Goal: Information Seeking & Learning: Check status

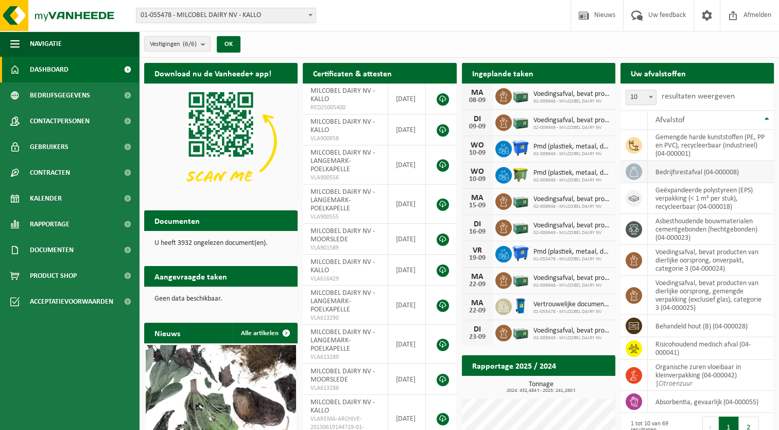
click at [685, 175] on td "bedrijfsrestafval (04-000008)" at bounding box center [711, 172] width 126 height 22
click at [646, 96] on span at bounding box center [651, 96] width 10 height 13
select select "100"
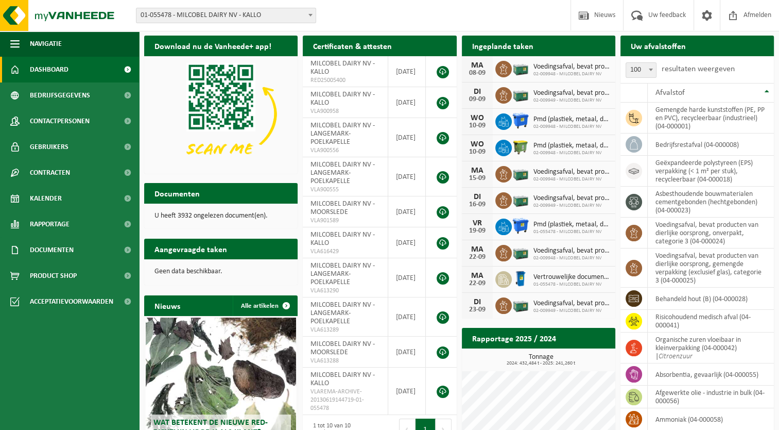
scroll to position [3, 0]
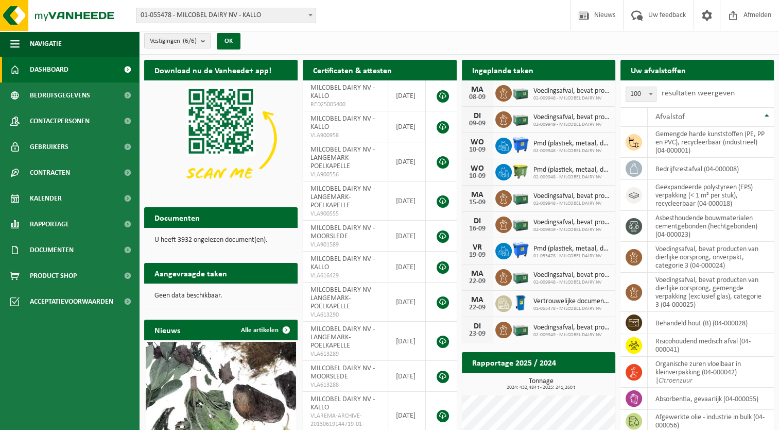
click at [496, 66] on h2 "Ingeplande taken" at bounding box center [503, 70] width 82 height 20
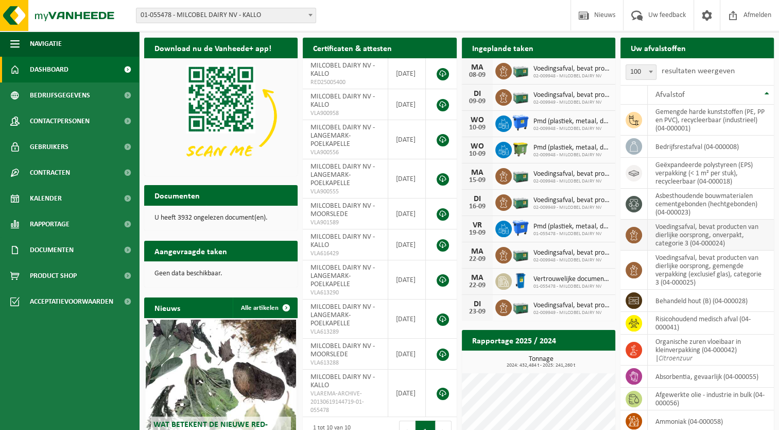
scroll to position [0, 0]
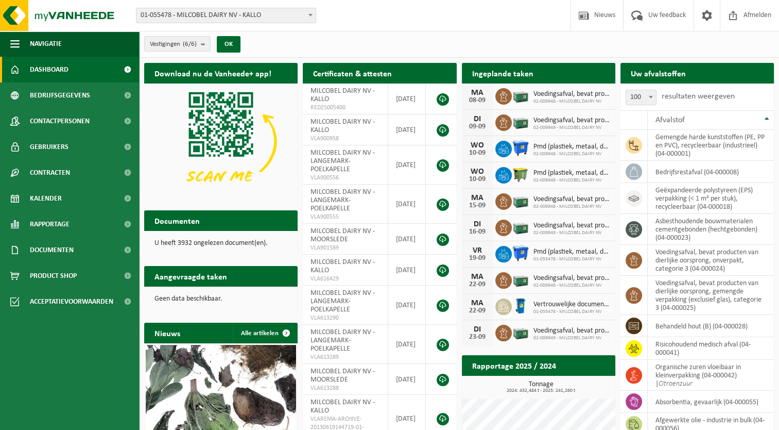
click at [505, 76] on h2 "Ingeplande taken" at bounding box center [503, 73] width 82 height 20
click at [78, 93] on span "Bedrijfsgegevens" at bounding box center [60, 95] width 60 height 26
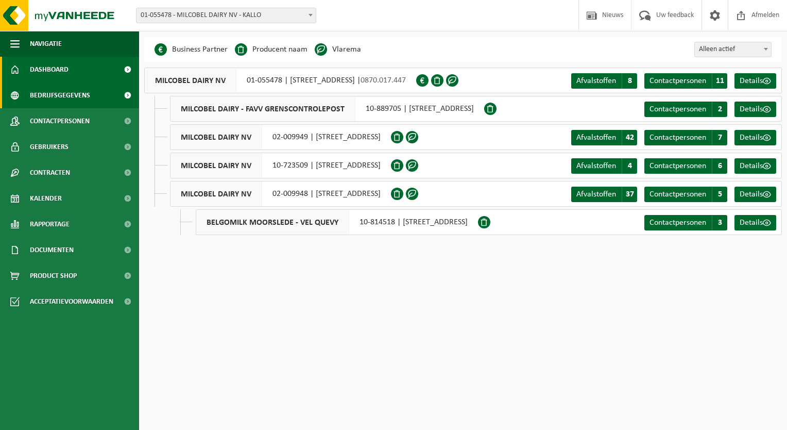
click at [88, 73] on link "Dashboard" at bounding box center [69, 70] width 139 height 26
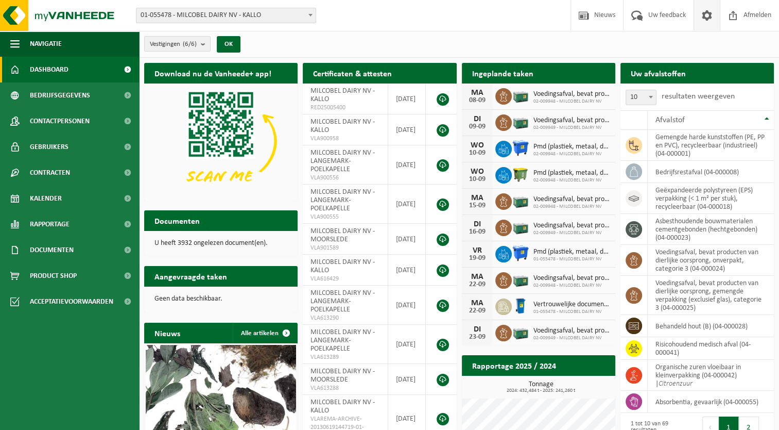
click at [705, 13] on span at bounding box center [706, 15] width 15 height 30
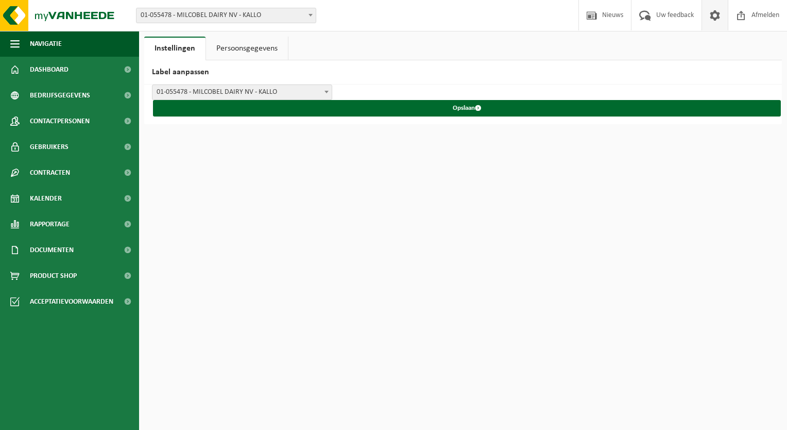
click at [248, 50] on link "Persoonsgegevens" at bounding box center [247, 49] width 82 height 24
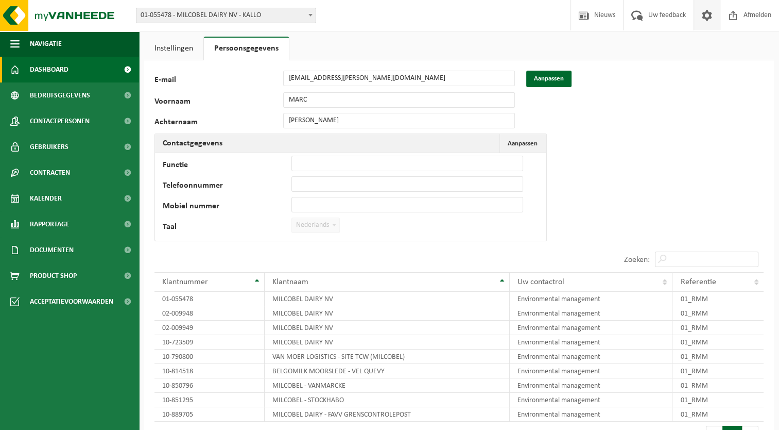
click at [93, 70] on link "Dashboard" at bounding box center [69, 70] width 139 height 26
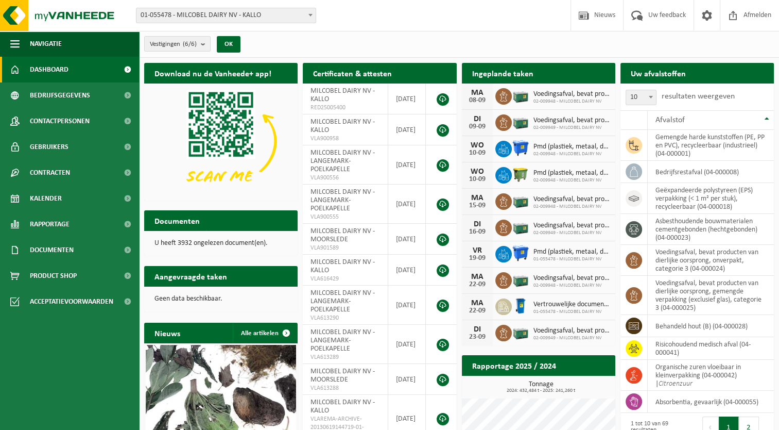
drag, startPoint x: 536, startPoint y: 47, endPoint x: 482, endPoint y: 40, distance: 54.5
click at [536, 47] on div "Vestigingen (6/6) Alles selecteren Alles deselecteren Actieve selecteren MILCOB…" at bounding box center [459, 44] width 640 height 27
click at [192, 47] on count "(6/6)" at bounding box center [190, 44] width 14 height 7
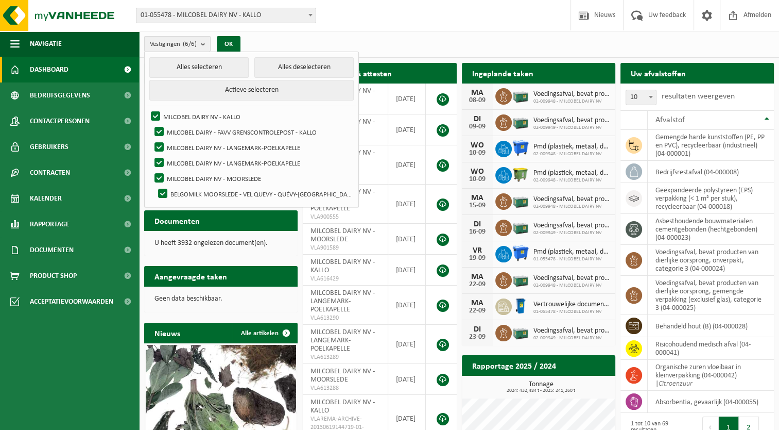
click at [192, 47] on count "(6/6)" at bounding box center [190, 44] width 14 height 7
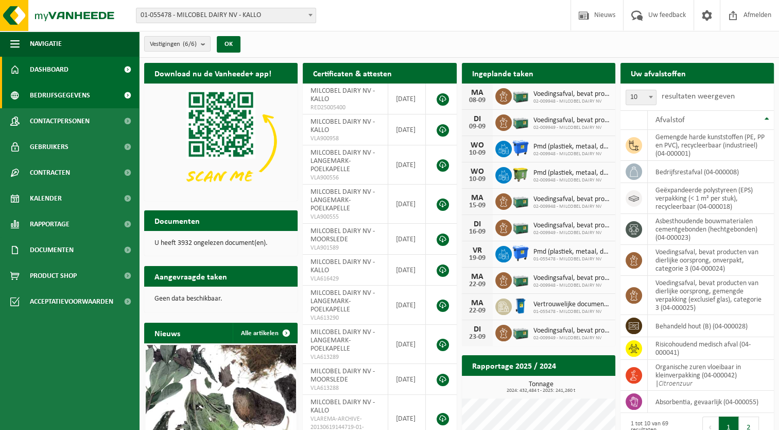
click at [77, 92] on span "Bedrijfsgegevens" at bounding box center [60, 95] width 60 height 26
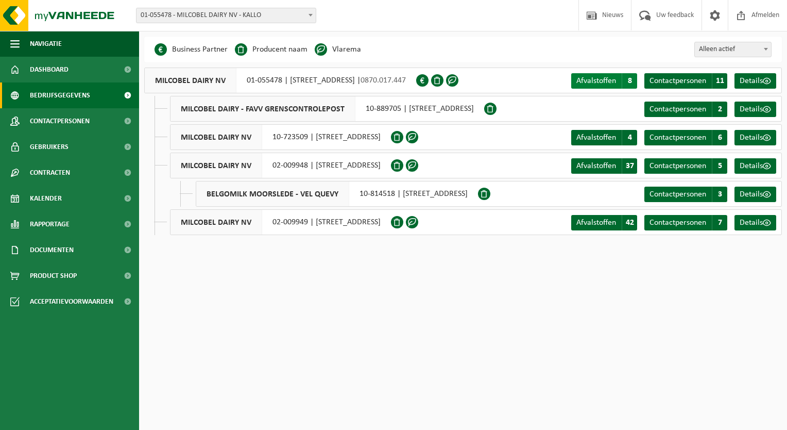
click at [599, 80] on span "Afvalstoffen" at bounding box center [596, 81] width 40 height 8
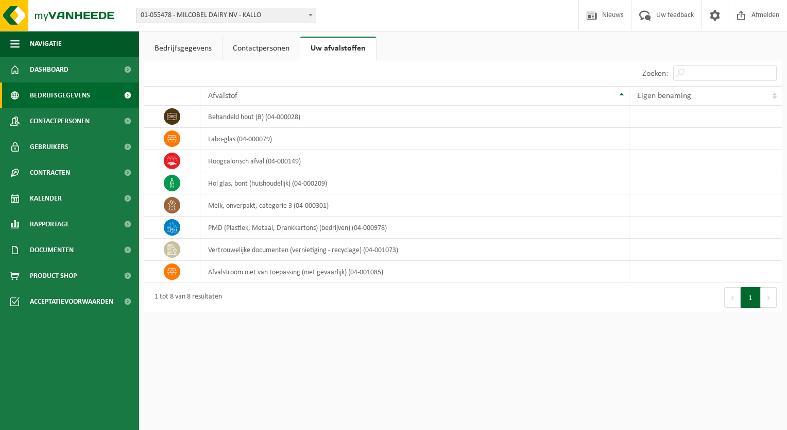
click at [57, 98] on span "Bedrijfsgegevens" at bounding box center [60, 95] width 60 height 26
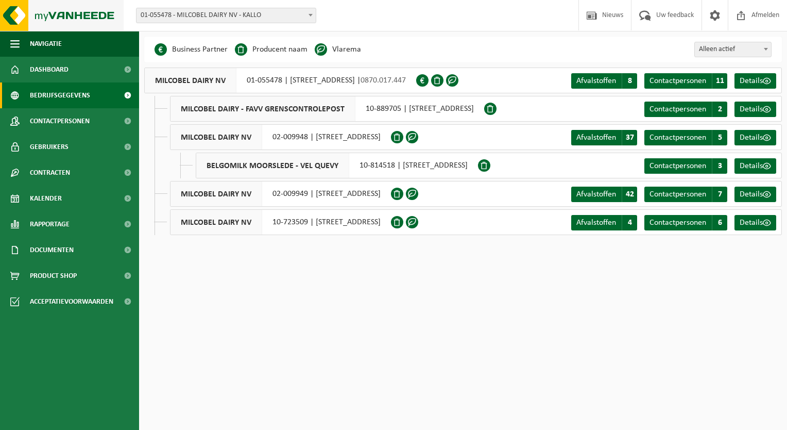
click at [69, 12] on img at bounding box center [62, 15] width 124 height 31
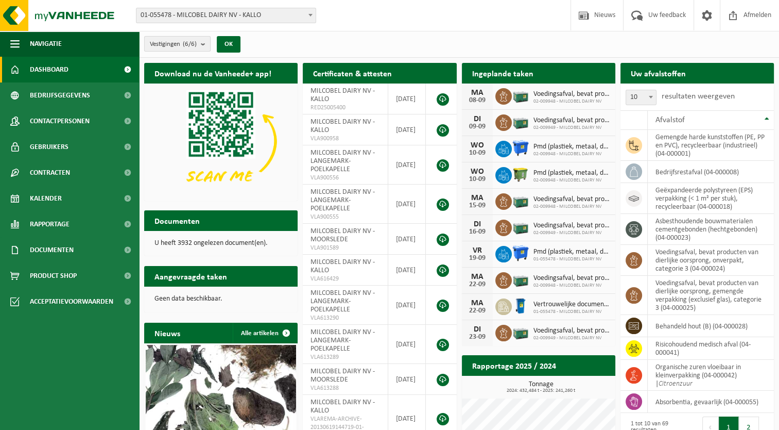
click at [201, 46] on button "Vestigingen (6/6)" at bounding box center [177, 43] width 66 height 15
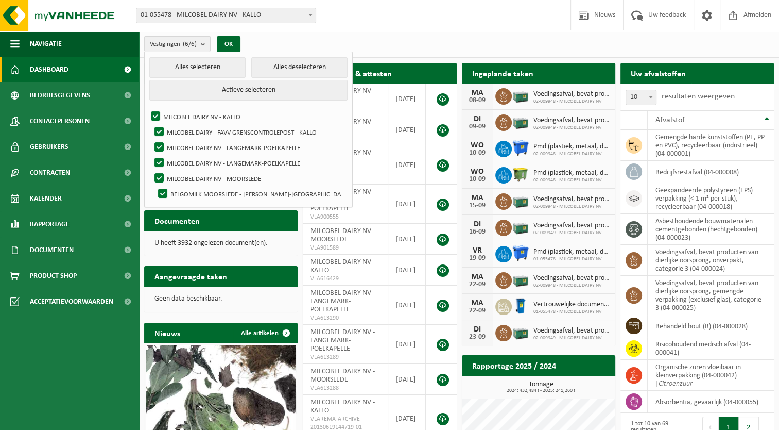
click at [201, 46] on button "Vestigingen (6/6)" at bounding box center [177, 43] width 66 height 15
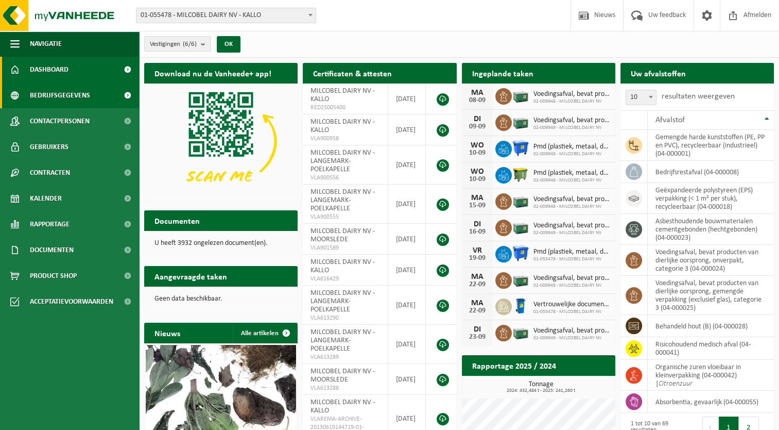
click at [91, 104] on link "Bedrijfsgegevens" at bounding box center [69, 95] width 139 height 26
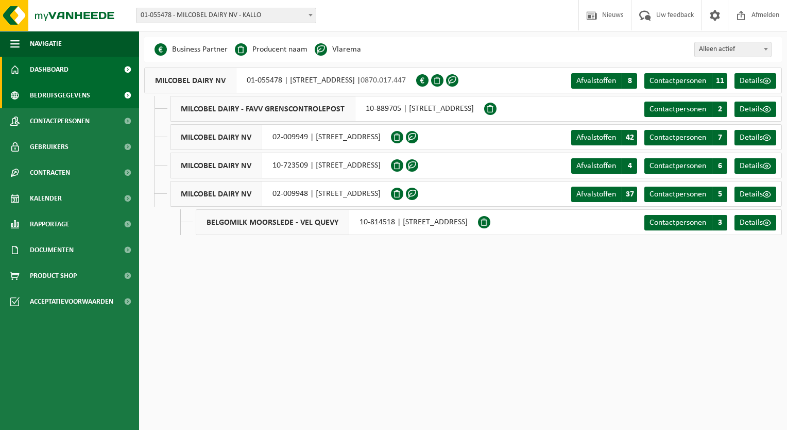
click at [85, 65] on link "Dashboard" at bounding box center [69, 70] width 139 height 26
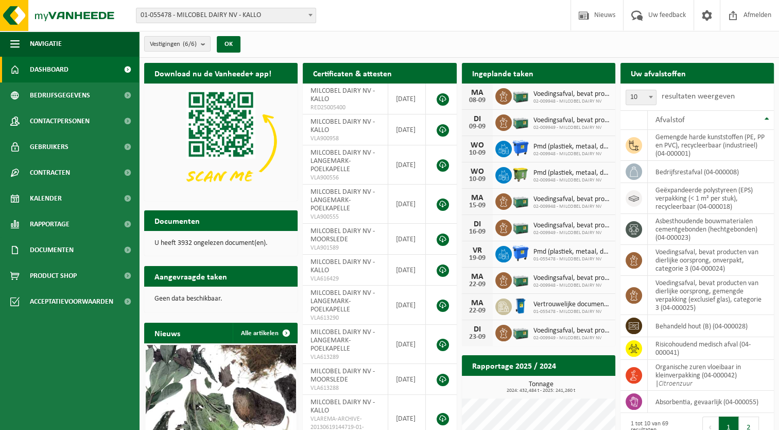
click at [494, 73] on h2 "Ingeplande taken" at bounding box center [503, 73] width 82 height 20
click at [65, 246] on span "Documenten" at bounding box center [52, 250] width 44 height 26
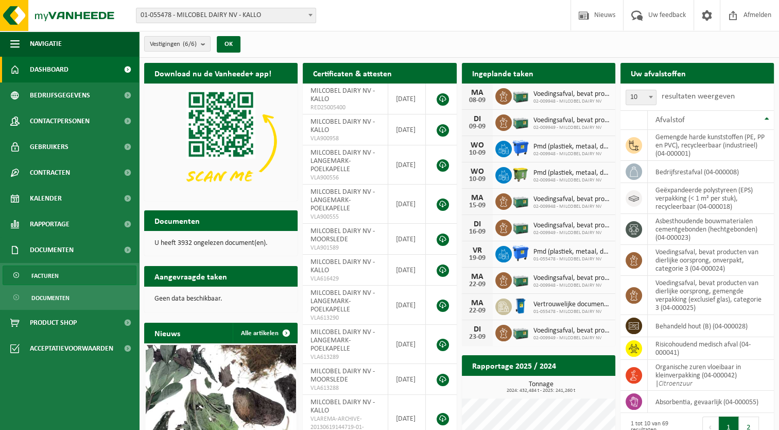
click at [58, 274] on span "Facturen" at bounding box center [44, 276] width 27 height 20
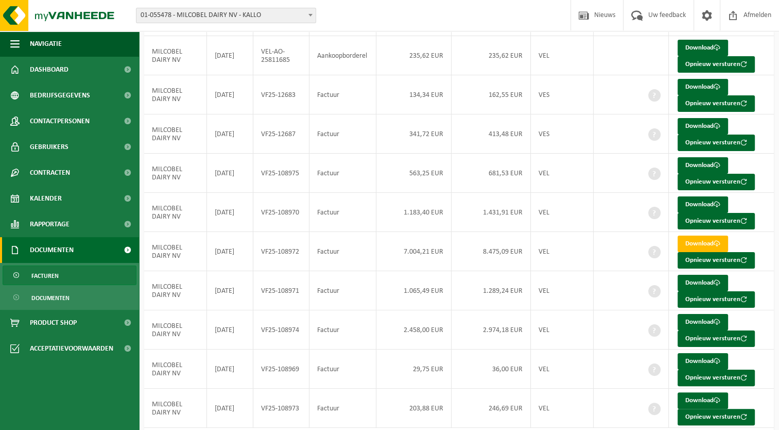
scroll to position [150, 0]
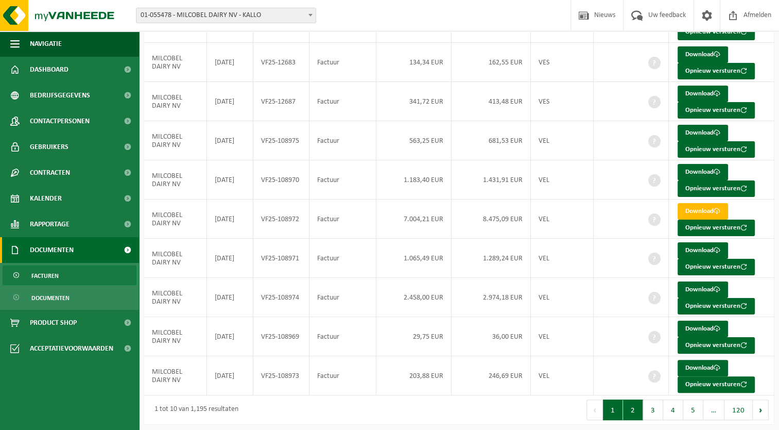
click at [634, 413] on button "2" at bounding box center [633, 409] width 20 height 21
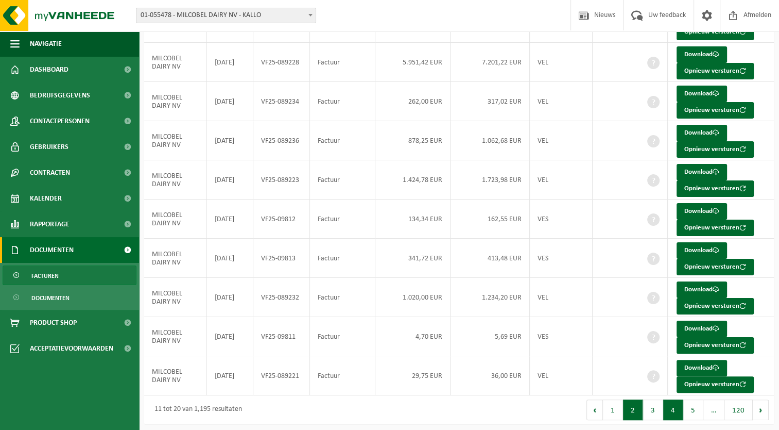
click at [671, 405] on button "4" at bounding box center [673, 409] width 20 height 21
click at [671, 405] on div "10 25 50 100 10 resultaten weergeven Zoeken: Vestiging Datum Code Type Bedrag e…" at bounding box center [459, 190] width 630 height 467
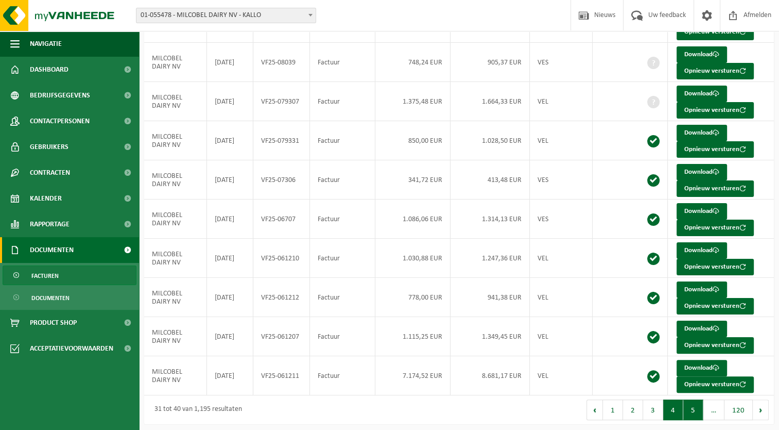
click at [693, 406] on button "5" at bounding box center [693, 409] width 20 height 21
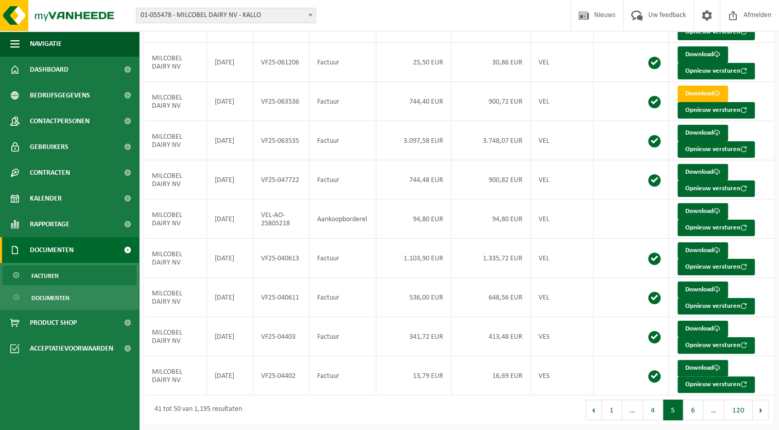
click at [693, 406] on div "10 25 50 100 10 resultaten weergeven Zoeken: Vestiging Datum Code Type Bedrag e…" at bounding box center [459, 190] width 630 height 467
click at [712, 408] on span "…" at bounding box center [713, 409] width 21 height 21
click at [729, 410] on button "120" at bounding box center [739, 409] width 28 height 21
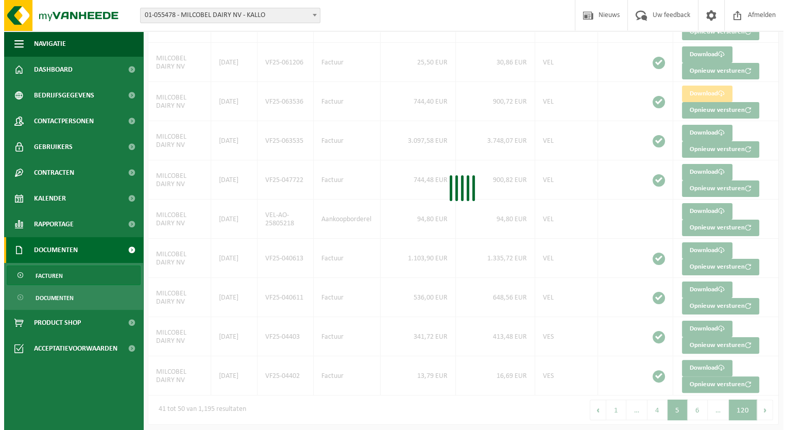
scroll to position [0, 0]
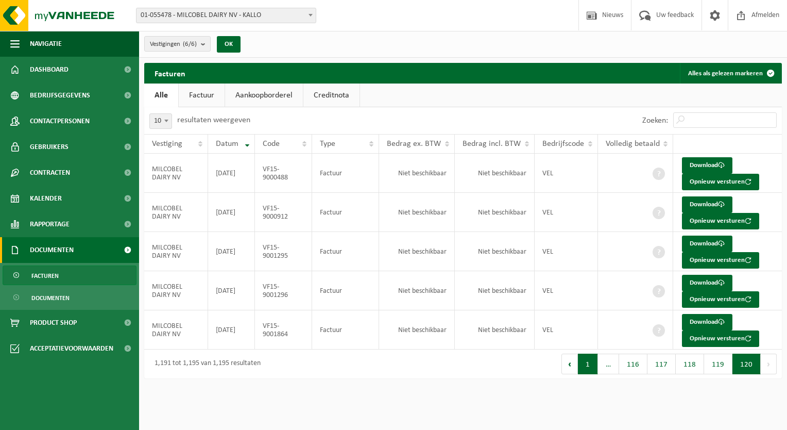
click at [587, 367] on button "1" at bounding box center [588, 363] width 20 height 21
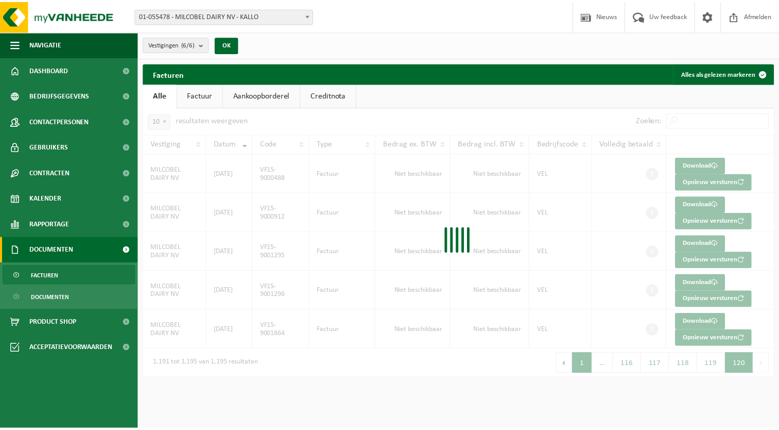
scroll to position [150, 0]
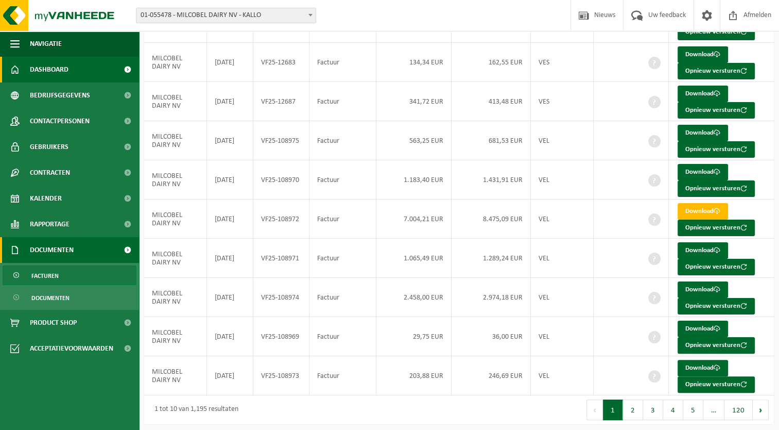
click at [81, 67] on link "Dashboard" at bounding box center [69, 70] width 139 height 26
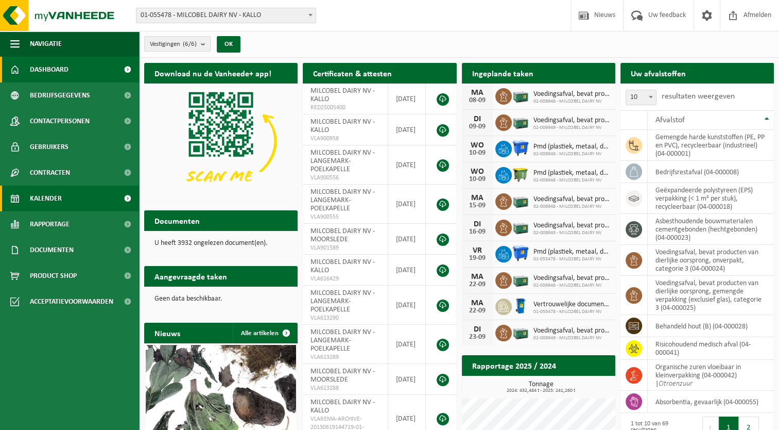
click at [42, 199] on span "Kalender" at bounding box center [46, 198] width 32 height 26
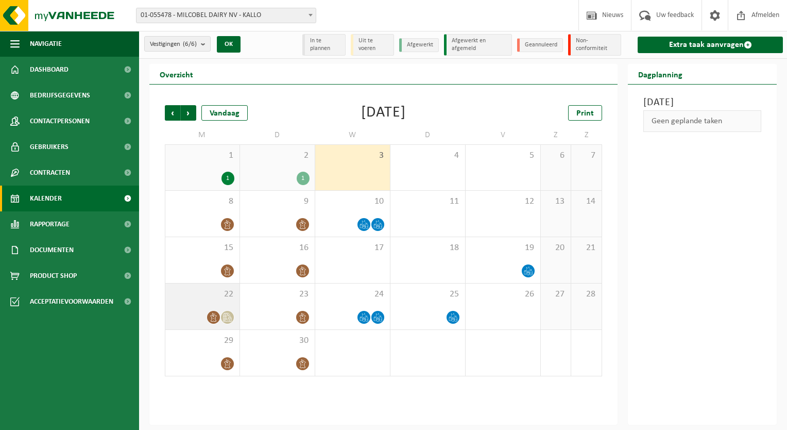
click at [228, 319] on icon at bounding box center [230, 318] width 4 height 5
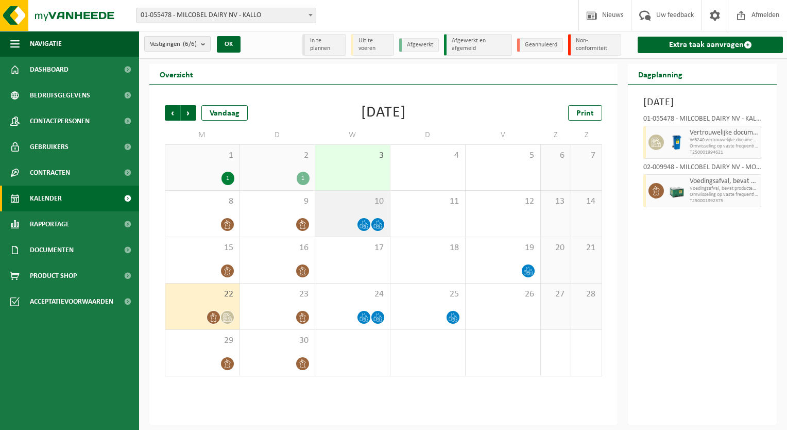
click at [361, 226] on icon at bounding box center [363, 224] width 9 height 9
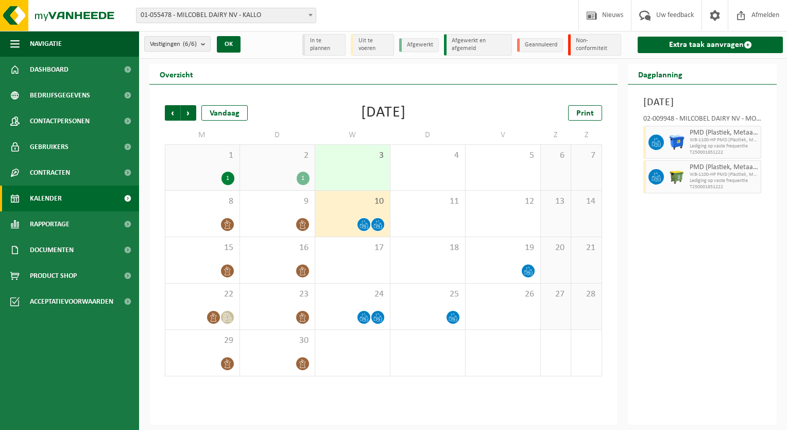
click at [379, 227] on icon at bounding box center [380, 226] width 3 height 5
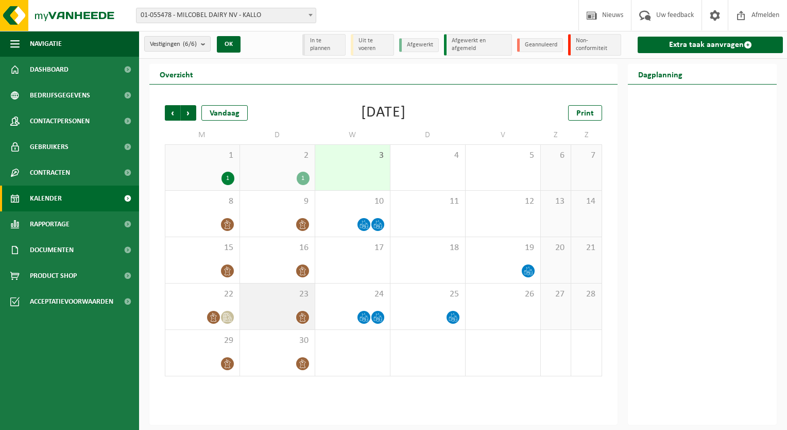
click at [281, 322] on div at bounding box center [277, 317] width 64 height 14
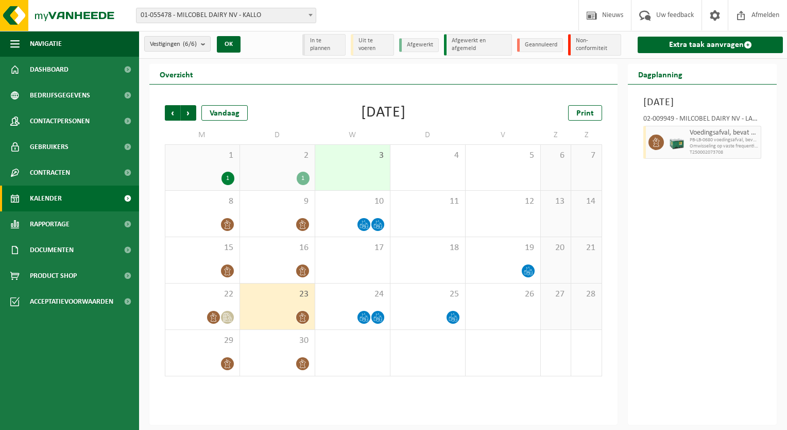
click at [228, 178] on div "1" at bounding box center [227, 177] width 13 height 13
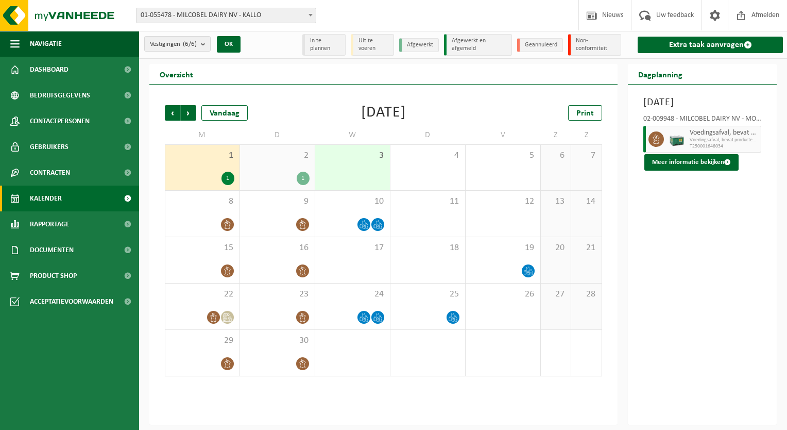
click at [304, 180] on div "1" at bounding box center [303, 177] width 13 height 13
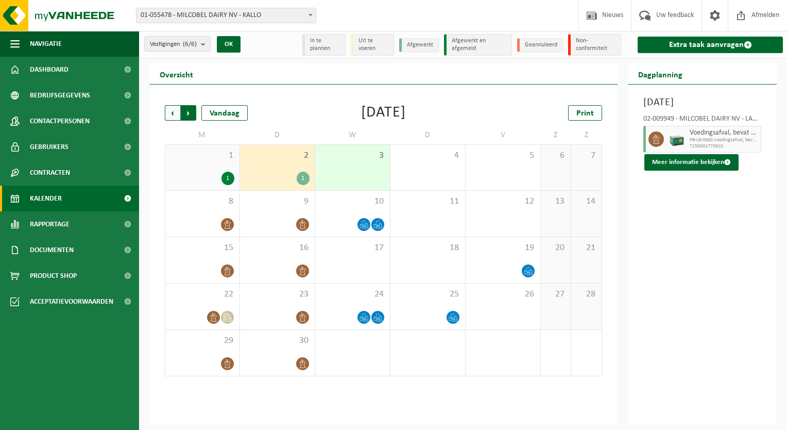
click at [168, 118] on span "Vorige" at bounding box center [172, 112] width 15 height 15
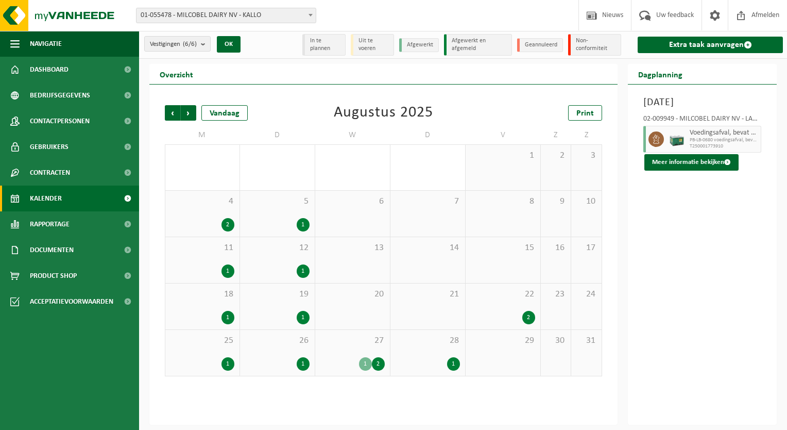
click at [361, 367] on div "1" at bounding box center [365, 363] width 13 height 13
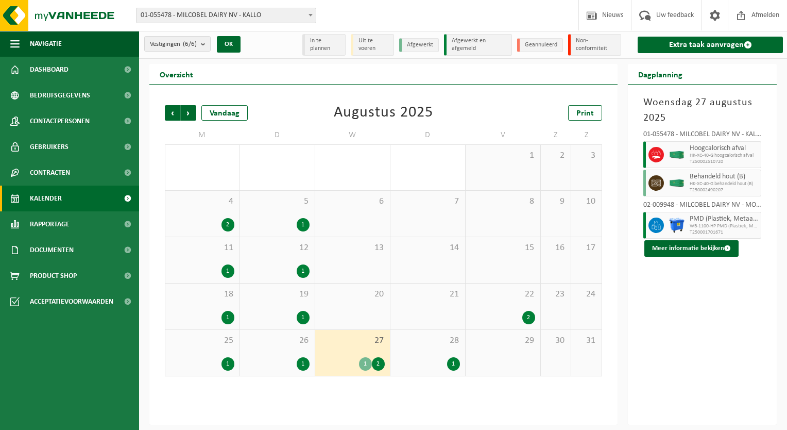
click at [379, 368] on div "2" at bounding box center [378, 363] width 13 height 13
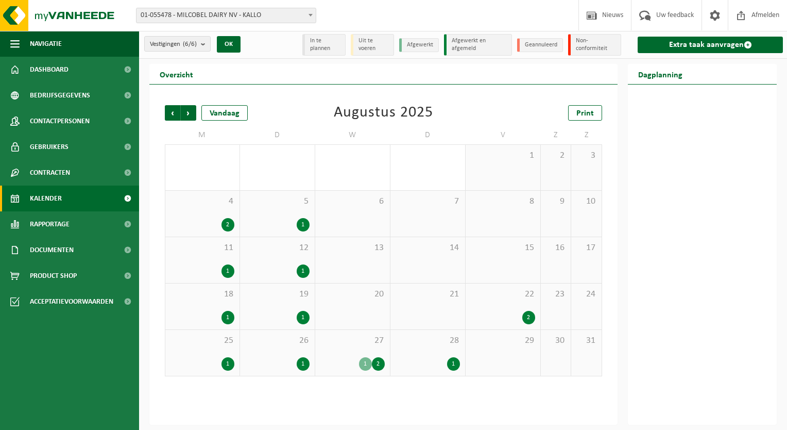
click at [379, 368] on div "2" at bounding box center [378, 363] width 13 height 13
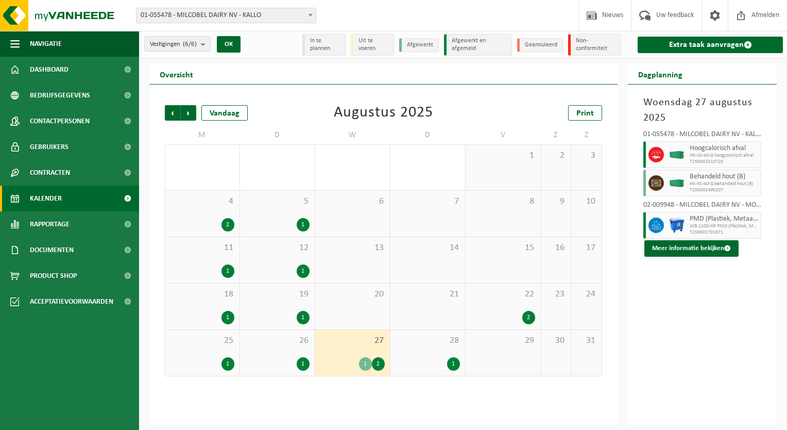
click at [379, 368] on div "2" at bounding box center [378, 363] width 13 height 13
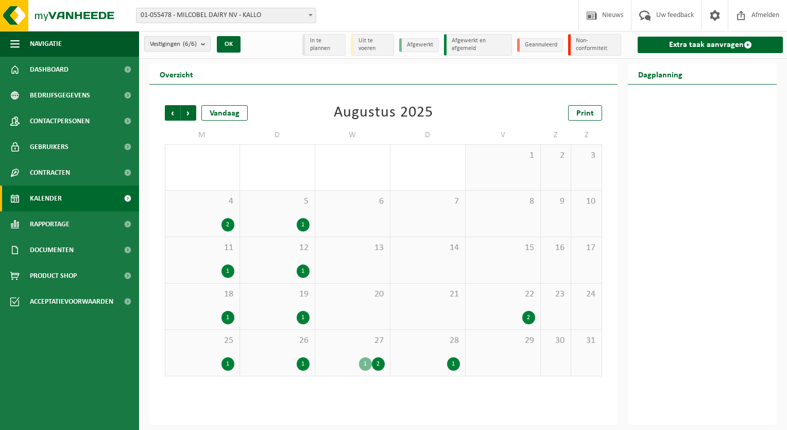
click at [379, 368] on div "2" at bounding box center [378, 363] width 13 height 13
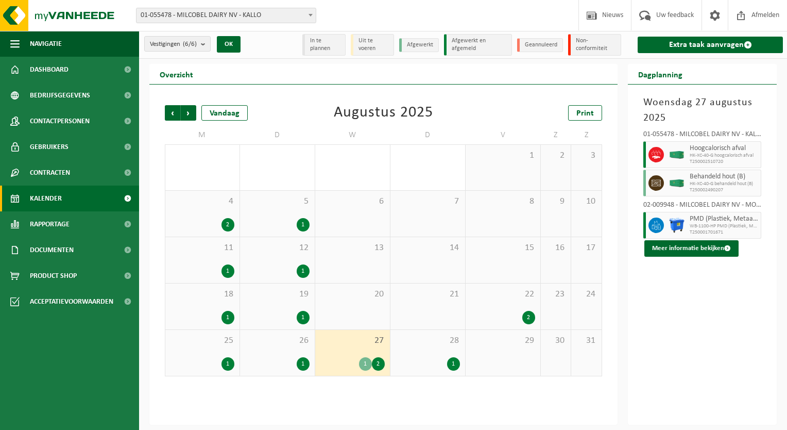
click at [452, 366] on div "1" at bounding box center [453, 363] width 13 height 13
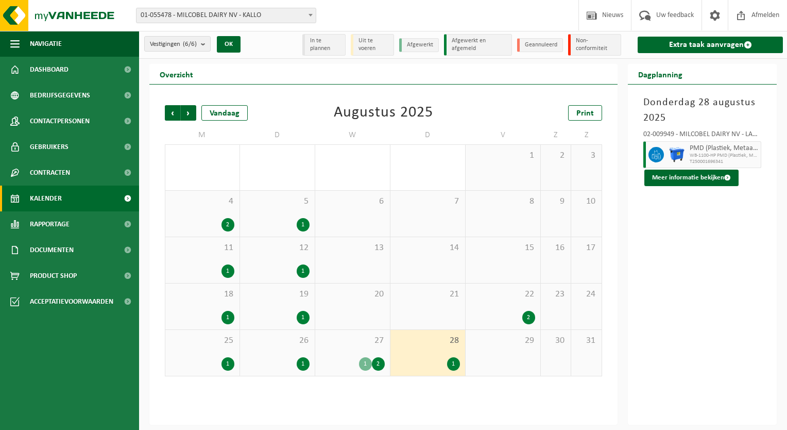
click at [518, 321] on div "2" at bounding box center [503, 317] width 64 height 13
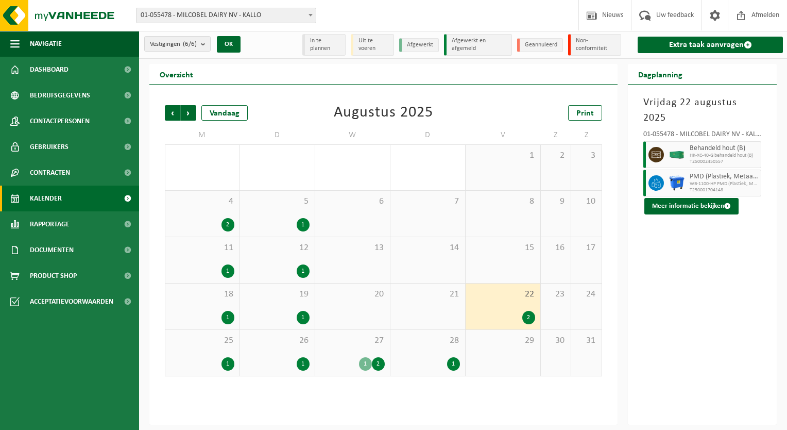
click at [272, 347] on div "26 1" at bounding box center [277, 353] width 75 height 46
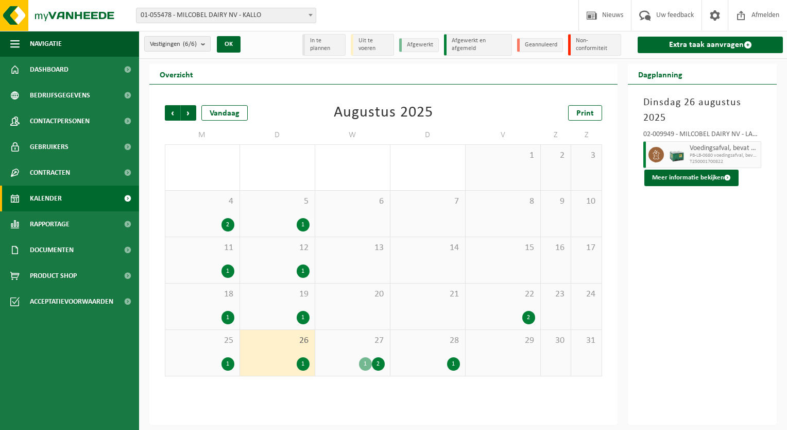
click at [227, 360] on div "1" at bounding box center [227, 363] width 13 height 13
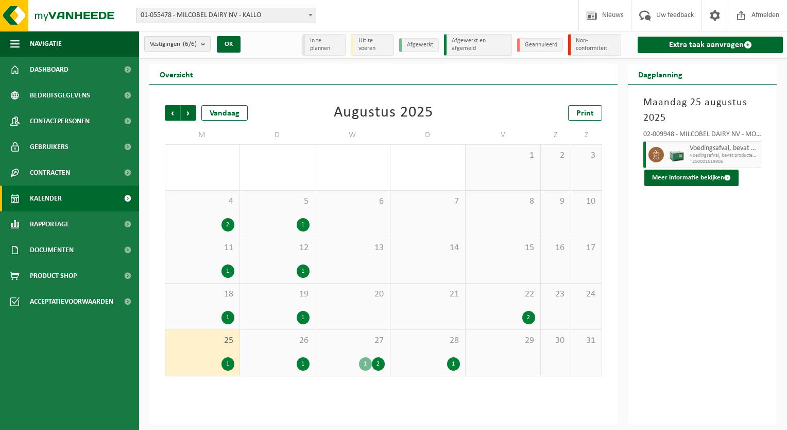
click at [230, 312] on div "1" at bounding box center [227, 317] width 13 height 13
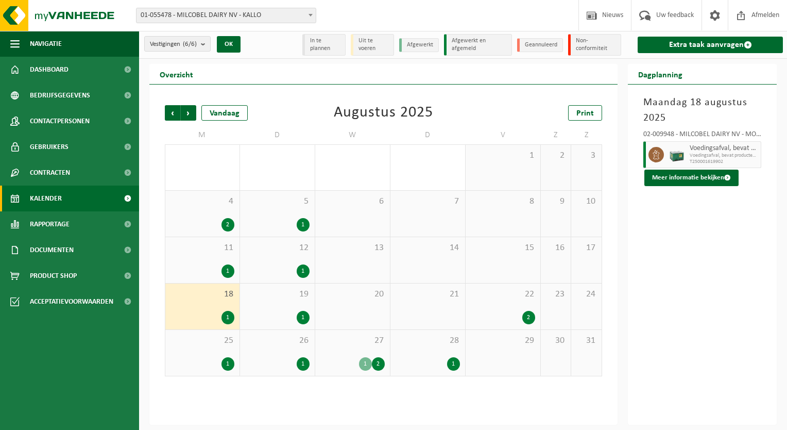
click at [270, 312] on div "1" at bounding box center [277, 317] width 64 height 13
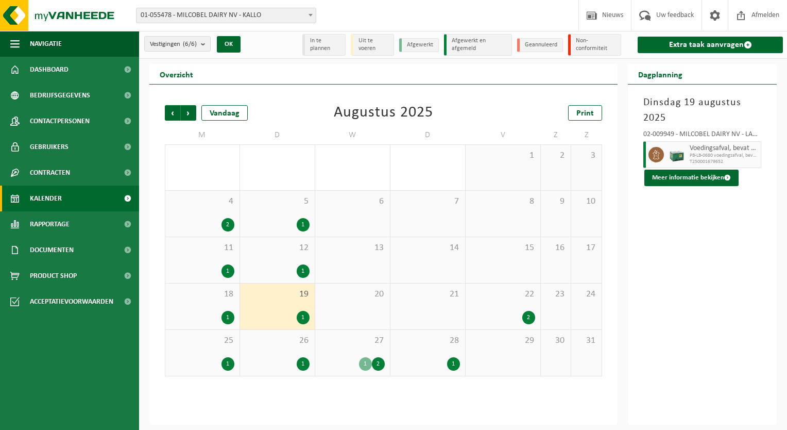
click at [214, 266] on div "1" at bounding box center [202, 270] width 64 height 13
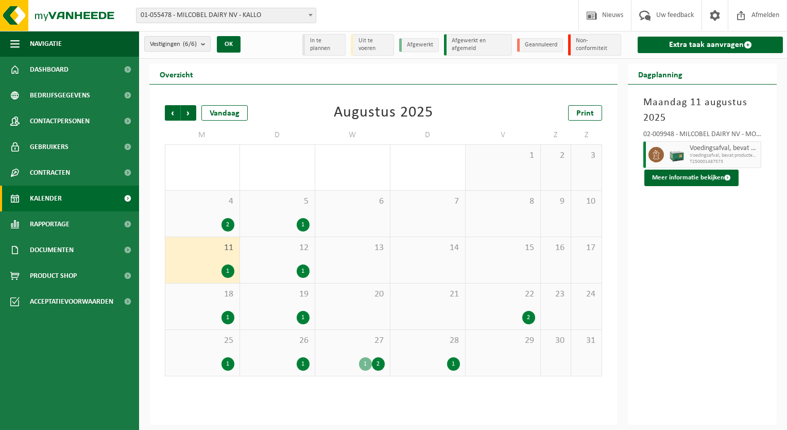
click at [300, 252] on span "12" at bounding box center [277, 247] width 64 height 11
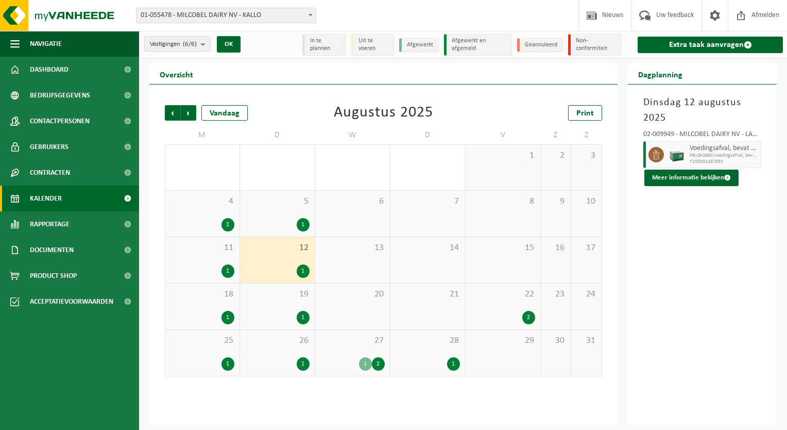
click at [278, 196] on span "5" at bounding box center [277, 201] width 64 height 11
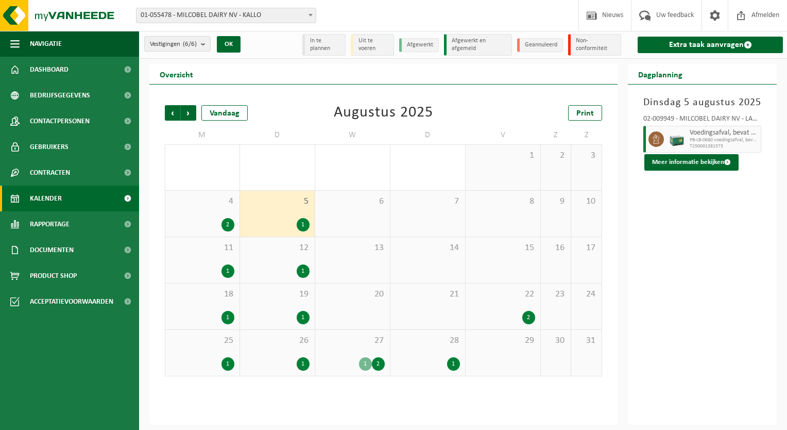
click at [184, 217] on div "4 2" at bounding box center [202, 214] width 74 height 46
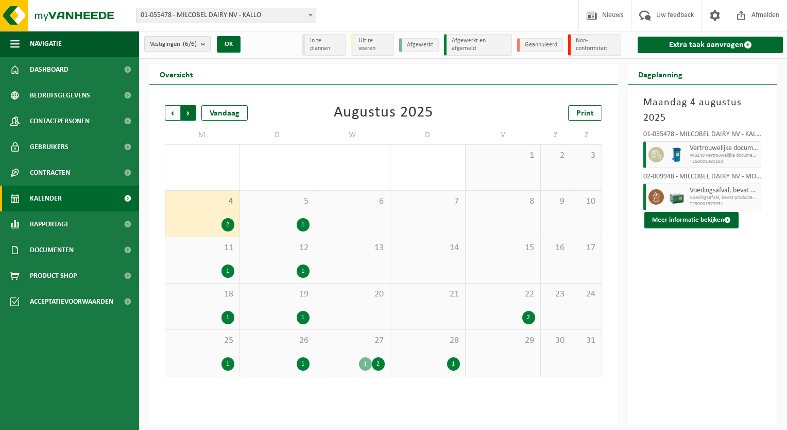
click at [173, 110] on span "Vorige" at bounding box center [172, 112] width 15 height 15
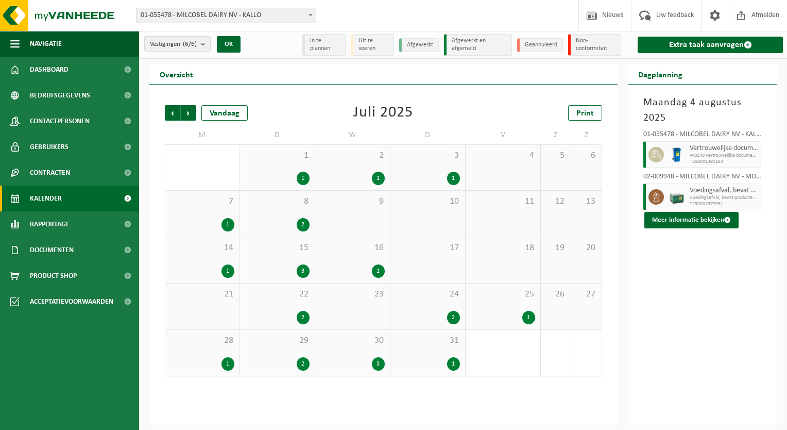
click at [455, 367] on div "1" at bounding box center [453, 363] width 13 height 13
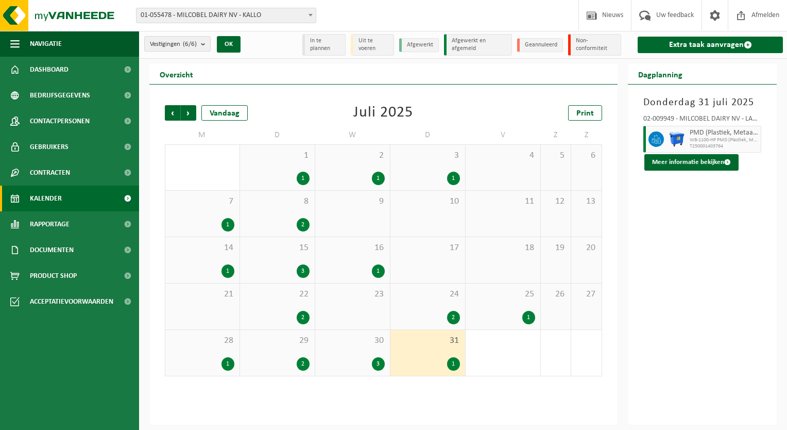
click at [369, 361] on div "3" at bounding box center [352, 363] width 64 height 13
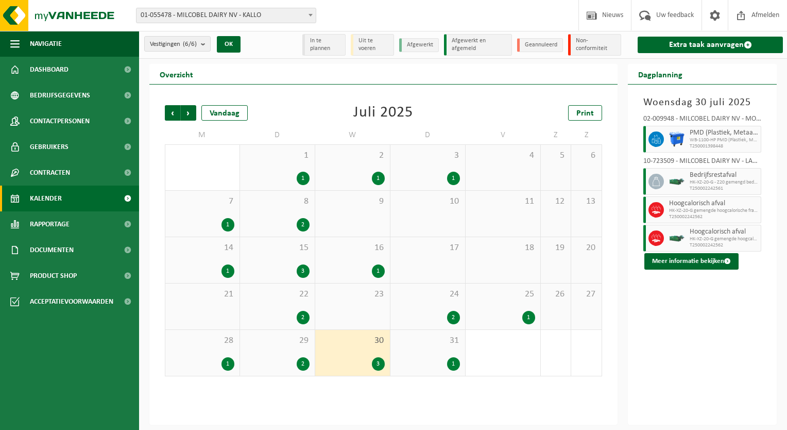
click at [283, 353] on div "29 2" at bounding box center [277, 353] width 75 height 46
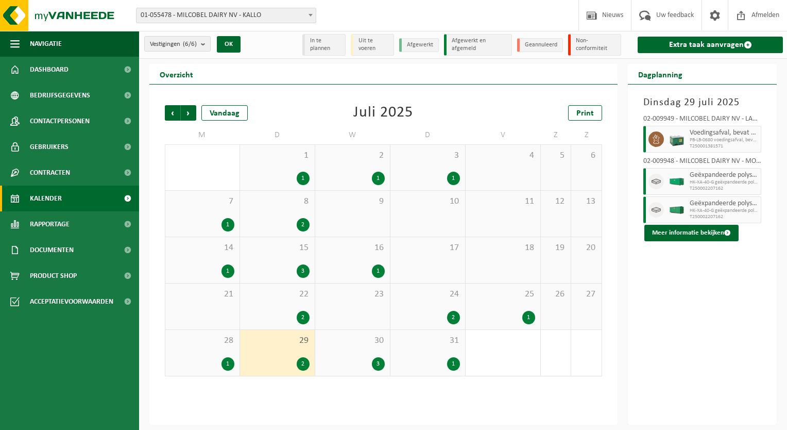
click at [211, 354] on div "28 1" at bounding box center [202, 353] width 74 height 46
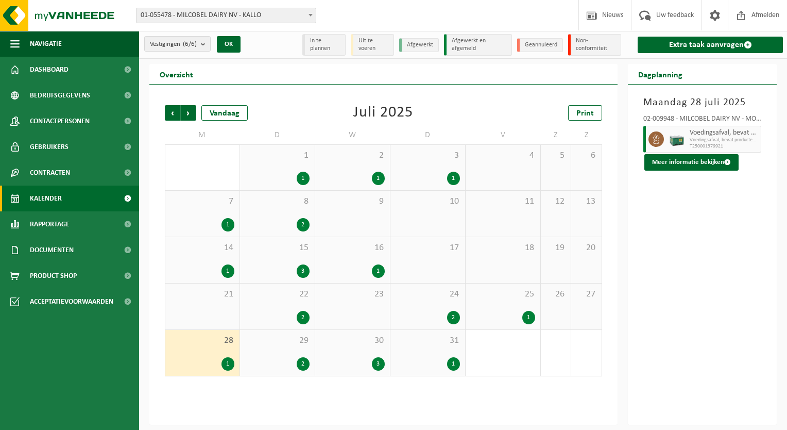
click at [494, 297] on span "25" at bounding box center [503, 293] width 64 height 11
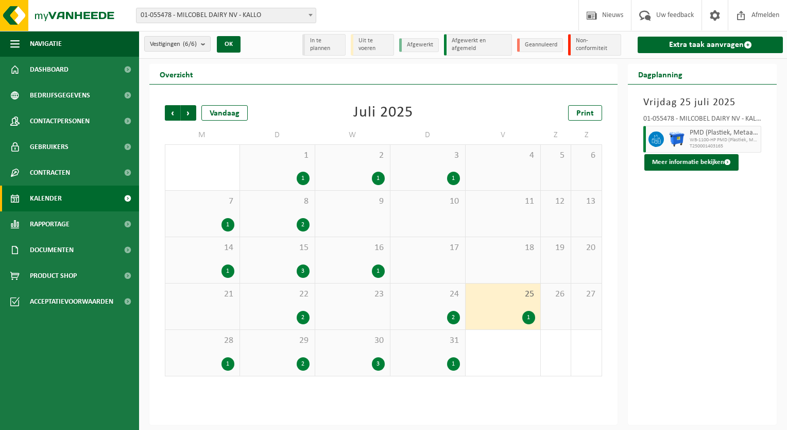
click at [418, 308] on div "24 2" at bounding box center [427, 306] width 75 height 46
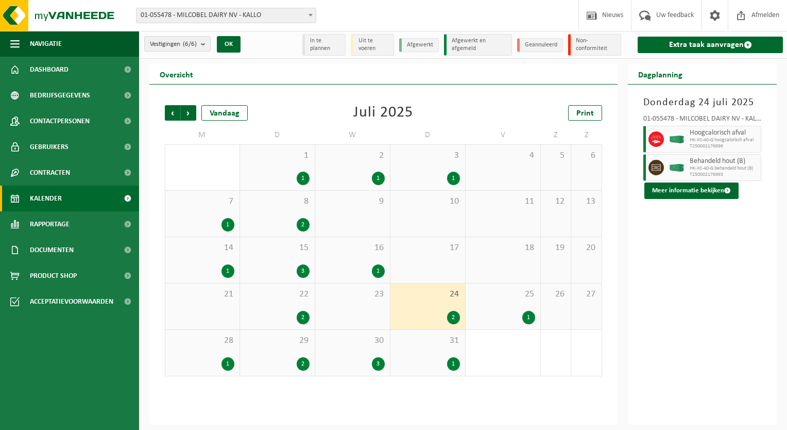
click at [271, 308] on div "22 2" at bounding box center [277, 306] width 75 height 46
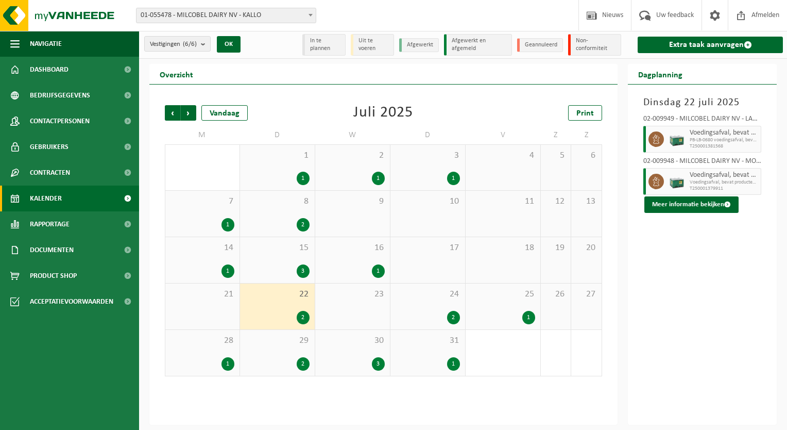
click at [195, 265] on div "1" at bounding box center [202, 270] width 64 height 13
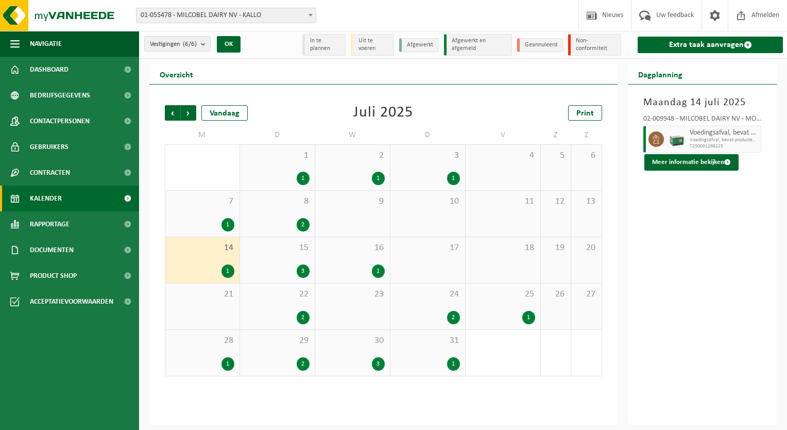
click at [276, 261] on div "15 3" at bounding box center [277, 260] width 75 height 46
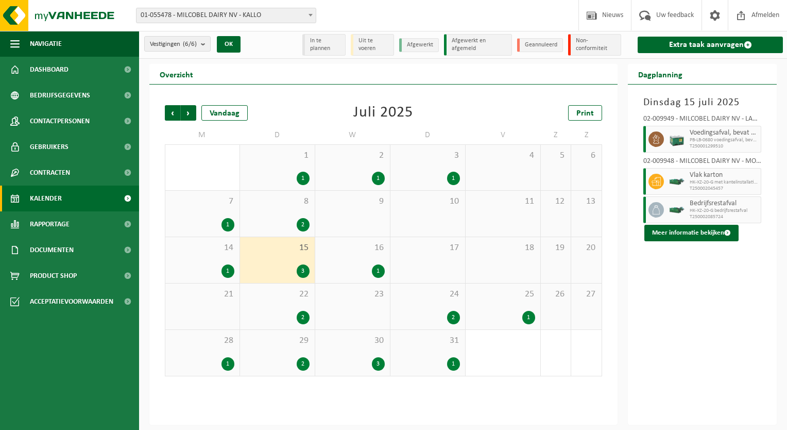
click at [655, 206] on icon at bounding box center [655, 209] width 7 height 9
drag, startPoint x: 655, startPoint y: 206, endPoint x: 685, endPoint y: 234, distance: 41.2
click at [685, 234] on button "Meer informatie bekijken" at bounding box center [691, 233] width 94 height 16
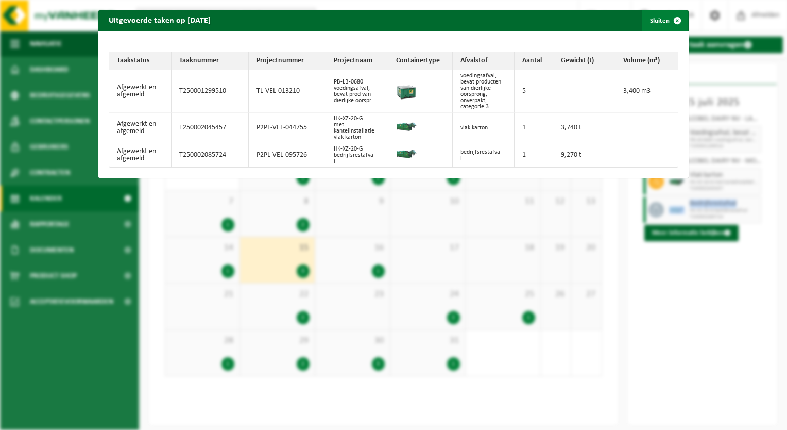
click at [667, 18] on span "button" at bounding box center [677, 20] width 21 height 21
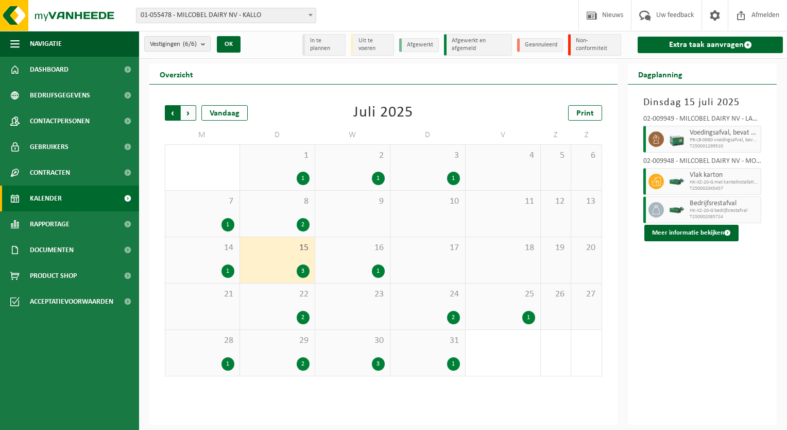
click at [193, 110] on span "Volgende" at bounding box center [188, 112] width 15 height 15
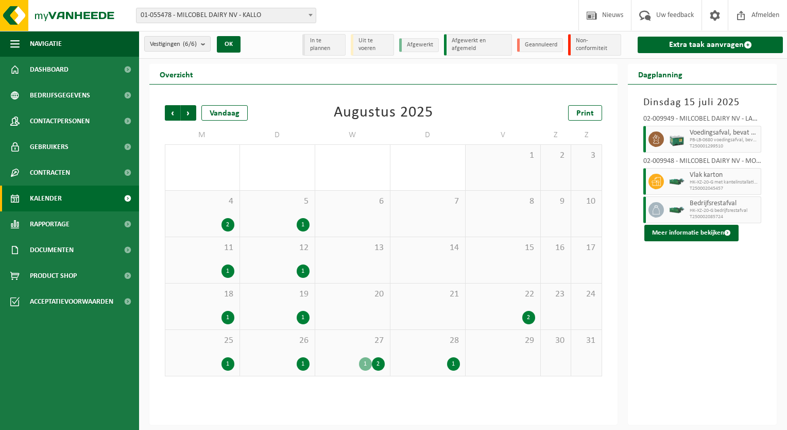
click at [207, 216] on div "4 2" at bounding box center [202, 214] width 74 height 46
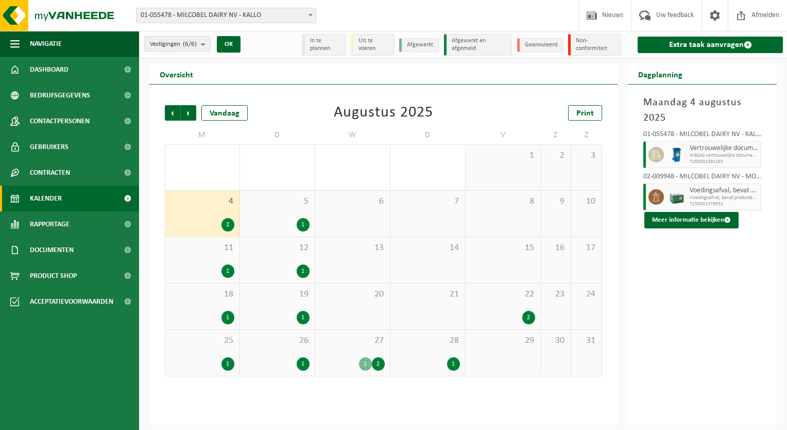
click at [275, 211] on div "5 1" at bounding box center [277, 214] width 75 height 46
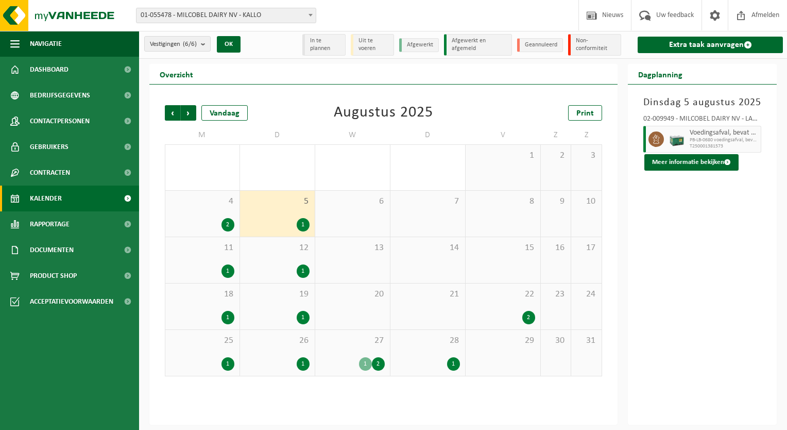
click at [200, 262] on div "11 1" at bounding box center [202, 260] width 74 height 46
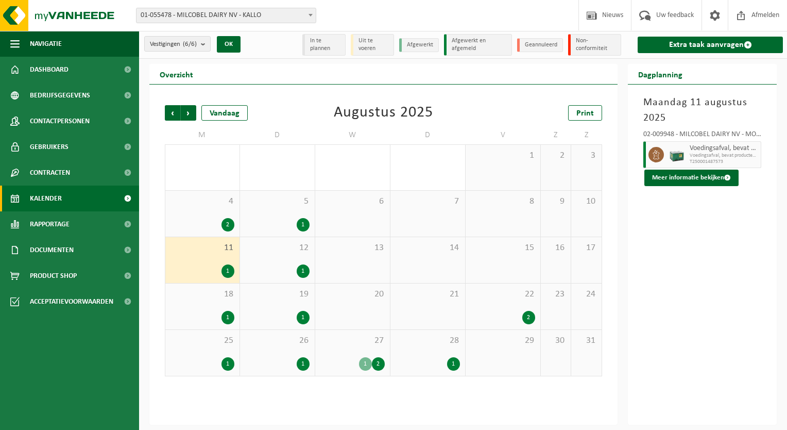
click at [268, 277] on div "1" at bounding box center [277, 270] width 64 height 13
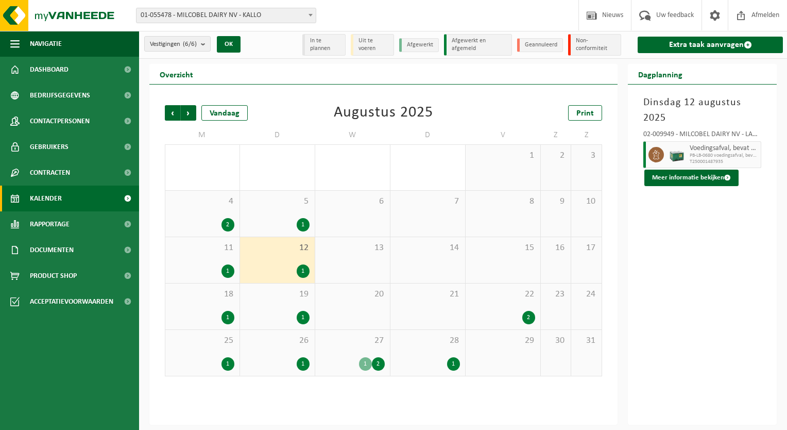
click at [198, 318] on div "1" at bounding box center [202, 317] width 64 height 13
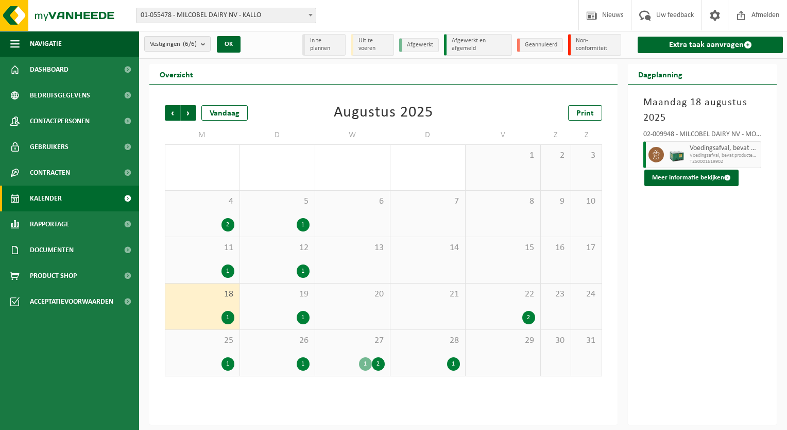
click at [277, 306] on div "19 1" at bounding box center [277, 306] width 75 height 46
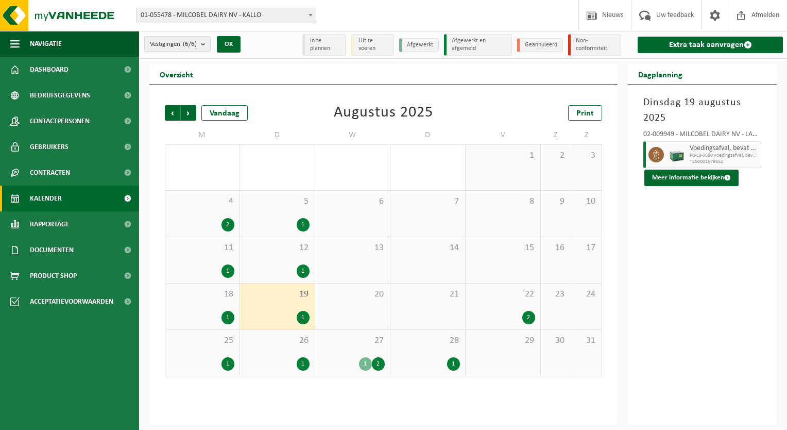
click at [507, 306] on div "22 2" at bounding box center [503, 306] width 75 height 46
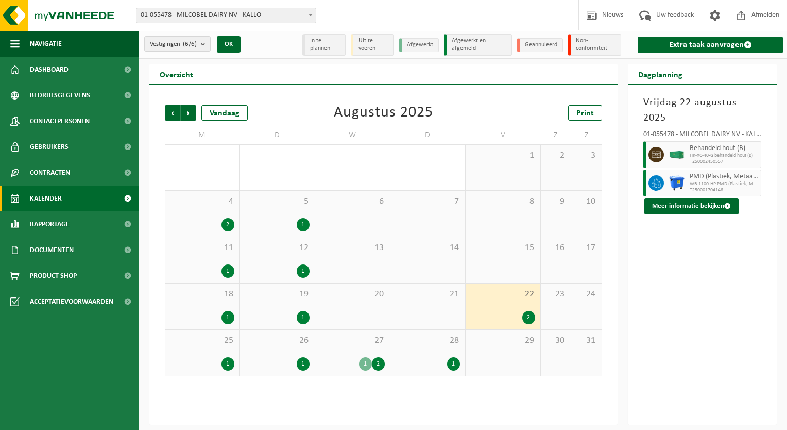
click at [208, 351] on div "25 1" at bounding box center [202, 353] width 74 height 46
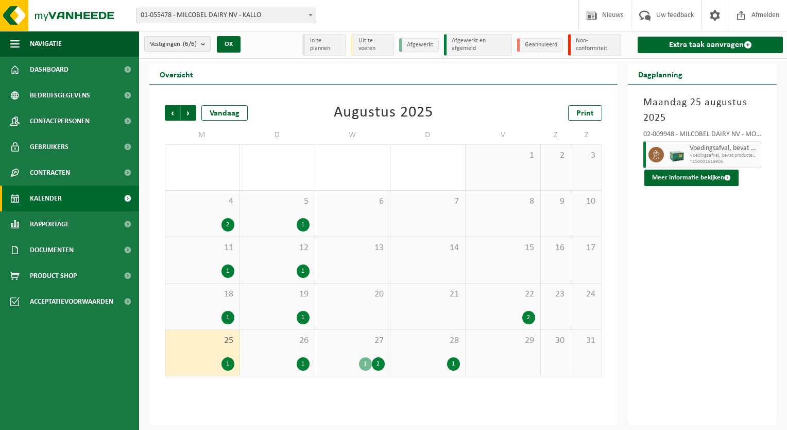
click at [272, 367] on div "1" at bounding box center [277, 363] width 64 height 13
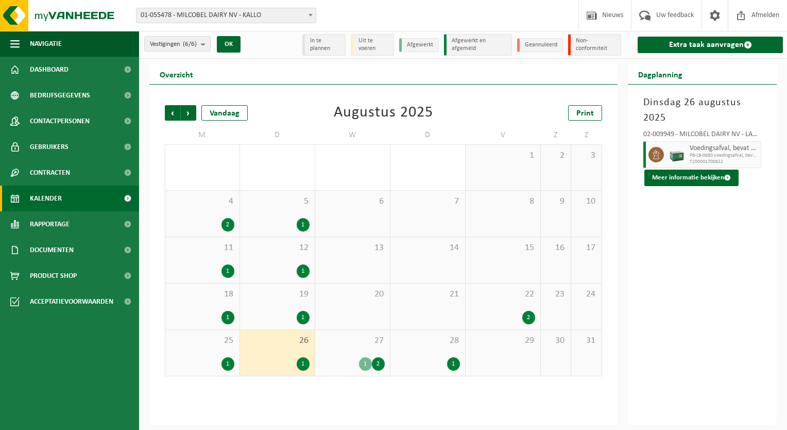
click at [340, 350] on div "27 1 2" at bounding box center [352, 353] width 75 height 46
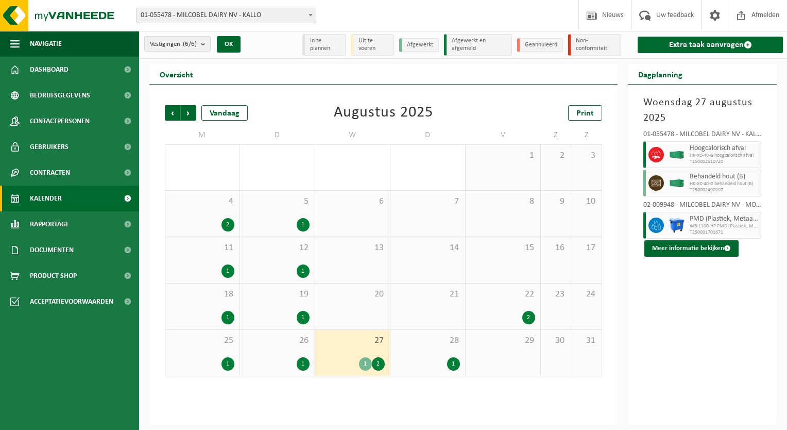
click at [423, 345] on span "28" at bounding box center [428, 340] width 64 height 11
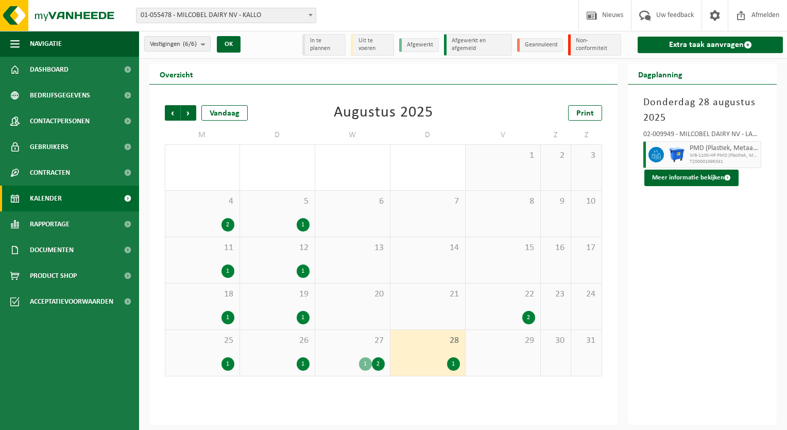
click at [499, 310] on div "22 2" at bounding box center [503, 306] width 75 height 46
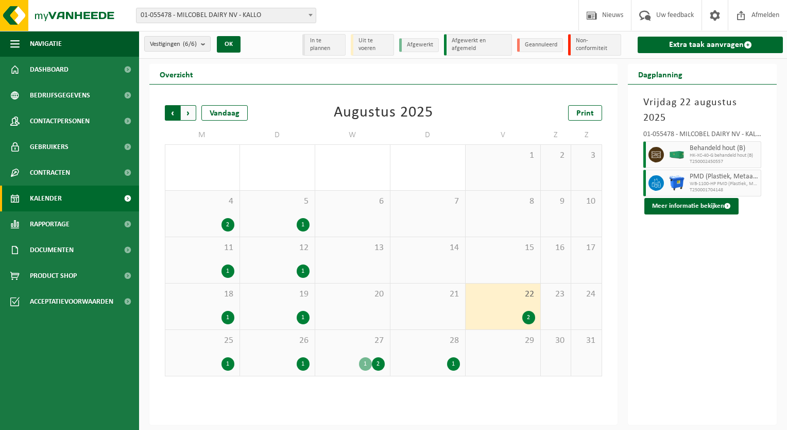
click at [190, 118] on span "Volgende" at bounding box center [188, 112] width 15 height 15
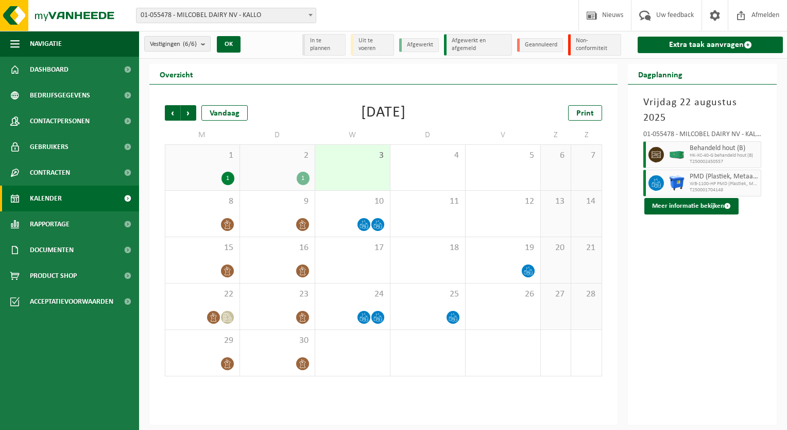
click at [198, 168] on div "1 1" at bounding box center [202, 167] width 74 height 45
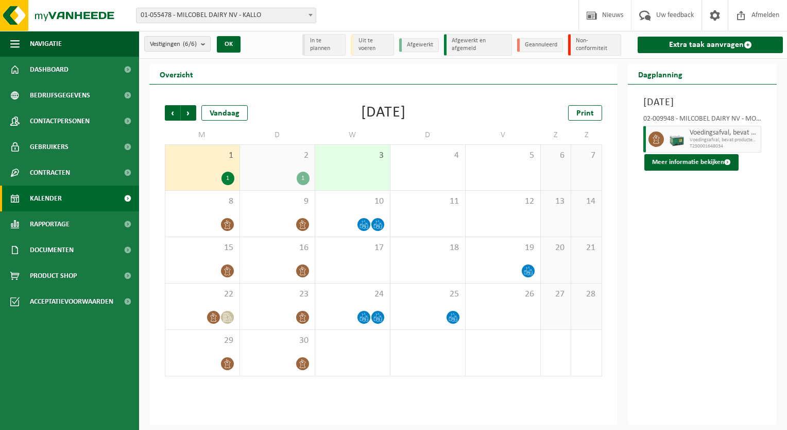
click at [275, 161] on div "2 1" at bounding box center [277, 167] width 75 height 45
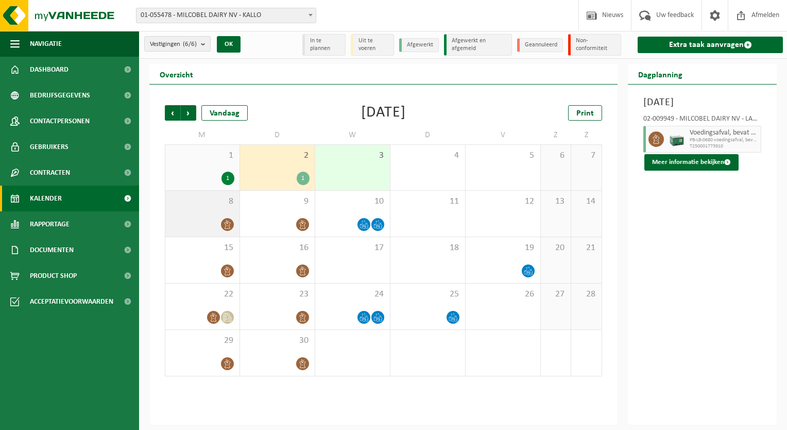
click at [196, 226] on div at bounding box center [202, 224] width 64 height 14
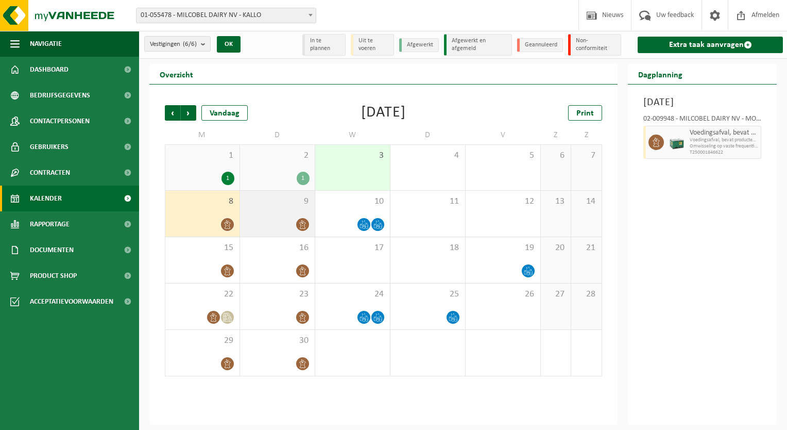
click at [265, 217] on div "9" at bounding box center [277, 214] width 75 height 46
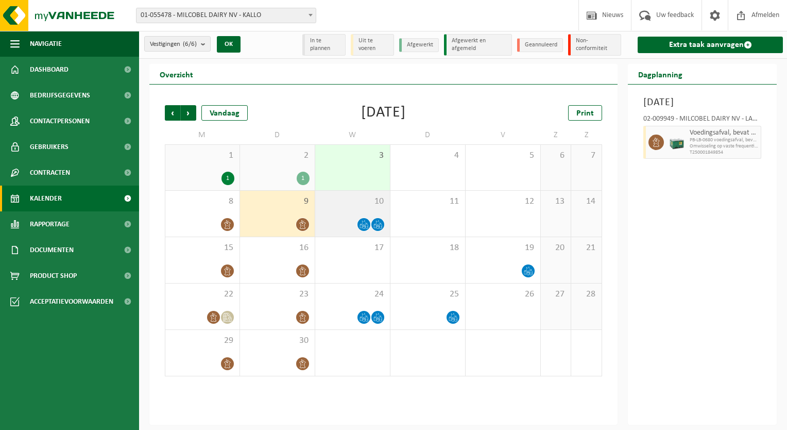
drag, startPoint x: 265, startPoint y: 217, endPoint x: 331, endPoint y: 212, distance: 66.6
click at [331, 212] on tr "8 9 10 11 12 13 14" at bounding box center [383, 214] width 437 height 46
click at [331, 212] on div "10" at bounding box center [352, 214] width 75 height 46
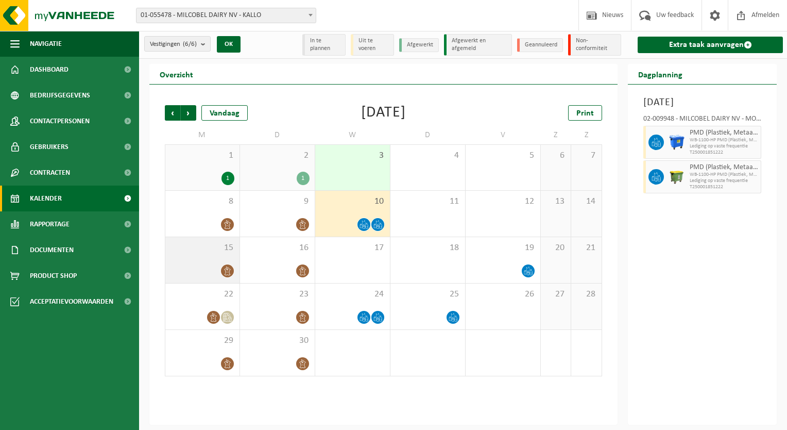
click at [205, 265] on div at bounding box center [202, 271] width 64 height 14
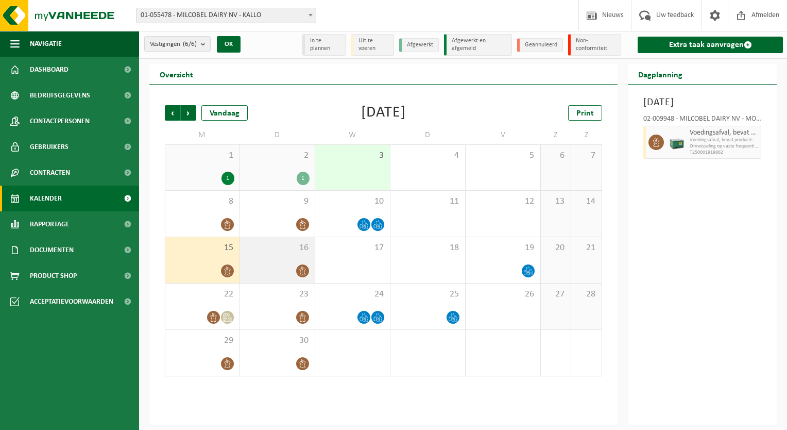
click at [287, 268] on div at bounding box center [277, 271] width 64 height 14
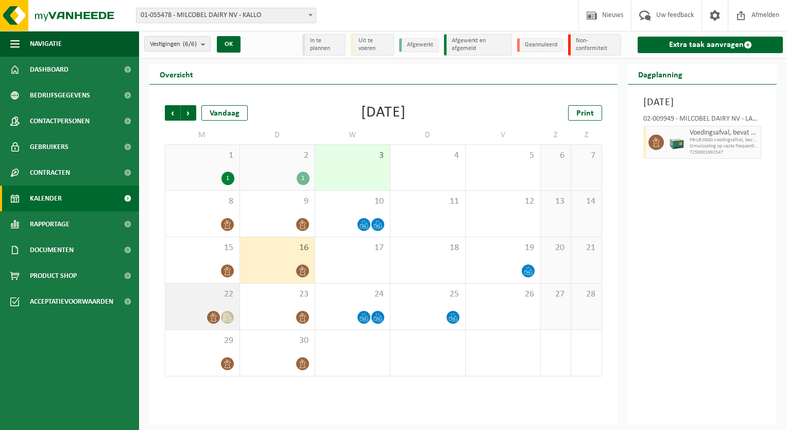
click at [189, 317] on div at bounding box center [202, 317] width 64 height 14
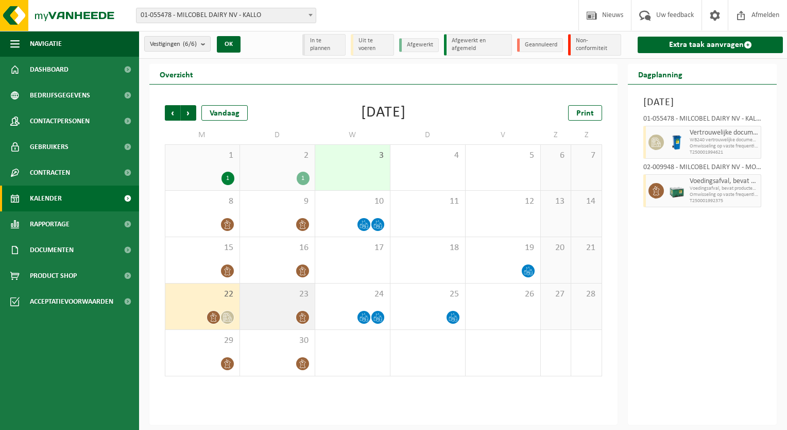
click at [270, 307] on div "23" at bounding box center [277, 306] width 75 height 46
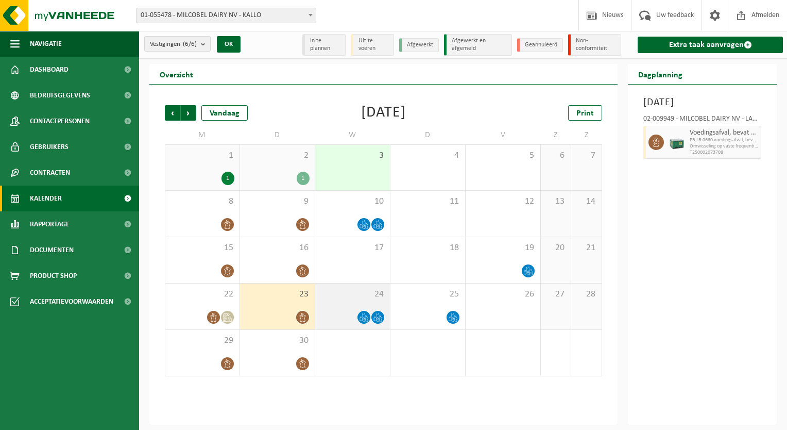
click at [339, 305] on div "24" at bounding box center [352, 306] width 75 height 46
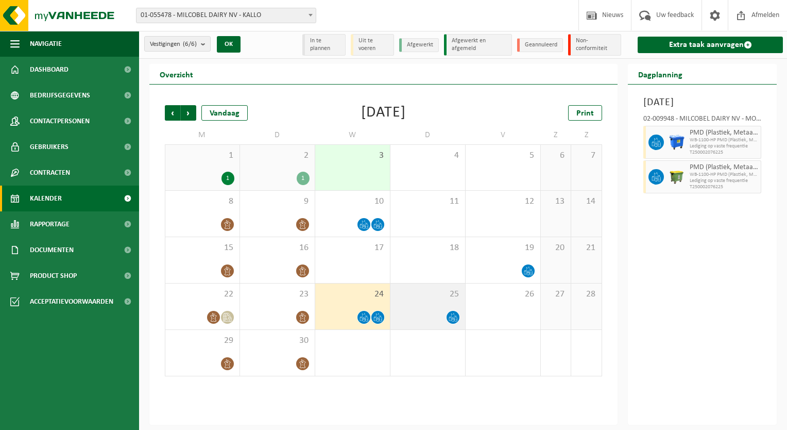
click at [414, 294] on span "25" at bounding box center [428, 293] width 64 height 11
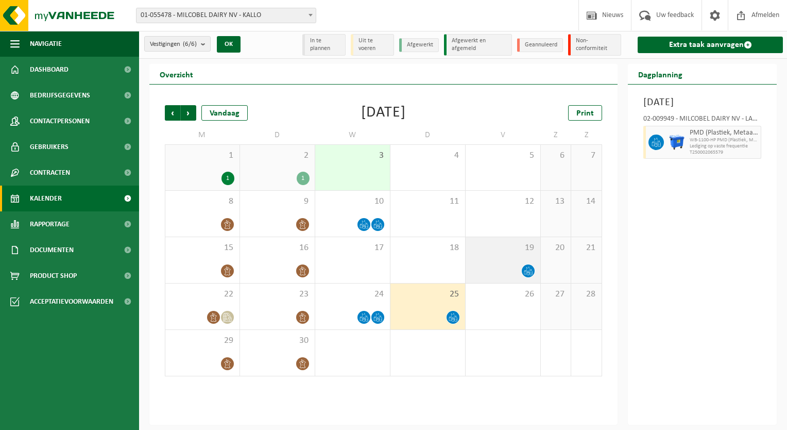
click at [488, 265] on div at bounding box center [503, 271] width 64 height 14
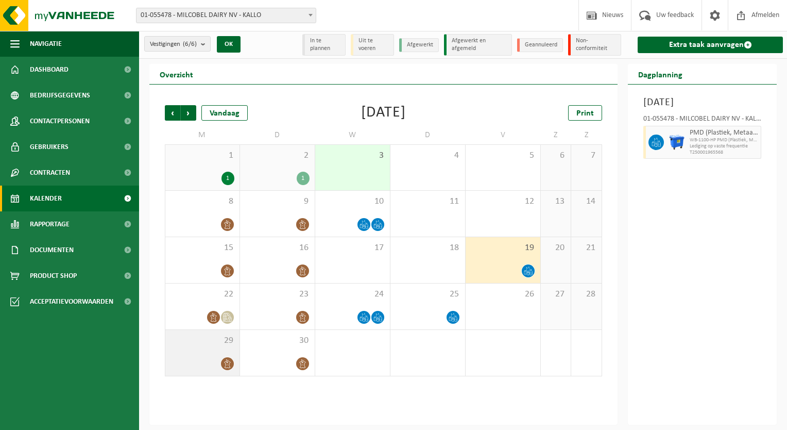
click at [204, 355] on div "29" at bounding box center [202, 353] width 74 height 46
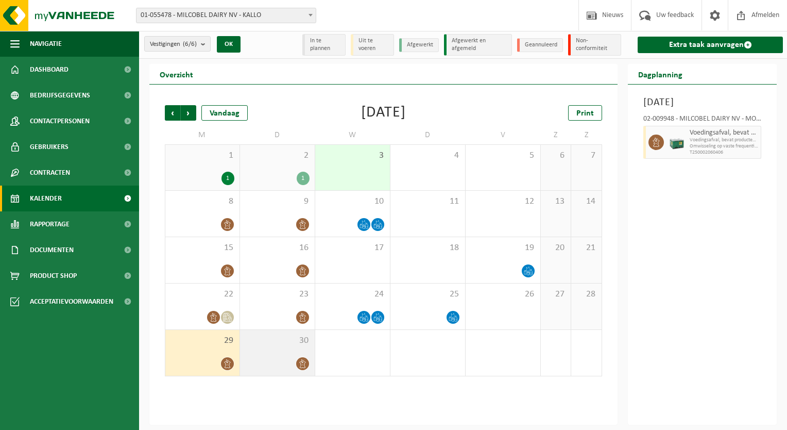
click at [281, 354] on div "30" at bounding box center [277, 353] width 75 height 46
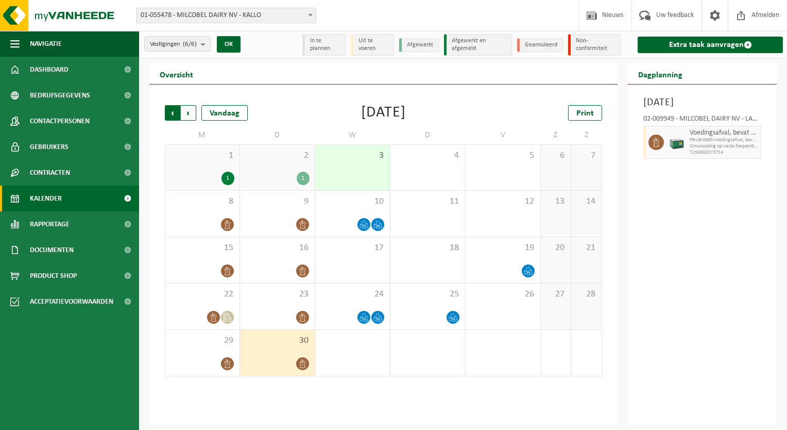
click at [189, 117] on span "Volgende" at bounding box center [188, 112] width 15 height 15
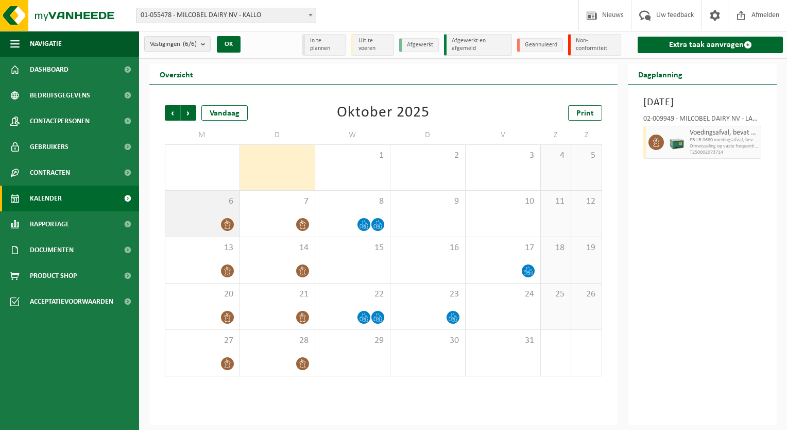
click at [199, 208] on div "6" at bounding box center [202, 214] width 74 height 46
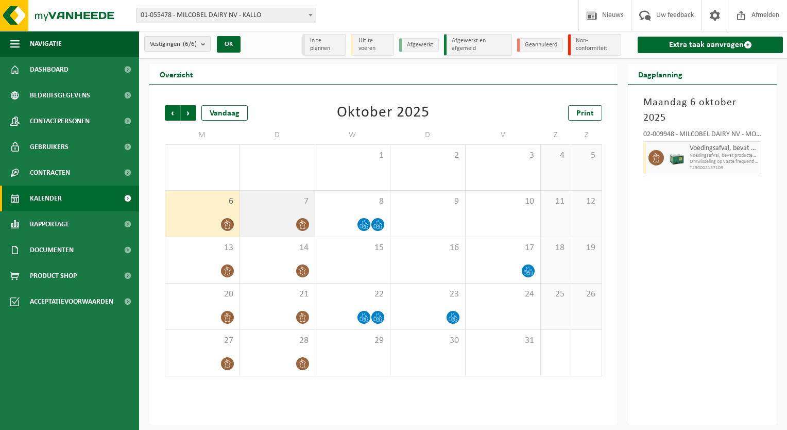
click at [268, 211] on div "7" at bounding box center [277, 214] width 75 height 46
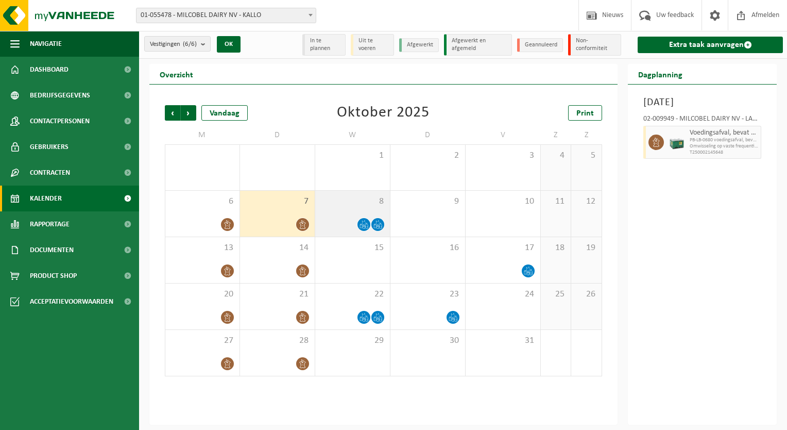
click at [353, 209] on div "8" at bounding box center [352, 214] width 75 height 46
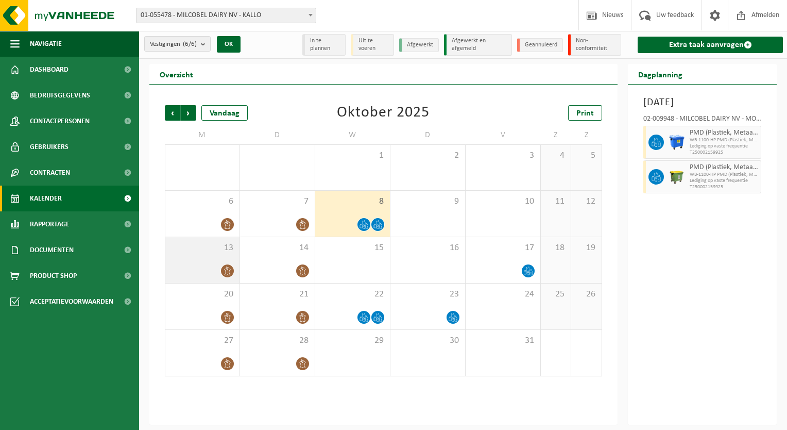
click at [205, 254] on div "13" at bounding box center [202, 260] width 74 height 46
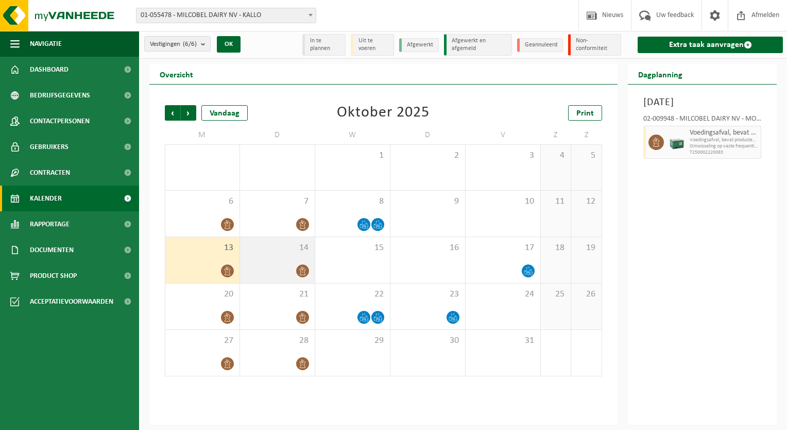
click at [264, 256] on div "14" at bounding box center [277, 260] width 75 height 46
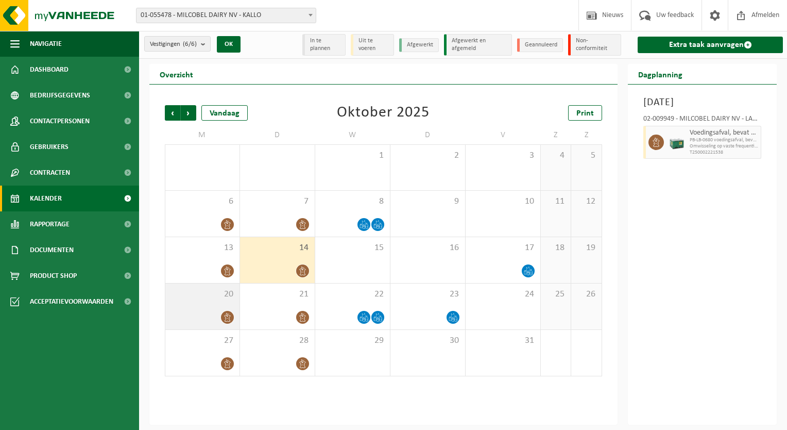
click at [193, 308] on div "20" at bounding box center [202, 306] width 74 height 46
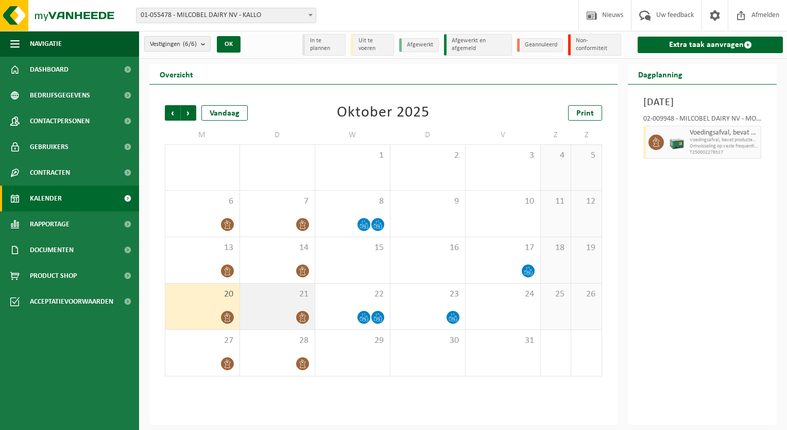
click at [270, 302] on div "21" at bounding box center [277, 306] width 75 height 46
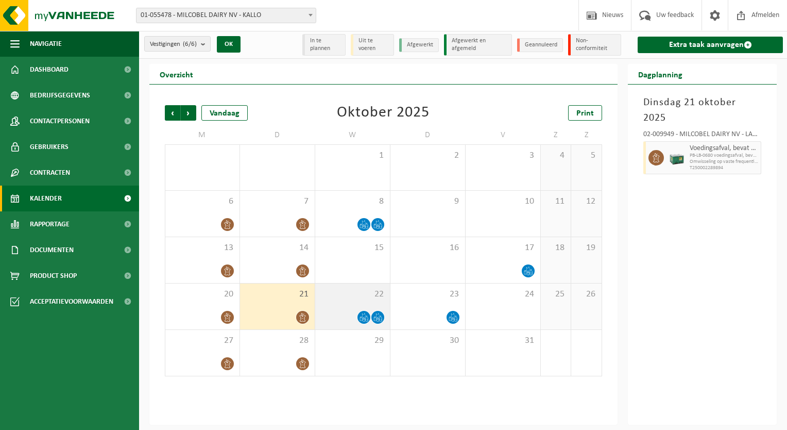
click at [344, 308] on div "22" at bounding box center [352, 306] width 75 height 46
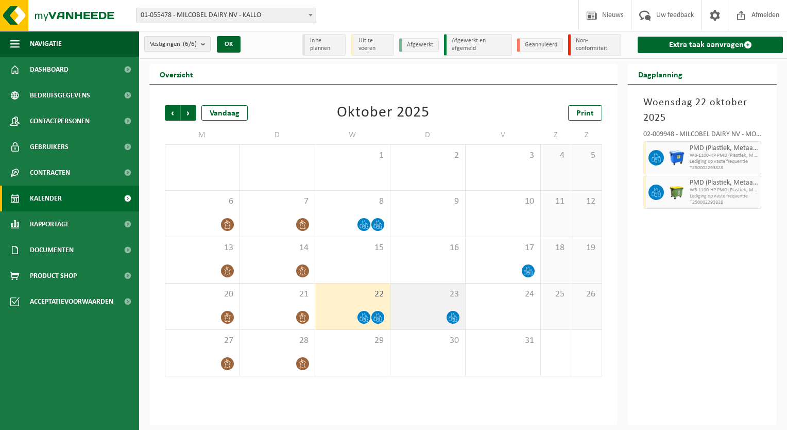
click at [435, 305] on div "23" at bounding box center [427, 306] width 75 height 46
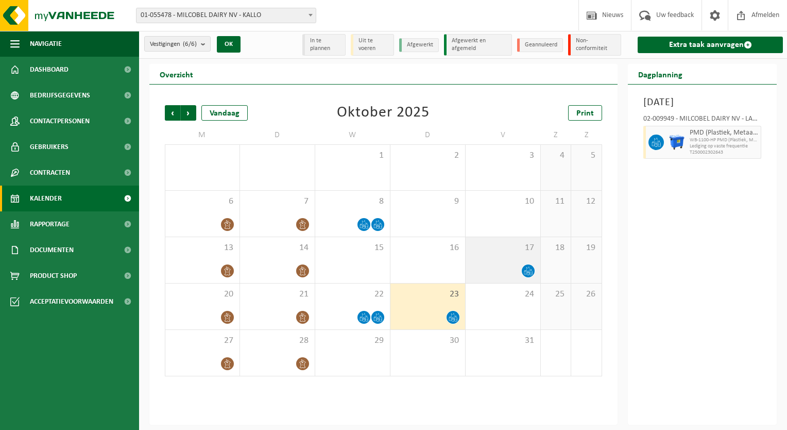
click at [495, 266] on div at bounding box center [503, 271] width 64 height 14
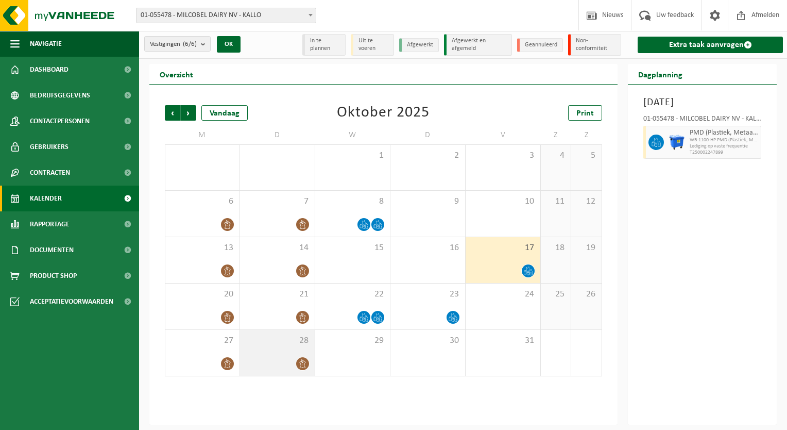
click at [258, 351] on div "28" at bounding box center [277, 353] width 75 height 46
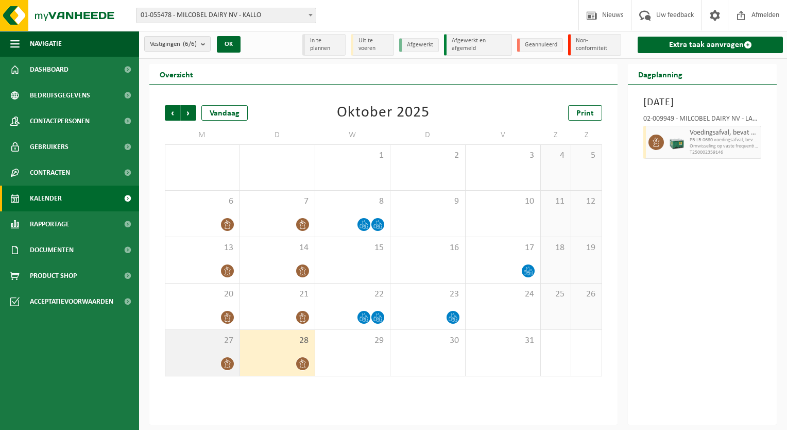
click at [179, 361] on div at bounding box center [202, 363] width 64 height 14
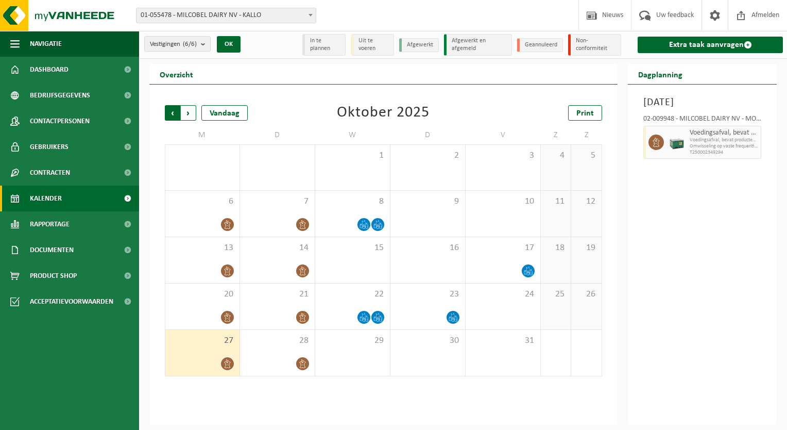
click at [187, 114] on span "Volgende" at bounding box center [188, 112] width 15 height 15
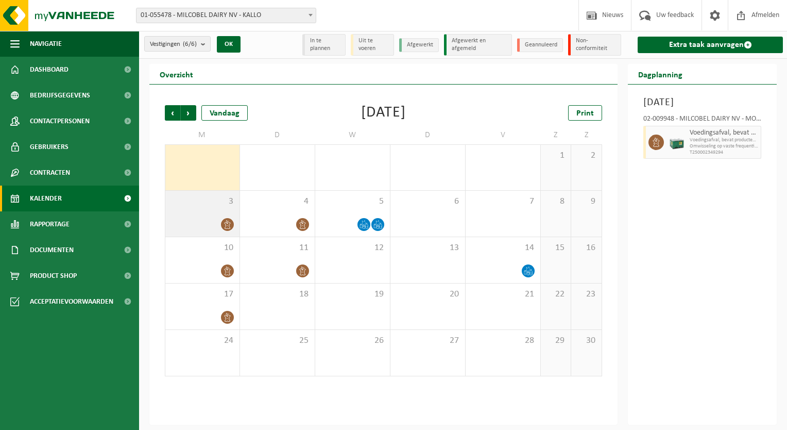
click at [202, 223] on div at bounding box center [202, 224] width 64 height 14
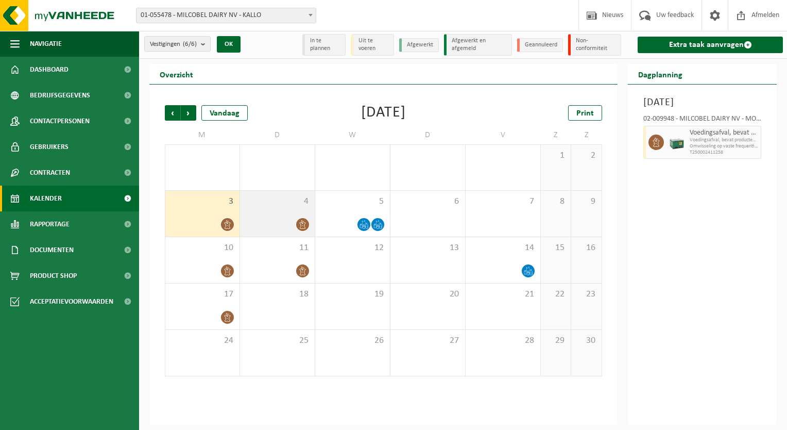
click at [262, 223] on div at bounding box center [277, 224] width 64 height 14
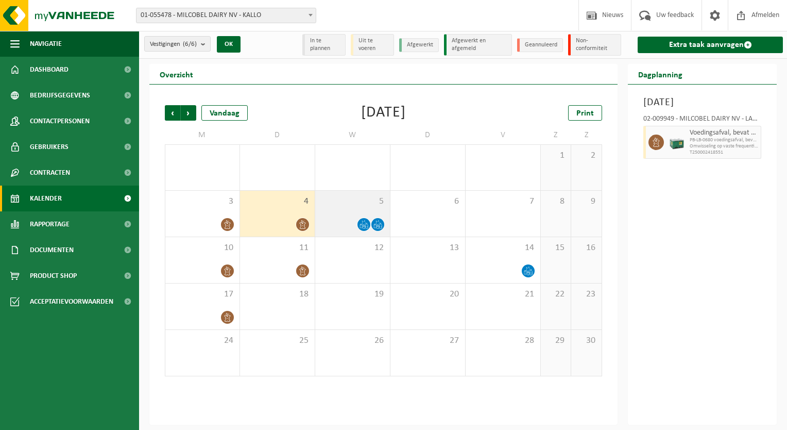
click at [346, 202] on span "5" at bounding box center [352, 201] width 64 height 11
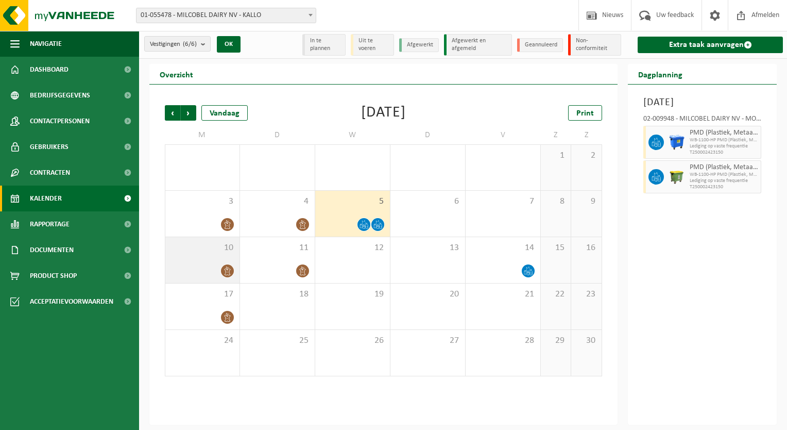
click at [199, 265] on div at bounding box center [202, 271] width 64 height 14
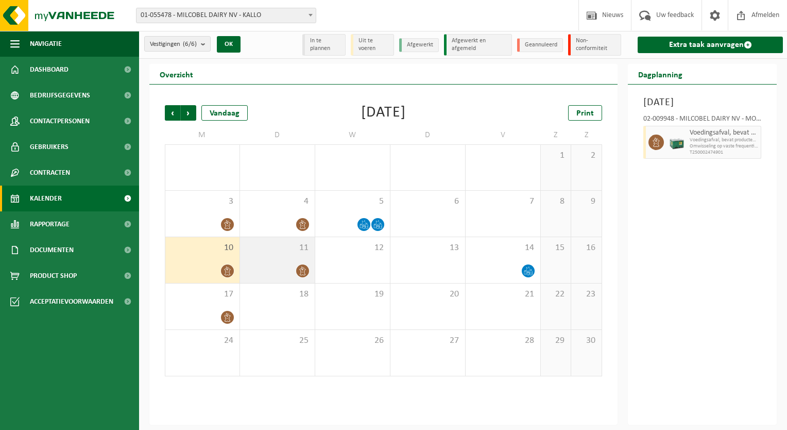
click at [278, 262] on div "11" at bounding box center [277, 260] width 75 height 46
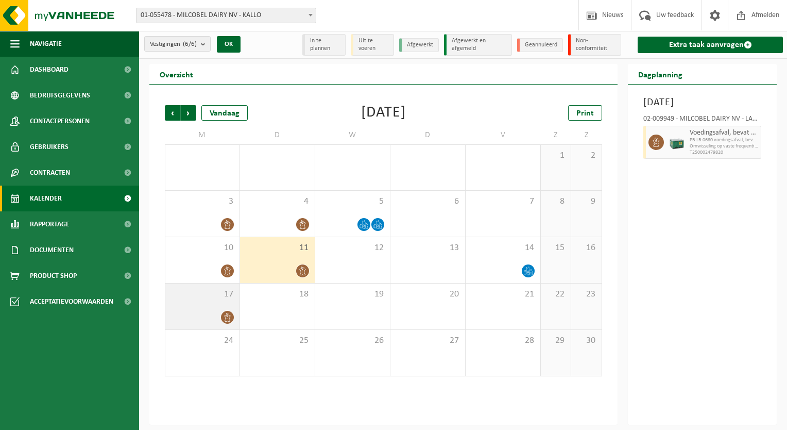
click at [200, 317] on div at bounding box center [202, 317] width 64 height 14
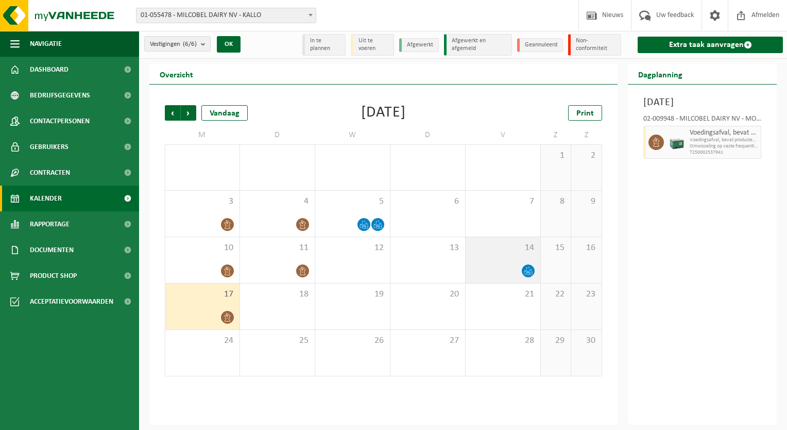
click at [488, 256] on div "14" at bounding box center [503, 260] width 75 height 46
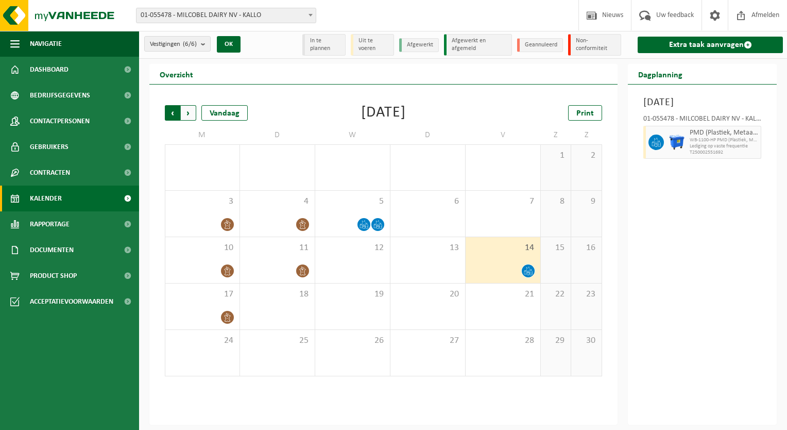
click at [190, 107] on span "Volgende" at bounding box center [188, 112] width 15 height 15
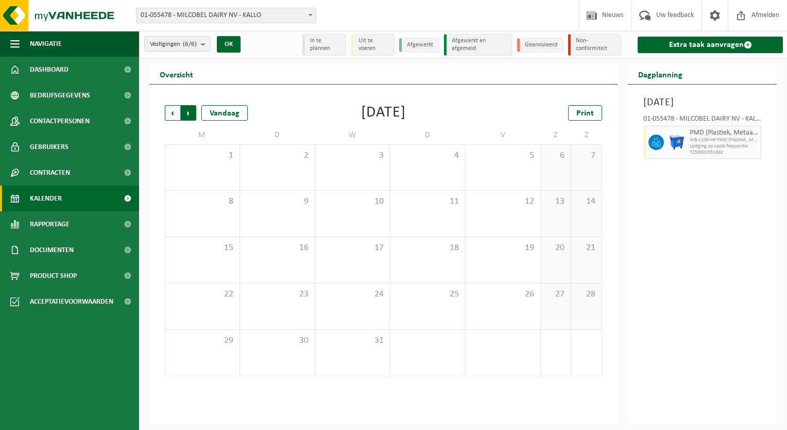
click at [174, 114] on span "Vorige" at bounding box center [172, 112] width 15 height 15
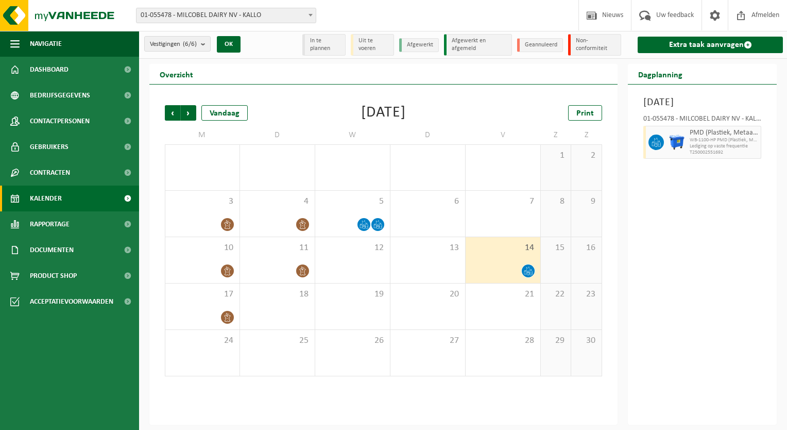
click at [174, 114] on span "Vorige" at bounding box center [172, 112] width 15 height 15
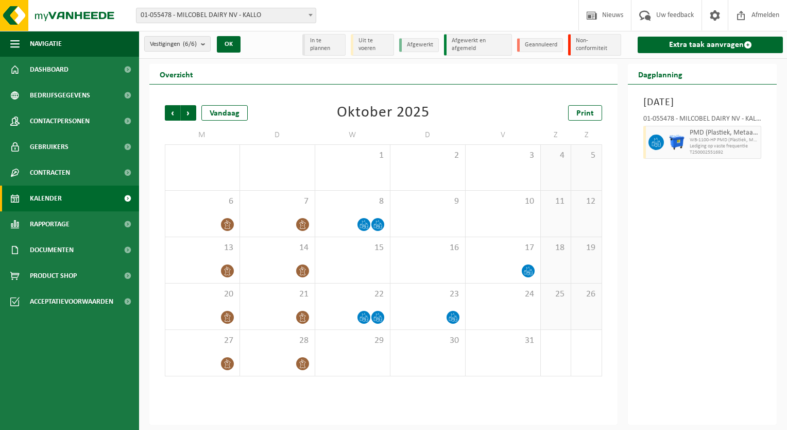
click at [584, 46] on li "Non-conformiteit" at bounding box center [594, 45] width 53 height 22
drag, startPoint x: 332, startPoint y: 42, endPoint x: 381, endPoint y: 44, distance: 49.5
click at [381, 44] on ul "In te plannen Uit te voeren Afgewerkt Afgewerkt en afgemeld Geannuleerd Non-con…" at bounding box center [463, 45] width 327 height 22
drag, startPoint x: 419, startPoint y: 39, endPoint x: 459, endPoint y: 42, distance: 40.3
click at [459, 42] on ul "In te plannen Uit te voeren Afgewerkt Afgewerkt en afgemeld Geannuleerd Non-con…" at bounding box center [463, 45] width 327 height 22
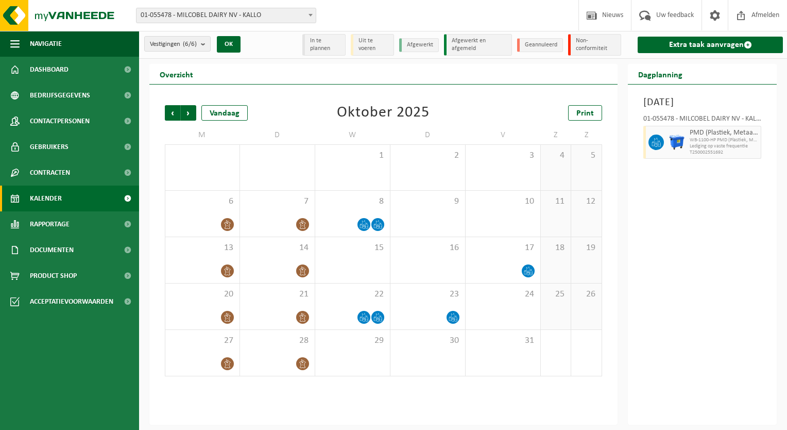
click at [271, 56] on div "Vestigingen (6/6) Alles selecteren Alles deselecteren Actieve selecteren MILCOB…" at bounding box center [463, 45] width 648 height 28
click at [177, 114] on span "Vorige" at bounding box center [172, 112] width 15 height 15
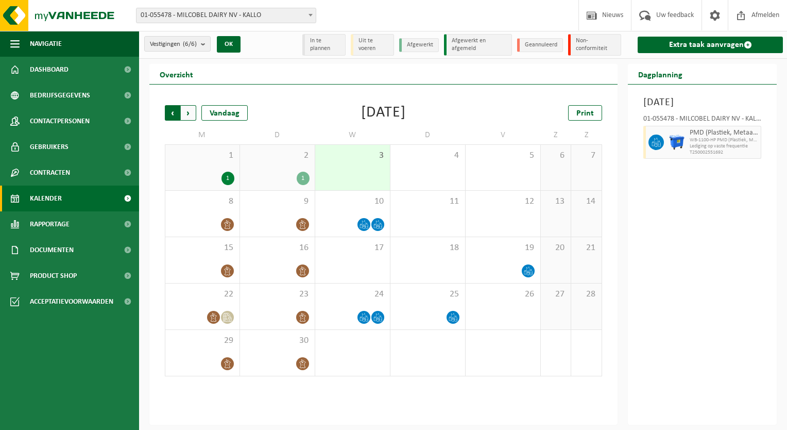
click at [190, 118] on span "Volgende" at bounding box center [188, 112] width 15 height 15
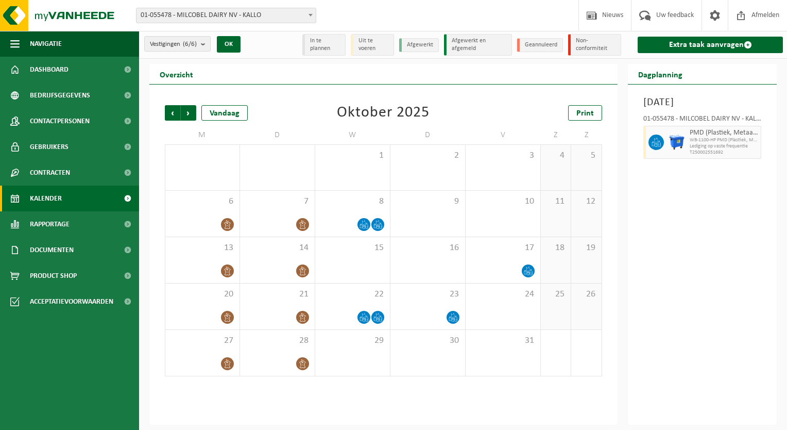
click at [190, 118] on span "Volgende" at bounding box center [188, 112] width 15 height 15
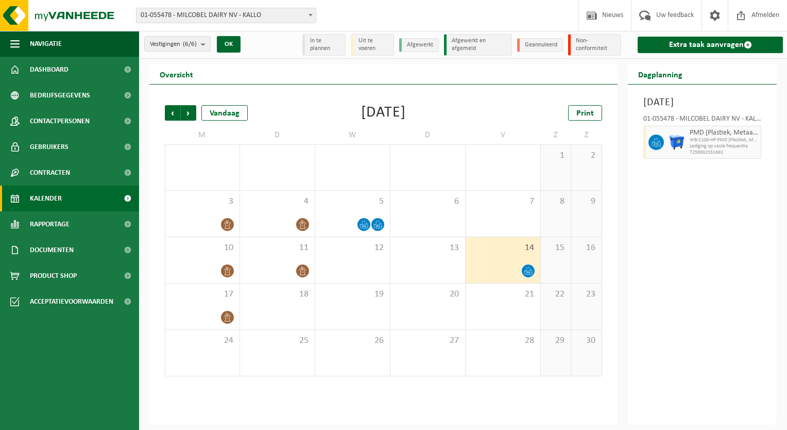
click at [190, 118] on span "Volgende" at bounding box center [188, 112] width 15 height 15
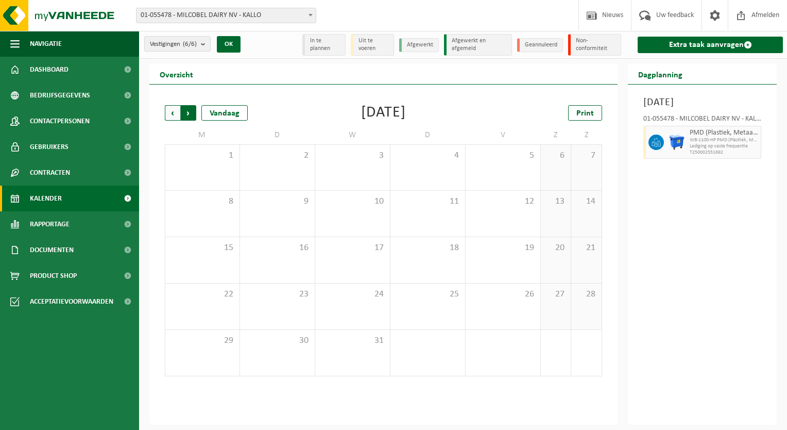
click at [165, 114] on span "Vorige" at bounding box center [172, 112] width 15 height 15
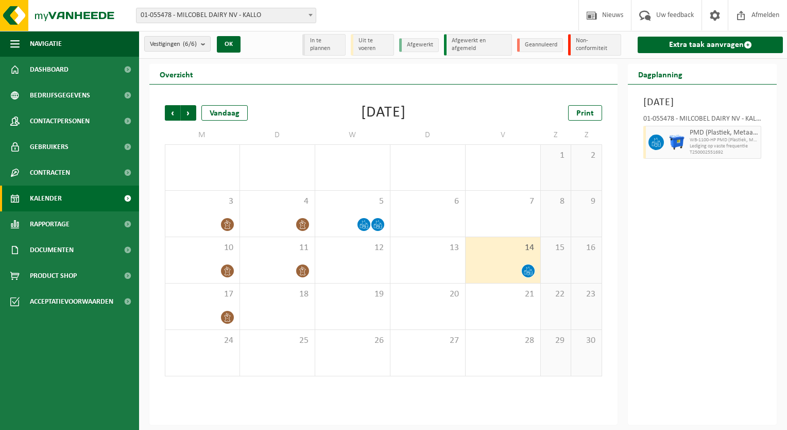
click at [165, 114] on span "Vorige" at bounding box center [172, 112] width 15 height 15
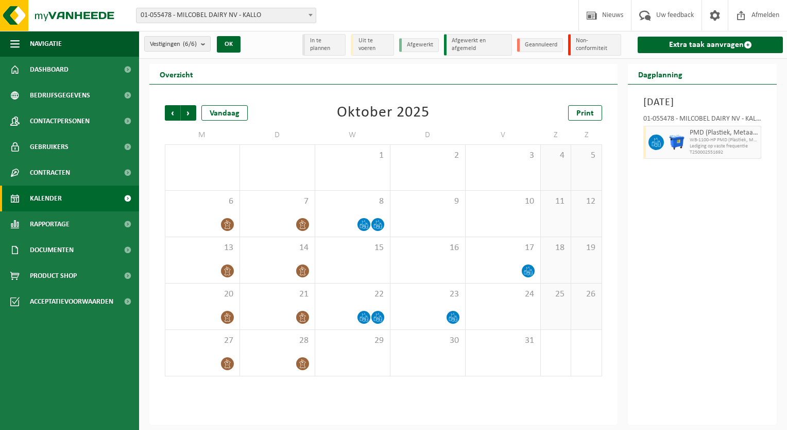
click at [165, 114] on span "Vorige" at bounding box center [172, 112] width 15 height 15
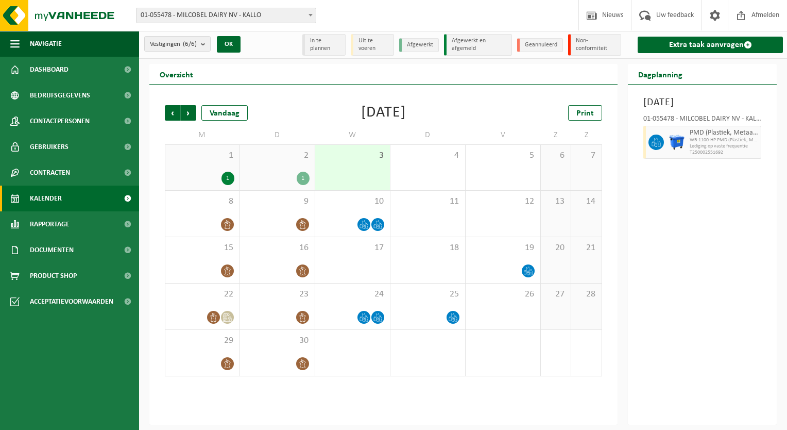
click at [165, 114] on span "Vorige" at bounding box center [172, 112] width 15 height 15
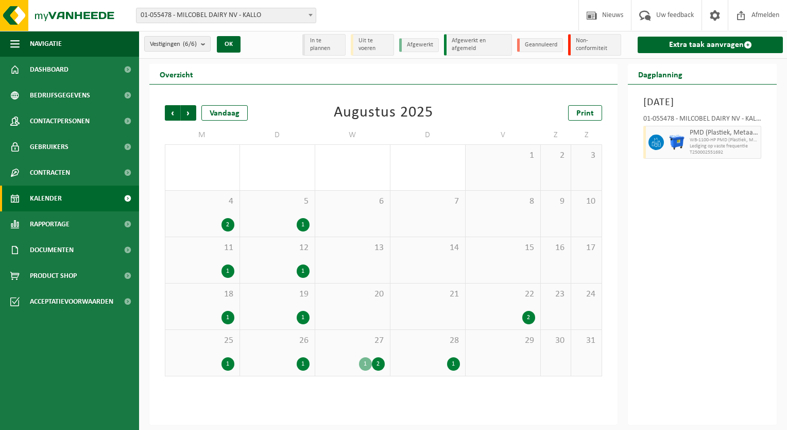
click at [165, 114] on span "Vorige" at bounding box center [172, 112] width 15 height 15
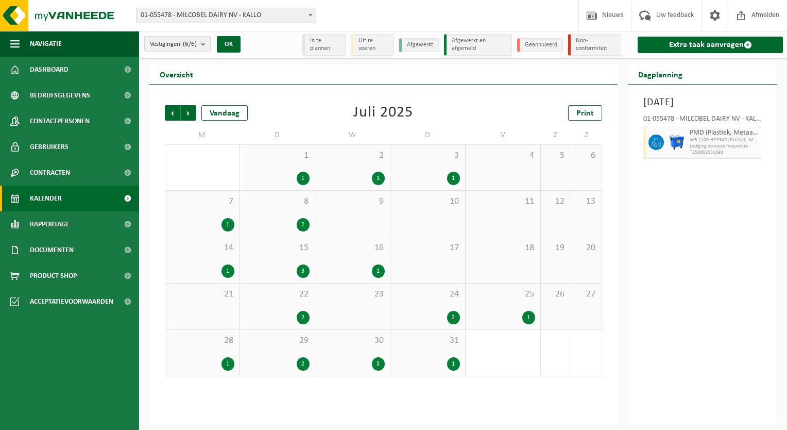
click at [165, 114] on span "Vorige" at bounding box center [172, 112] width 15 height 15
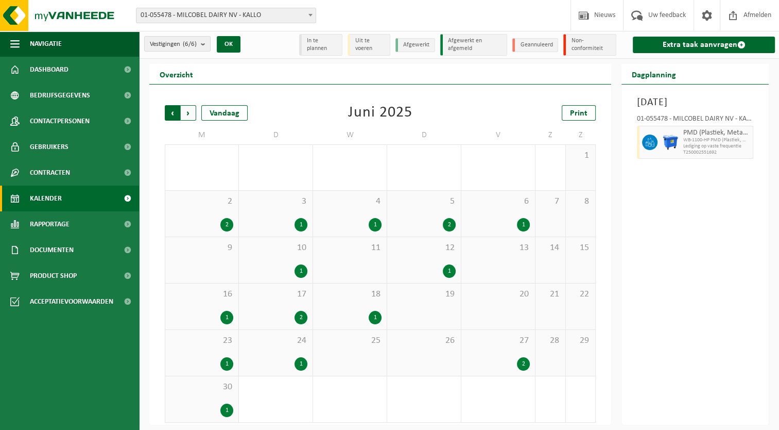
click at [183, 115] on span "Volgende" at bounding box center [188, 112] width 15 height 15
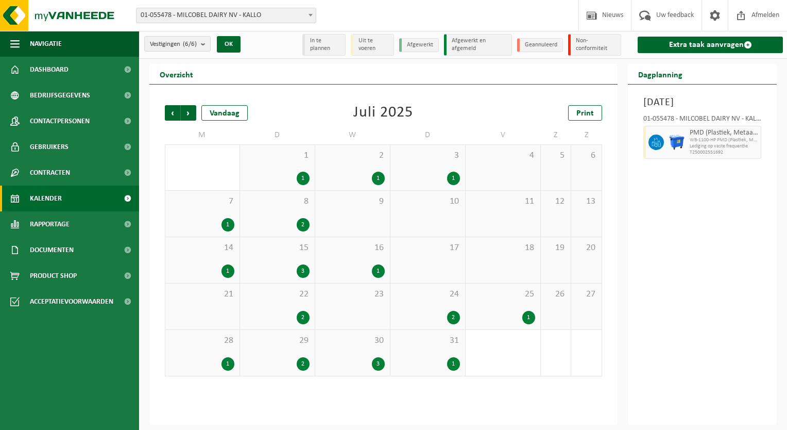
click at [287, 164] on div "1 1" at bounding box center [277, 167] width 75 height 45
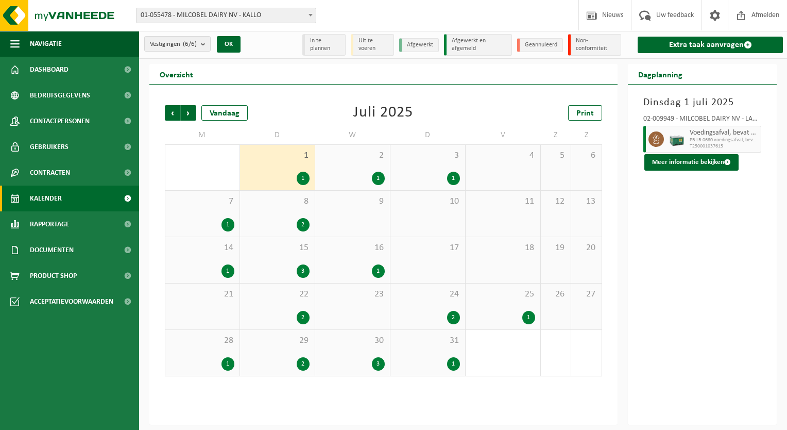
click at [351, 166] on div "2 1" at bounding box center [352, 167] width 75 height 45
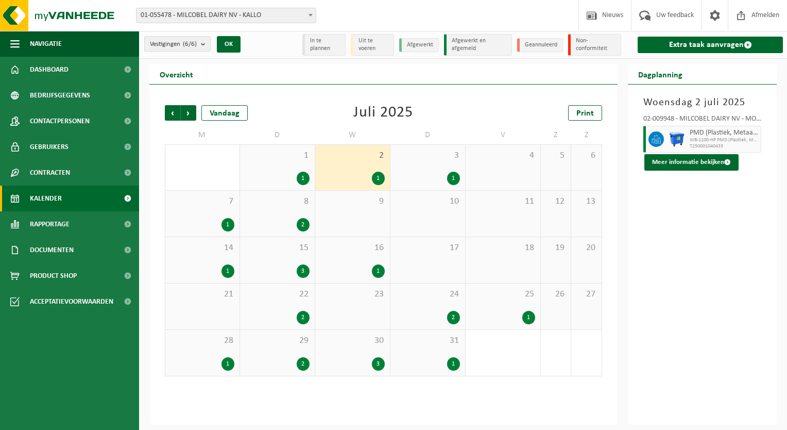
click at [405, 164] on div "3 1" at bounding box center [427, 167] width 75 height 45
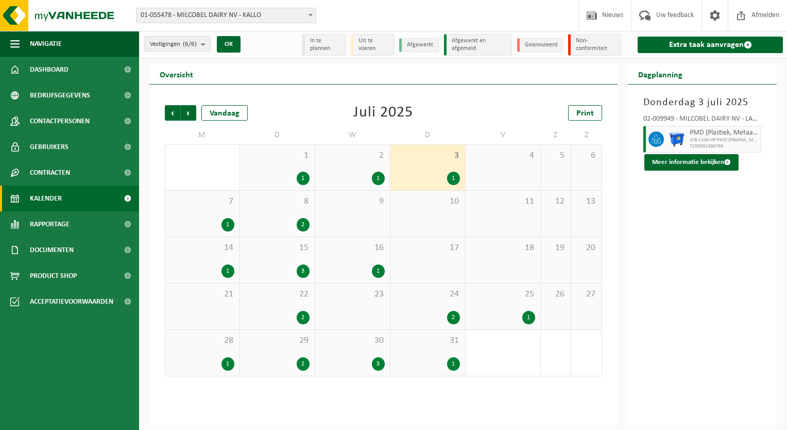
click at [210, 224] on div "1" at bounding box center [202, 224] width 64 height 13
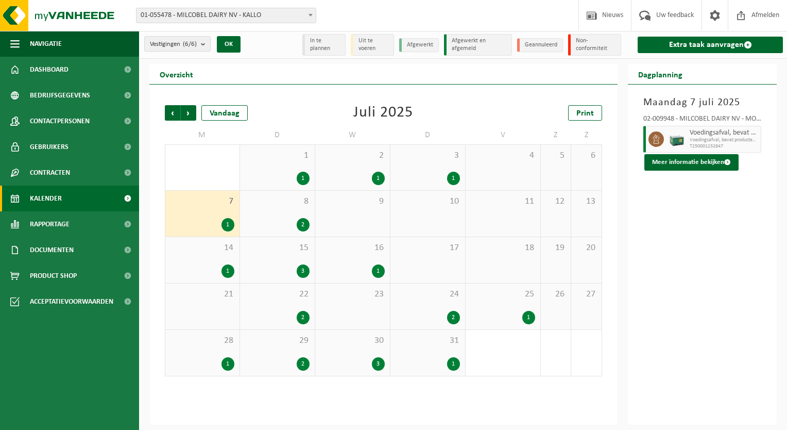
click at [262, 219] on div "2" at bounding box center [277, 224] width 64 height 13
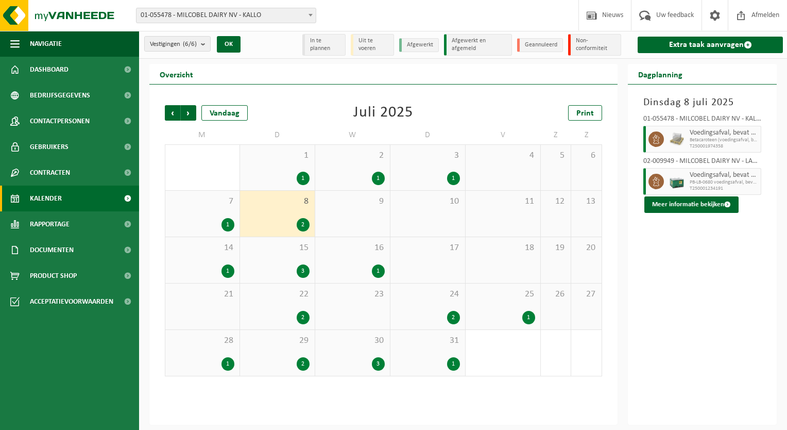
click at [188, 275] on div "1" at bounding box center [202, 270] width 64 height 13
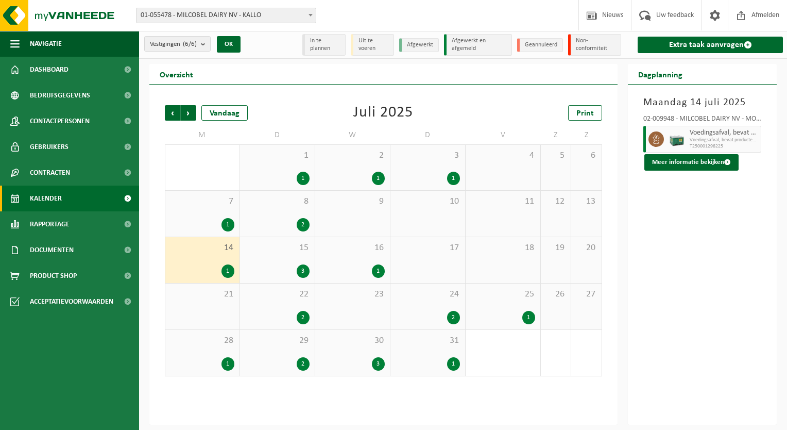
click at [278, 273] on div "3" at bounding box center [277, 270] width 64 height 13
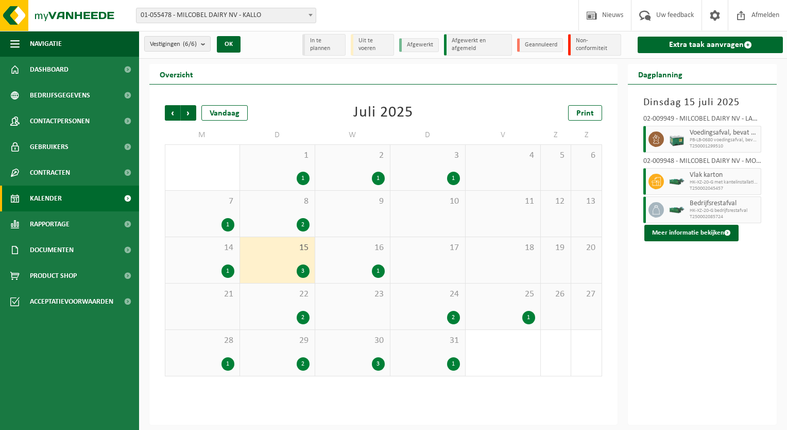
click at [349, 264] on div "1" at bounding box center [352, 270] width 64 height 13
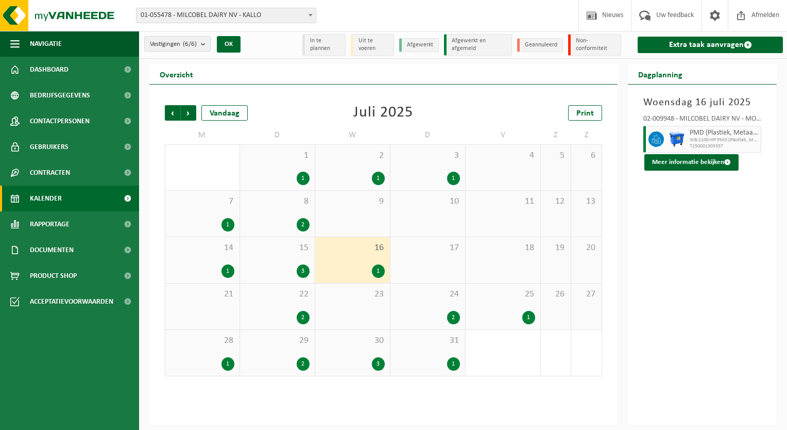
click at [278, 302] on div "22 2" at bounding box center [277, 306] width 75 height 46
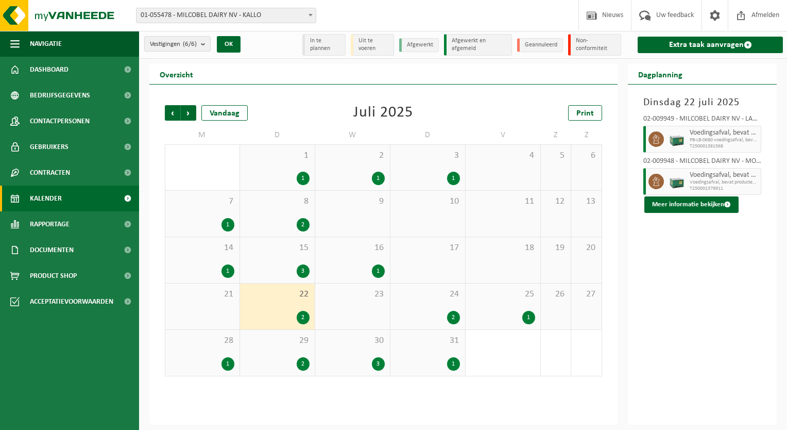
click at [427, 307] on div "24 2" at bounding box center [427, 306] width 75 height 46
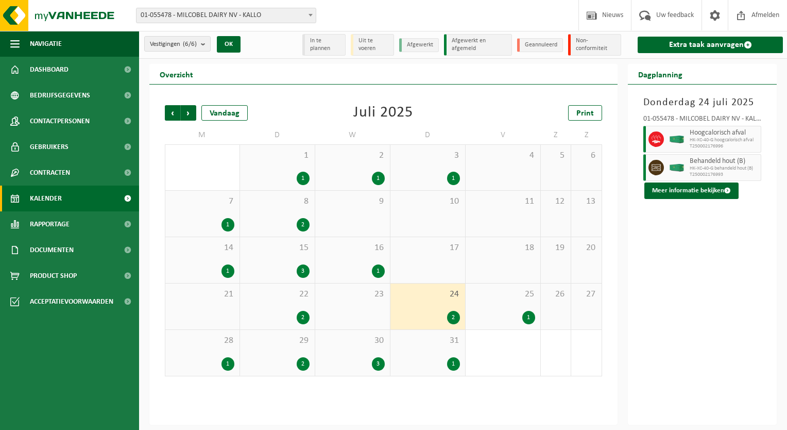
click at [500, 301] on div "25 1" at bounding box center [503, 306] width 75 height 46
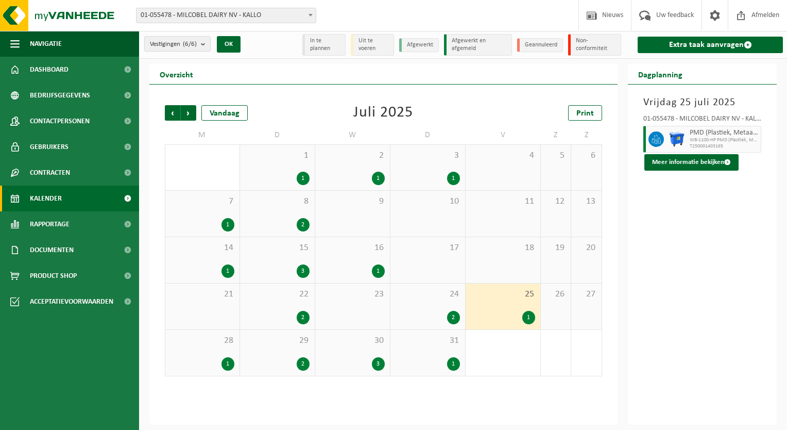
click at [211, 350] on div "28 1" at bounding box center [202, 353] width 74 height 46
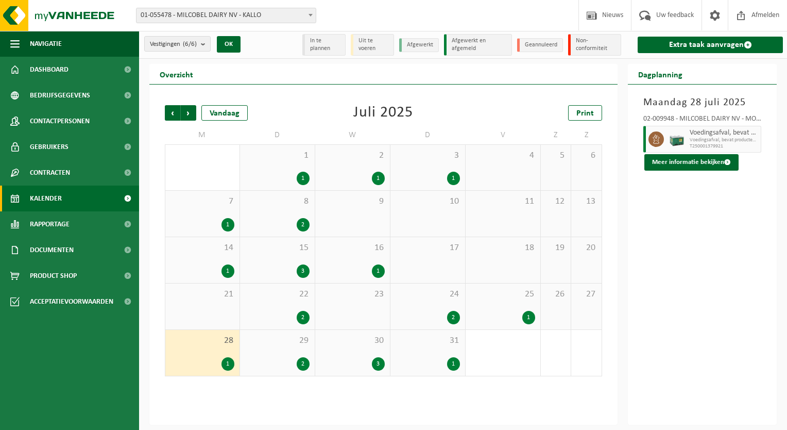
click at [260, 353] on div "29 2" at bounding box center [277, 353] width 75 height 46
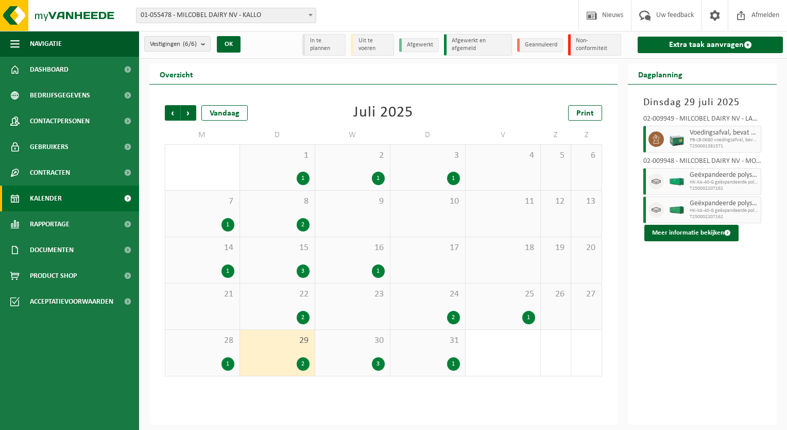
click at [349, 345] on span "30" at bounding box center [352, 340] width 64 height 11
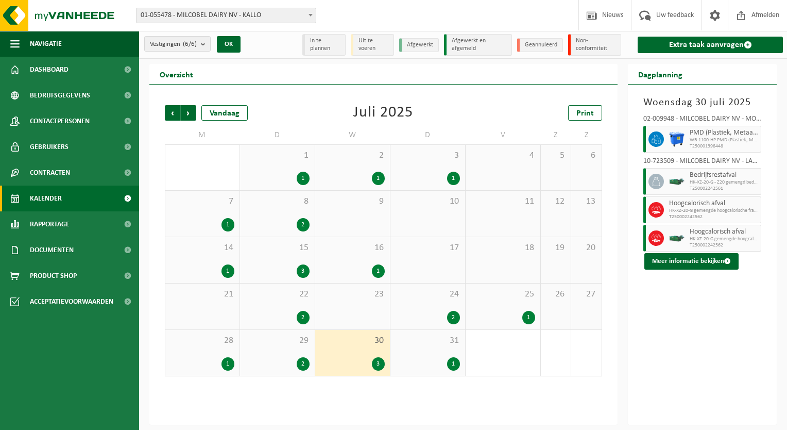
click at [349, 345] on span "30" at bounding box center [352, 340] width 64 height 11
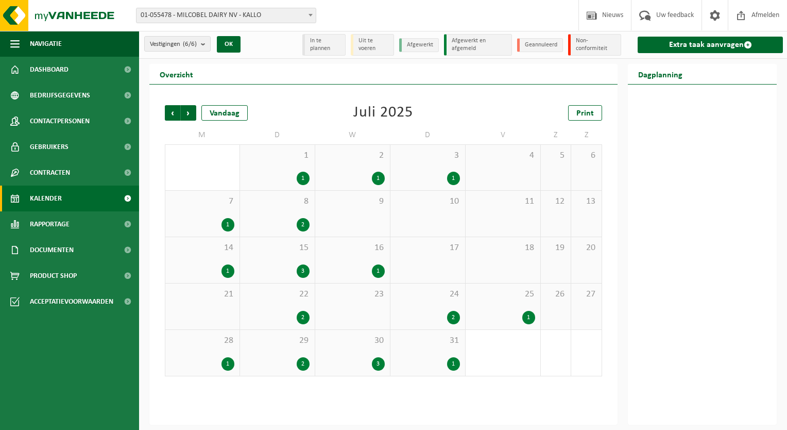
click at [349, 345] on span "30" at bounding box center [352, 340] width 64 height 11
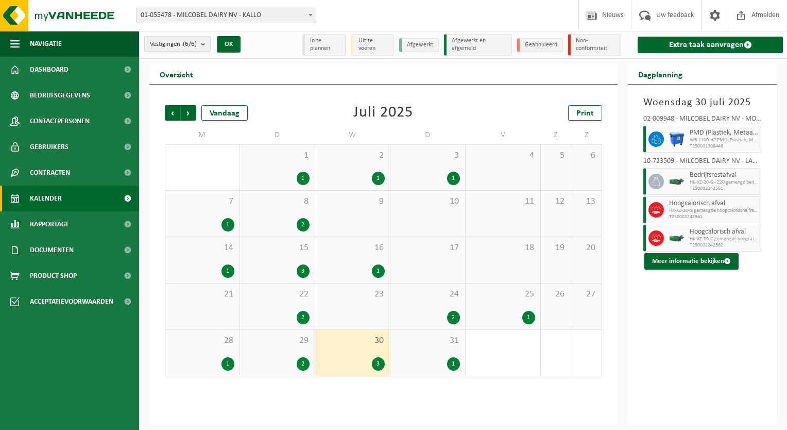
click at [417, 359] on div "1" at bounding box center [428, 363] width 64 height 13
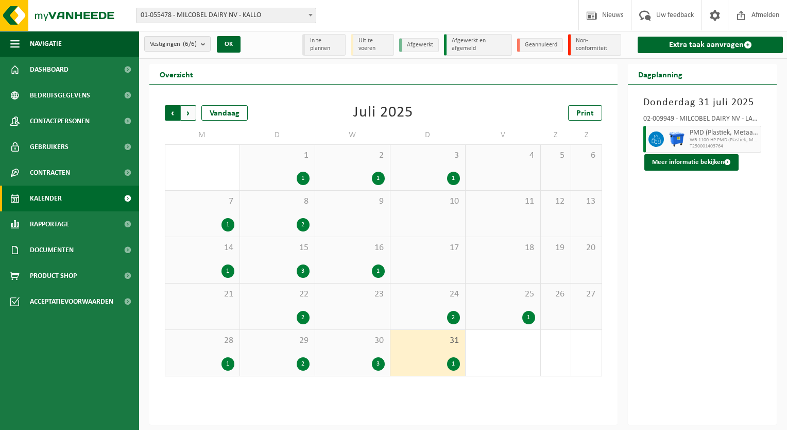
click at [185, 109] on span "Volgende" at bounding box center [188, 112] width 15 height 15
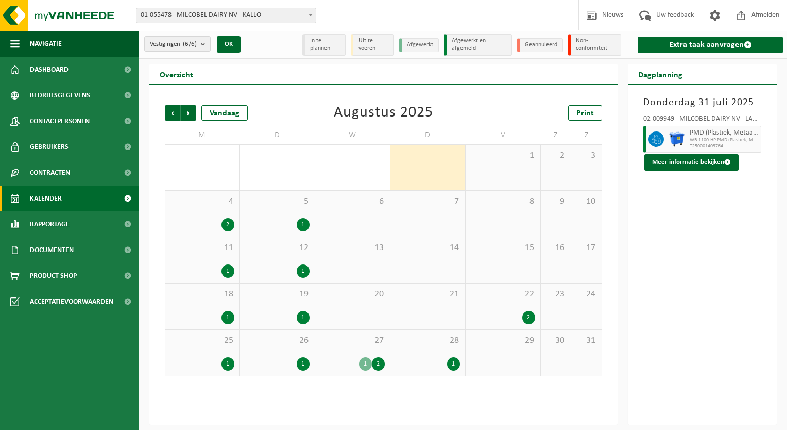
click at [214, 232] on div "4 2" at bounding box center [202, 214] width 74 height 46
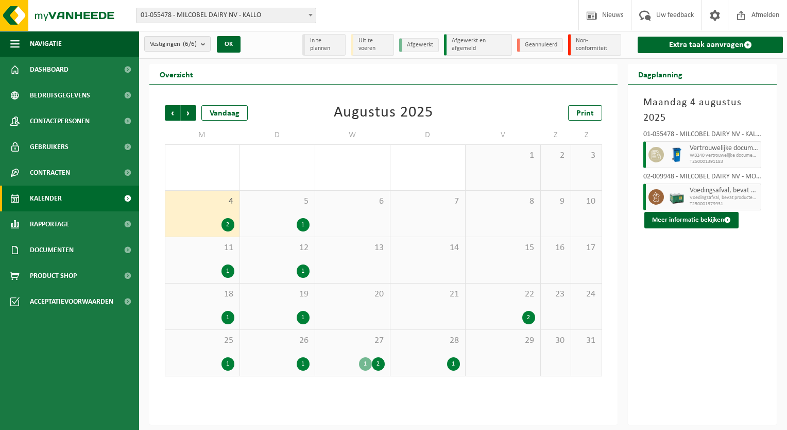
click at [278, 228] on div "1" at bounding box center [277, 224] width 64 height 13
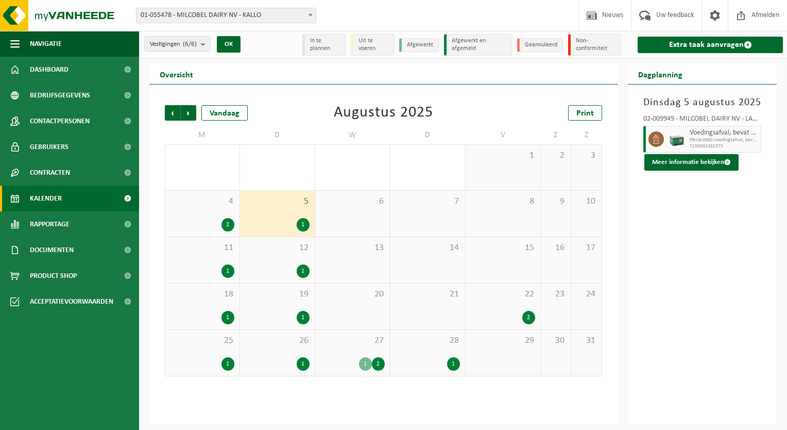
click at [209, 264] on div "1" at bounding box center [202, 270] width 64 height 13
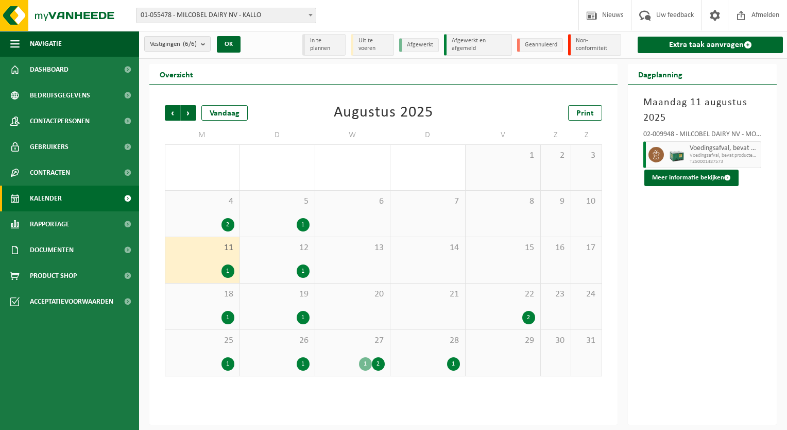
click at [262, 259] on div "12 1" at bounding box center [277, 260] width 75 height 46
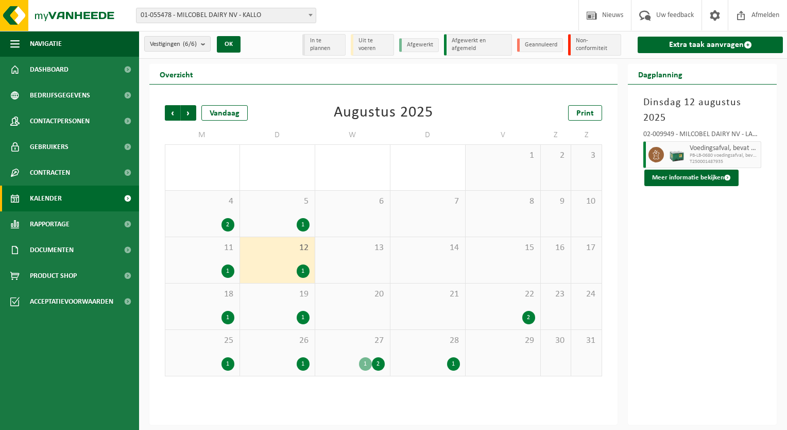
click at [215, 300] on div "18 1" at bounding box center [202, 306] width 74 height 46
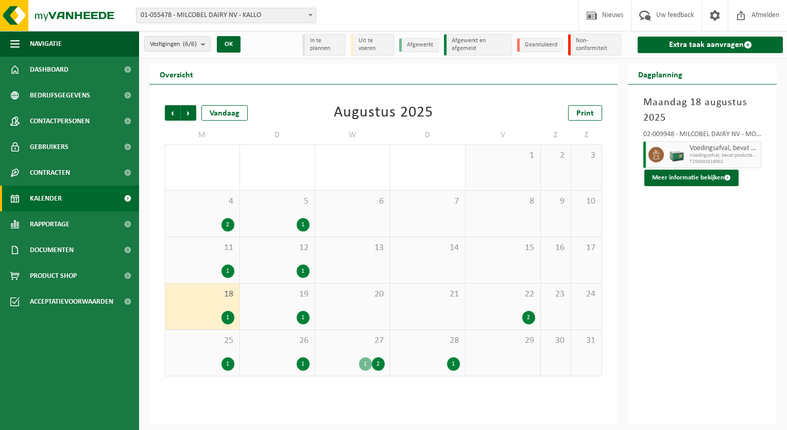
click at [264, 296] on span "19" at bounding box center [277, 293] width 64 height 11
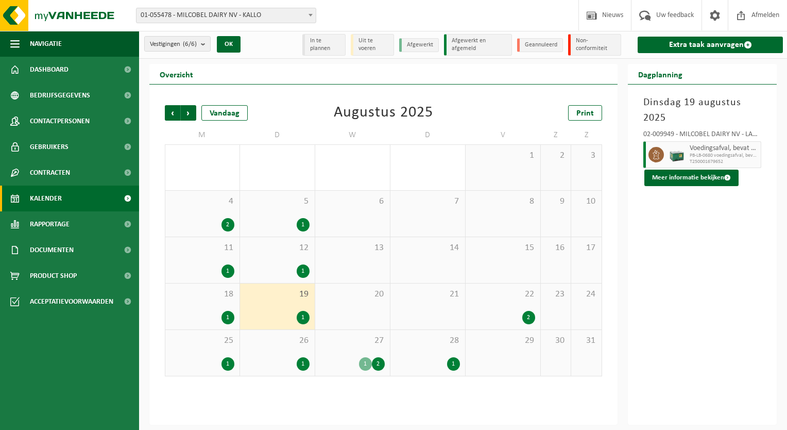
click at [492, 296] on span "22" at bounding box center [503, 293] width 64 height 11
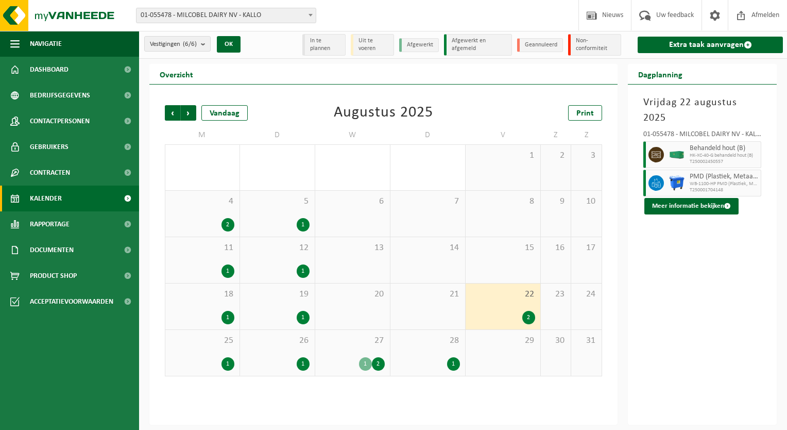
click at [204, 344] on span "25" at bounding box center [202, 340] width 64 height 11
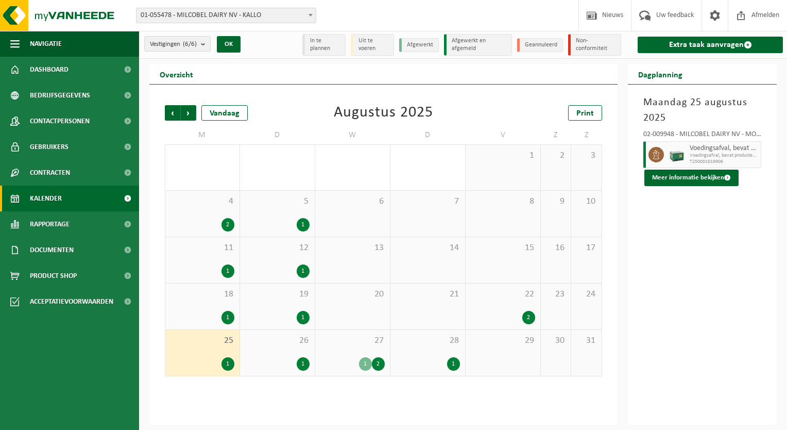
click at [267, 357] on div "1" at bounding box center [277, 363] width 64 height 13
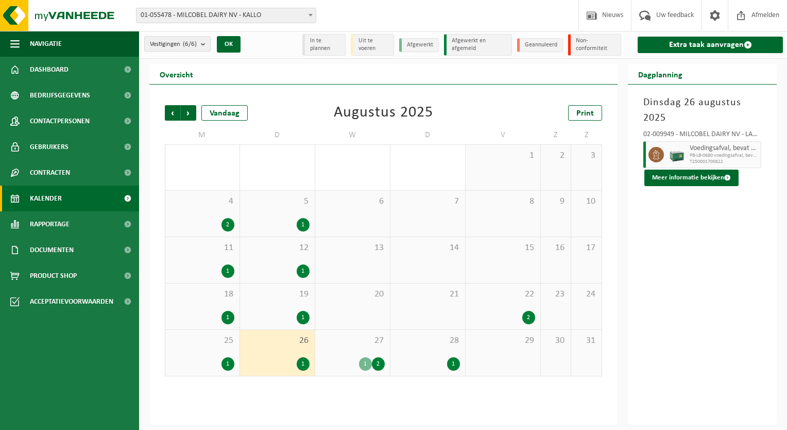
click at [335, 363] on div "1 2" at bounding box center [352, 363] width 64 height 13
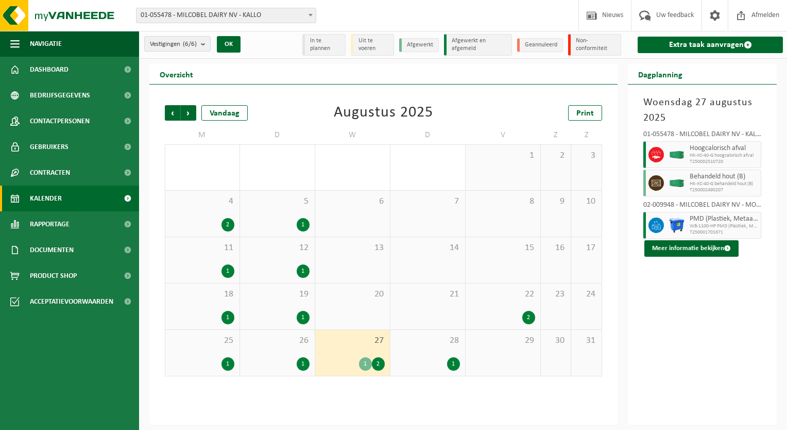
click at [418, 357] on div "1" at bounding box center [428, 363] width 64 height 13
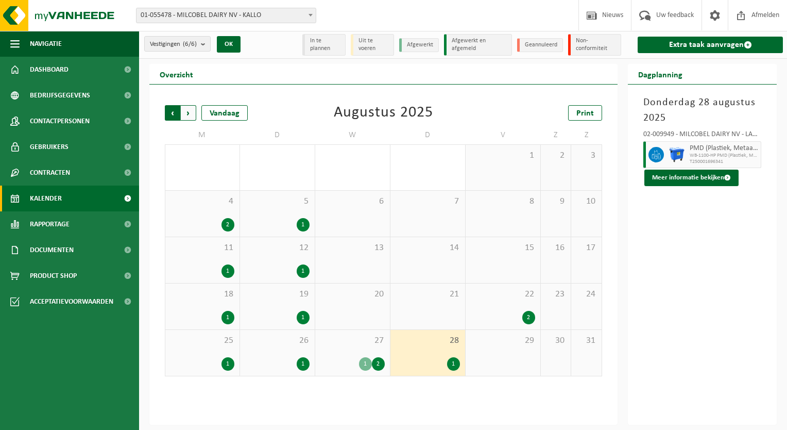
click at [196, 111] on span "Volgende" at bounding box center [188, 112] width 15 height 15
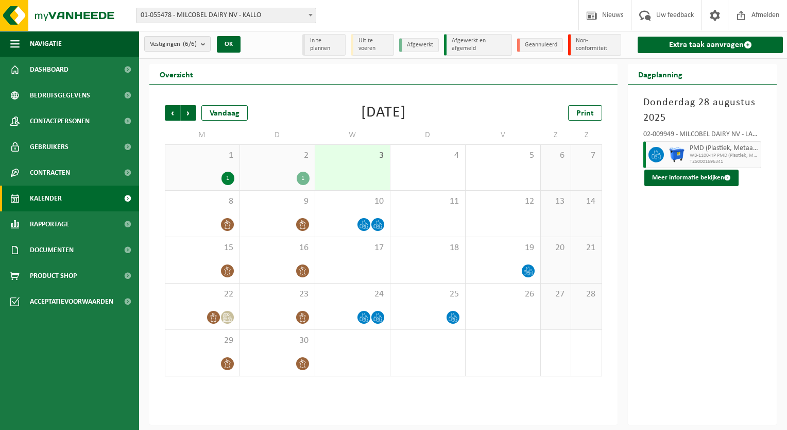
click at [189, 175] on div "1" at bounding box center [202, 177] width 64 height 13
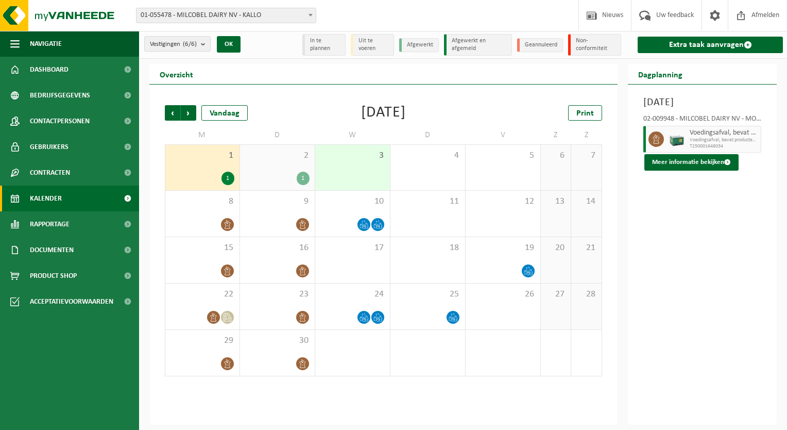
click at [260, 181] on div "1" at bounding box center [277, 177] width 64 height 13
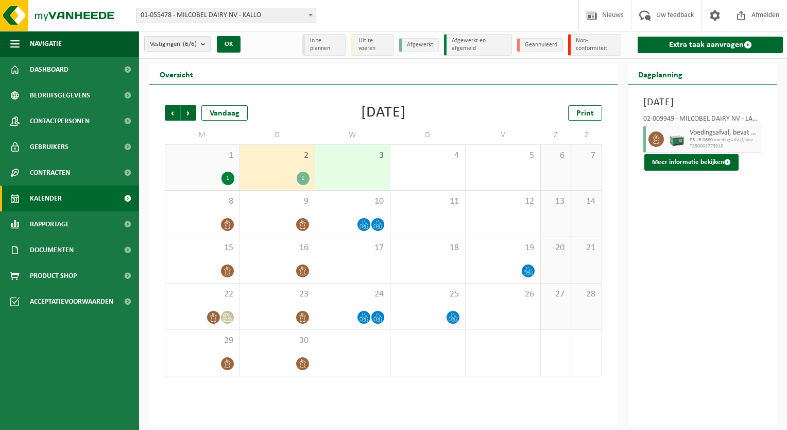
click at [260, 181] on div "1" at bounding box center [277, 177] width 64 height 13
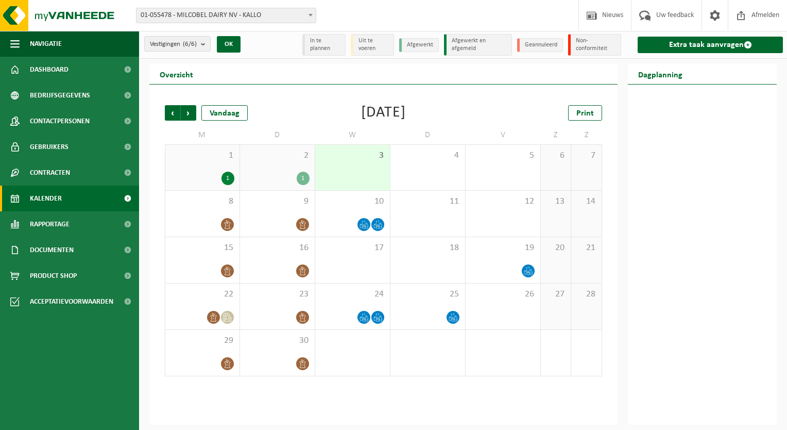
click at [260, 181] on div "1" at bounding box center [277, 177] width 64 height 13
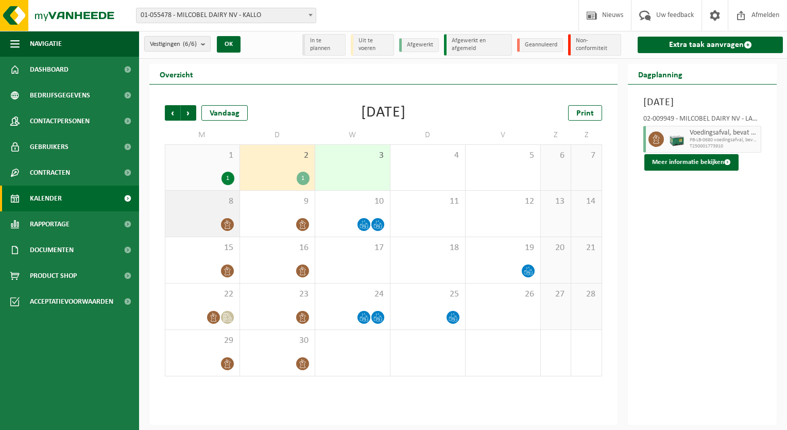
click at [210, 222] on div at bounding box center [202, 224] width 64 height 14
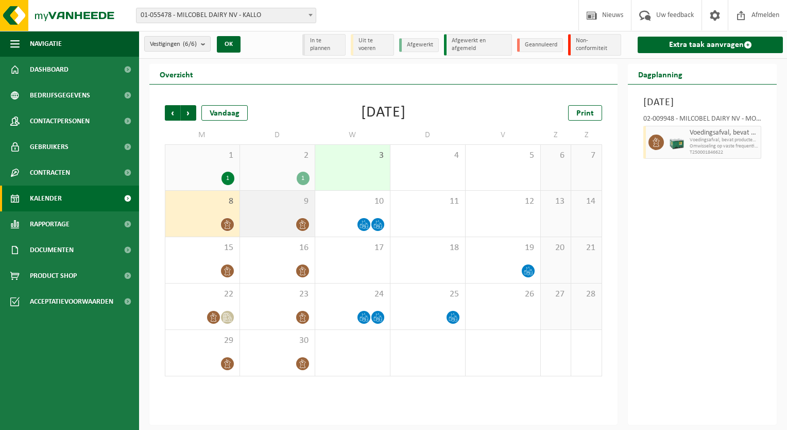
click at [268, 214] on div "9" at bounding box center [277, 214] width 75 height 46
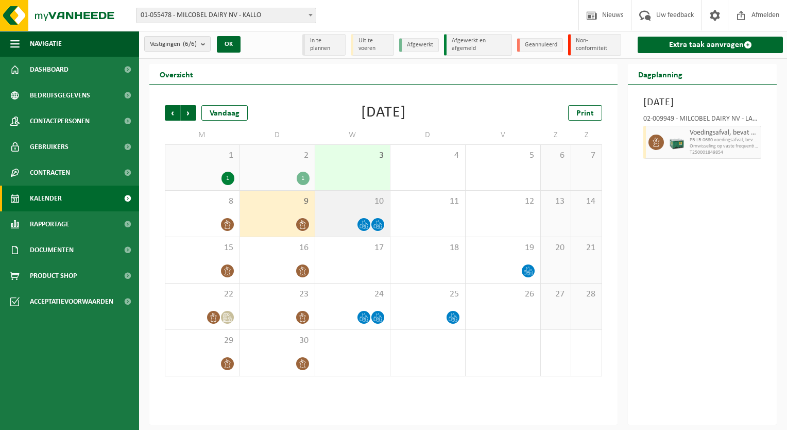
click at [334, 215] on div "10" at bounding box center [352, 214] width 75 height 46
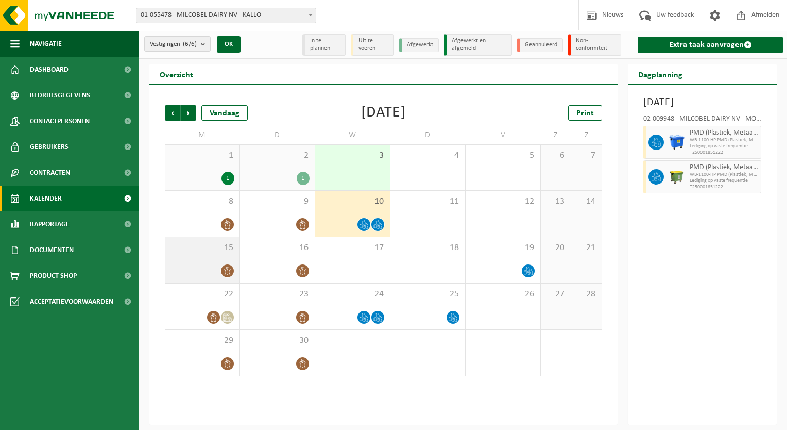
click at [209, 262] on div "15" at bounding box center [202, 260] width 74 height 46
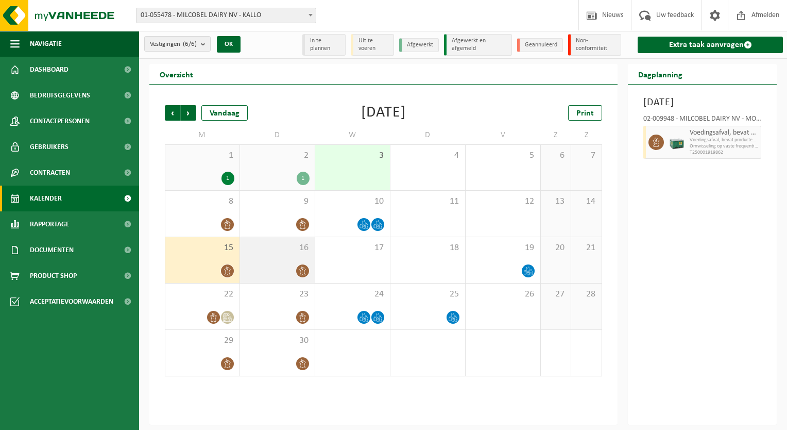
click at [276, 260] on div "16" at bounding box center [277, 260] width 75 height 46
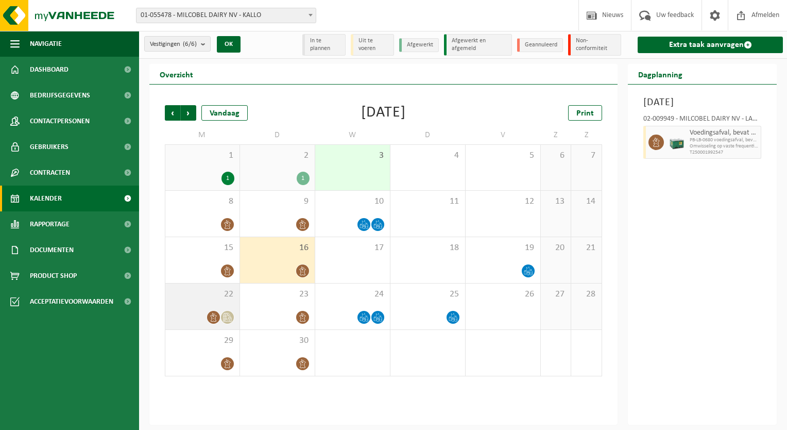
click at [200, 300] on div "22" at bounding box center [202, 306] width 74 height 46
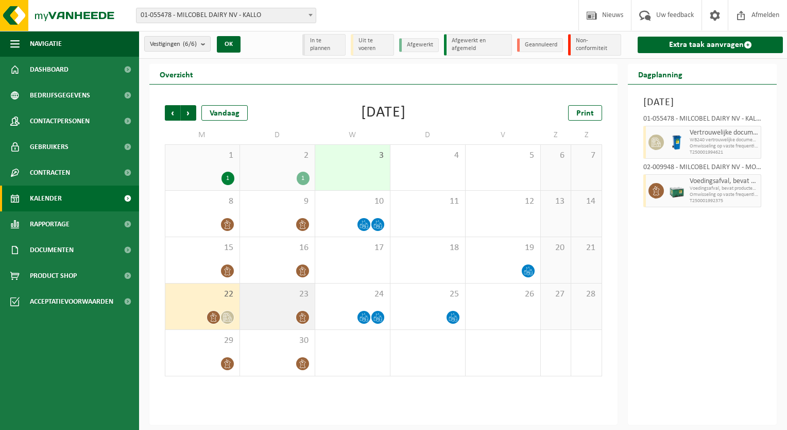
click at [262, 310] on div at bounding box center [277, 317] width 64 height 14
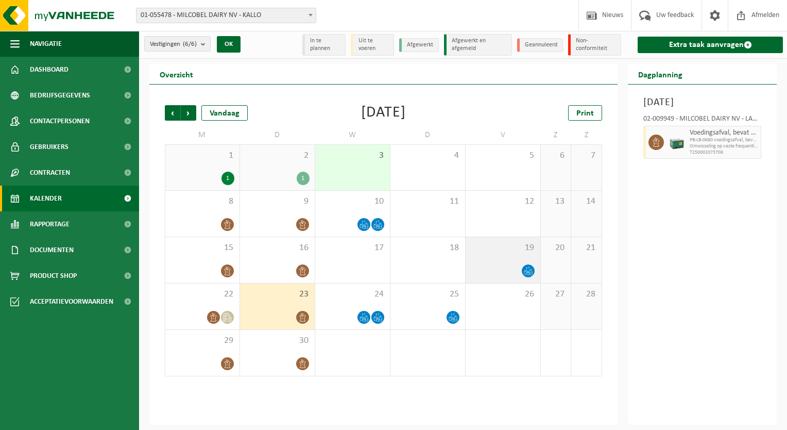
click at [490, 250] on span "19" at bounding box center [503, 247] width 64 height 11
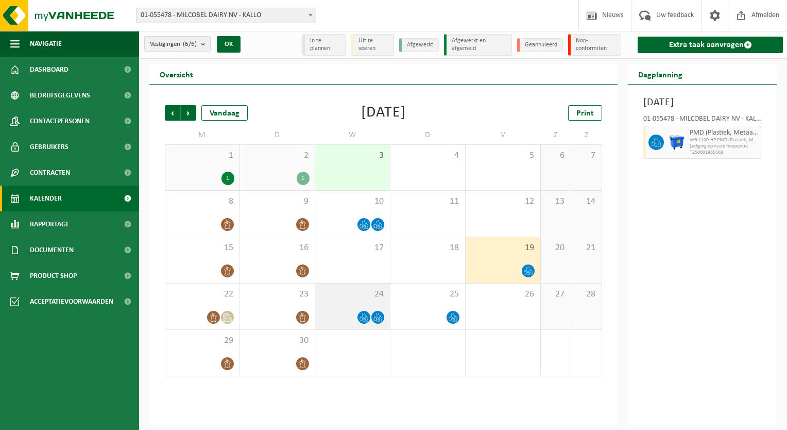
click at [342, 303] on div "24" at bounding box center [352, 306] width 75 height 46
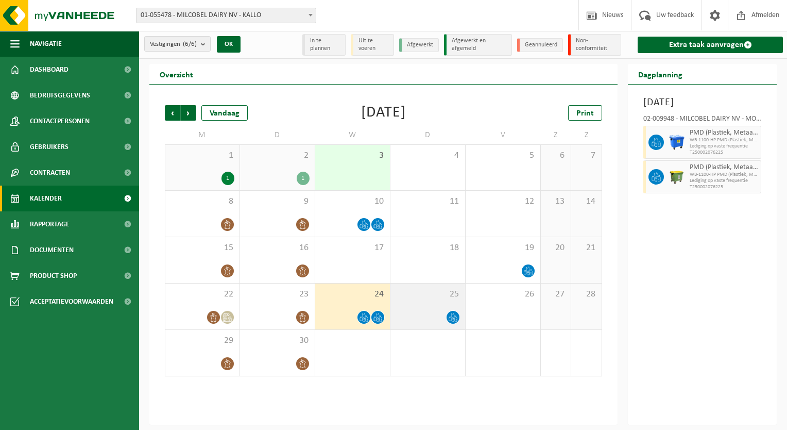
click at [443, 298] on span "25" at bounding box center [428, 293] width 64 height 11
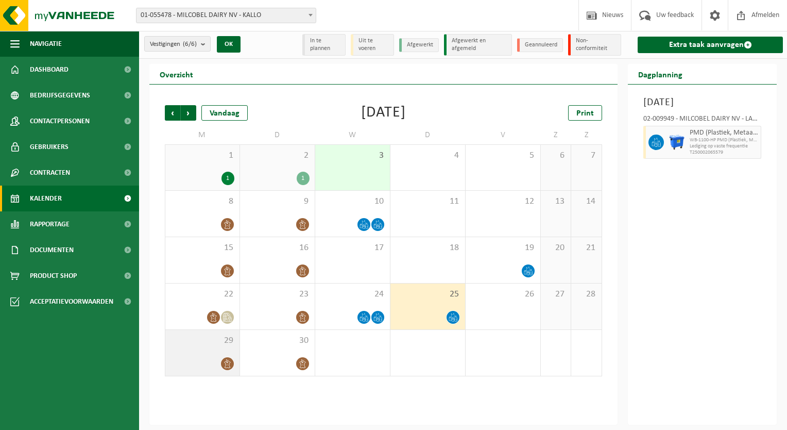
click at [208, 348] on div "29" at bounding box center [202, 353] width 74 height 46
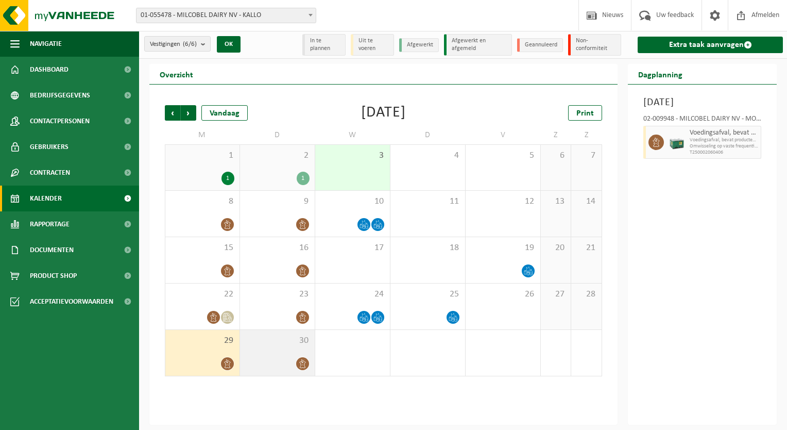
click at [270, 350] on div "30" at bounding box center [277, 353] width 75 height 46
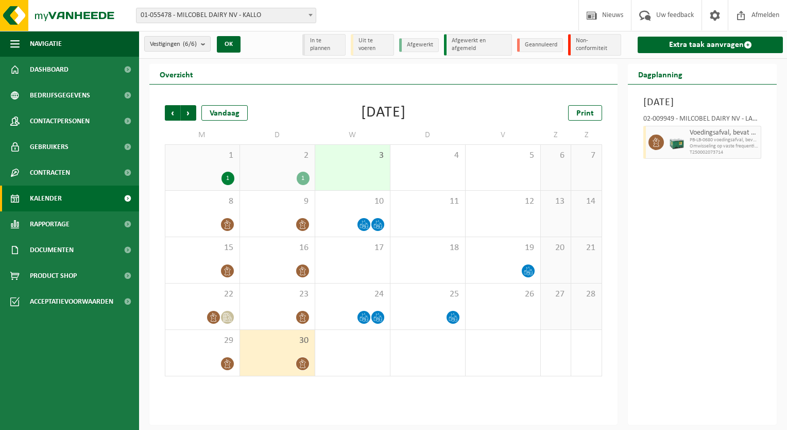
click at [268, 180] on div "1" at bounding box center [277, 177] width 64 height 13
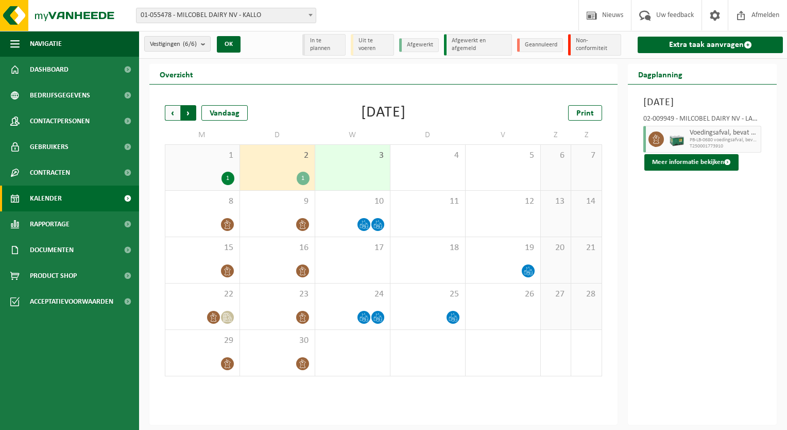
click at [168, 116] on span "Vorige" at bounding box center [172, 112] width 15 height 15
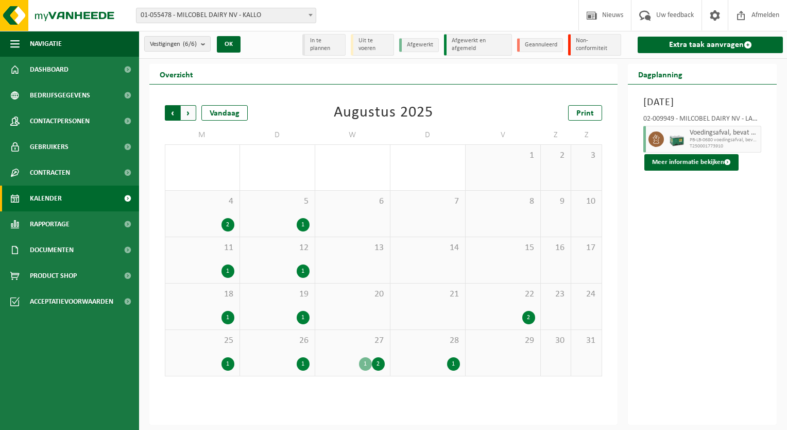
click at [187, 114] on span "Volgende" at bounding box center [188, 112] width 15 height 15
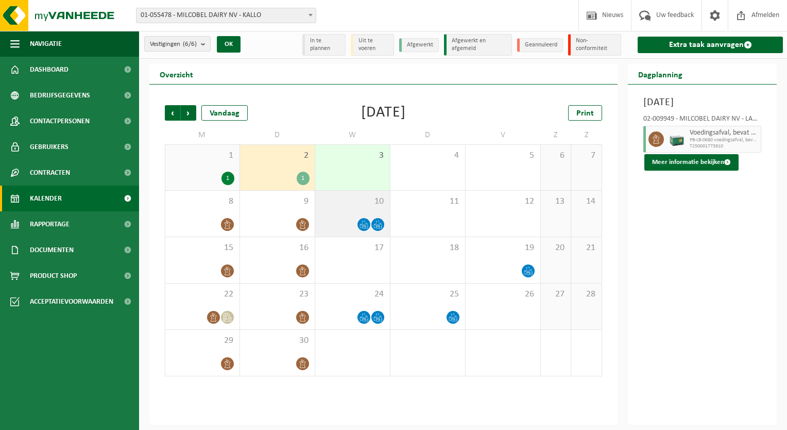
click at [329, 217] on div "10" at bounding box center [352, 214] width 75 height 46
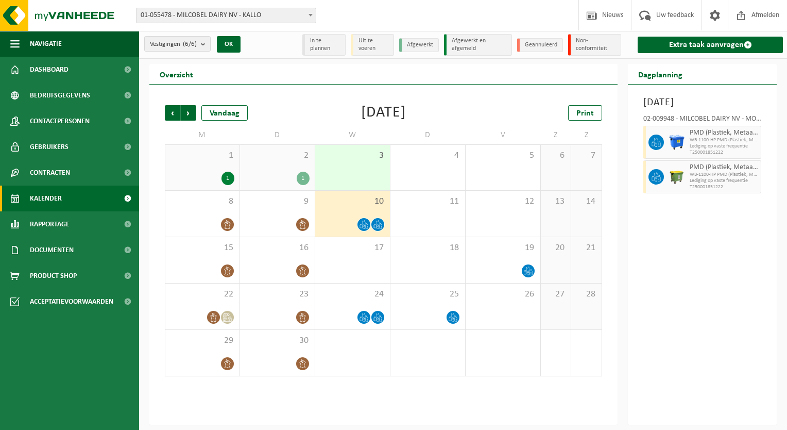
click at [386, 225] on div "10" at bounding box center [352, 214] width 75 height 46
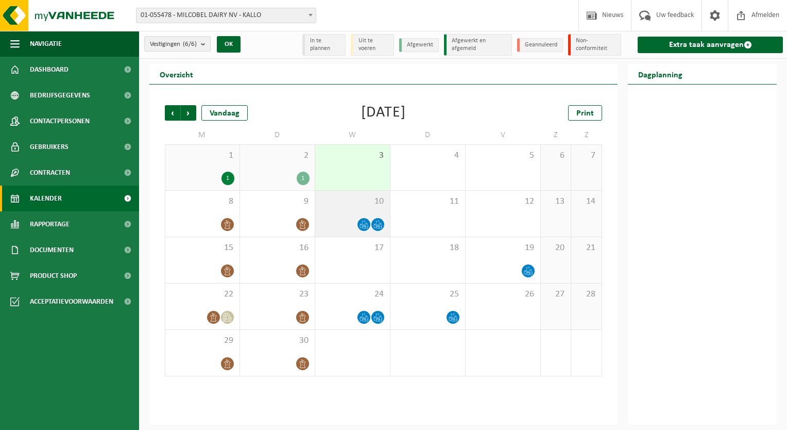
click at [384, 225] on div at bounding box center [378, 224] width 14 height 14
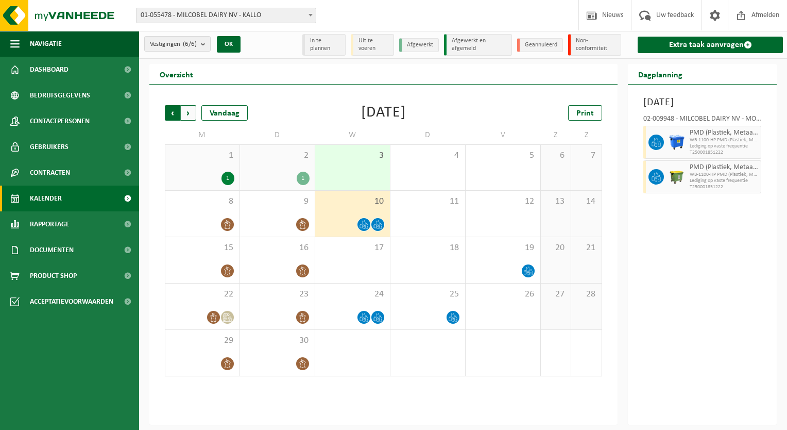
click at [187, 108] on span "Volgende" at bounding box center [188, 112] width 15 height 15
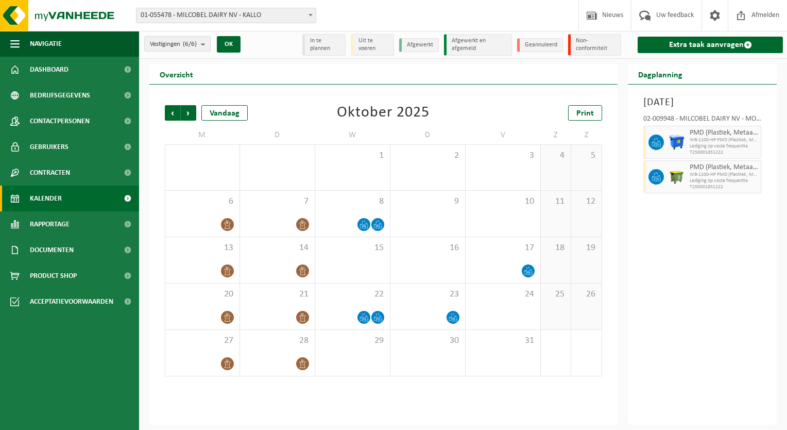
click at [187, 108] on span "Volgende" at bounding box center [188, 112] width 15 height 15
click at [172, 118] on span "Vorige" at bounding box center [172, 112] width 15 height 15
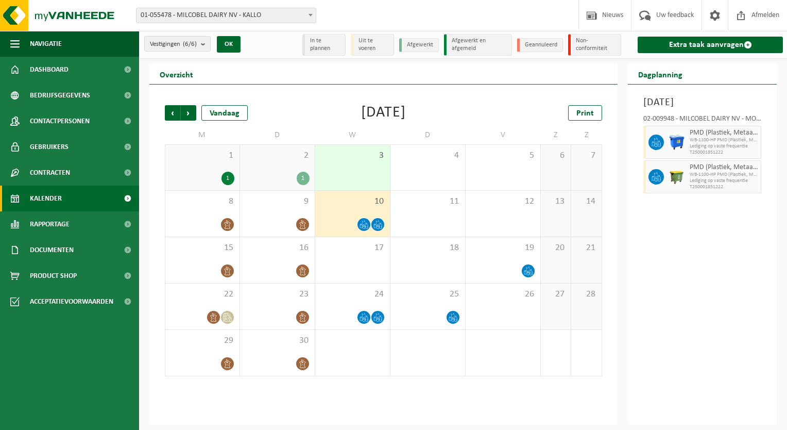
click at [172, 118] on span "Vorige" at bounding box center [172, 112] width 15 height 15
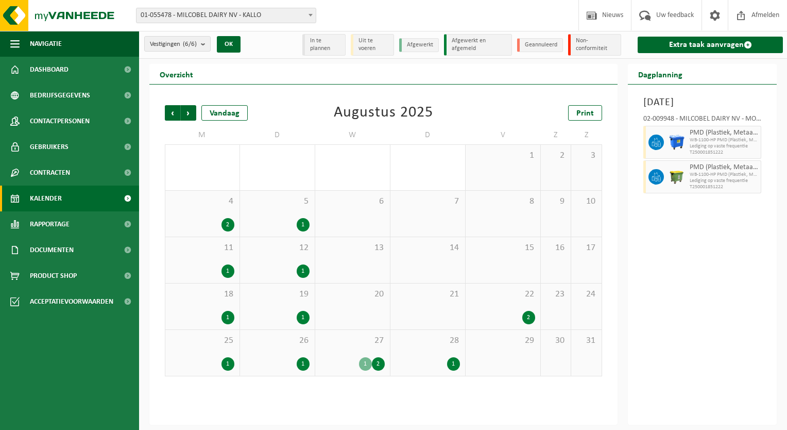
click at [262, 312] on div "1" at bounding box center [277, 317] width 64 height 13
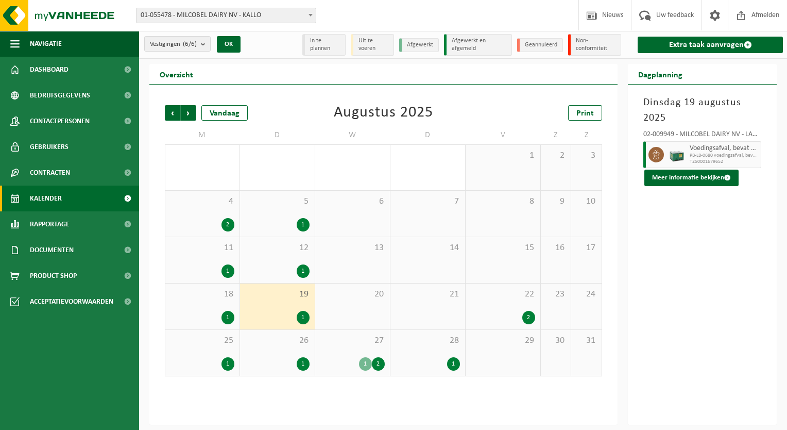
click at [225, 365] on div "1" at bounding box center [227, 363] width 13 height 13
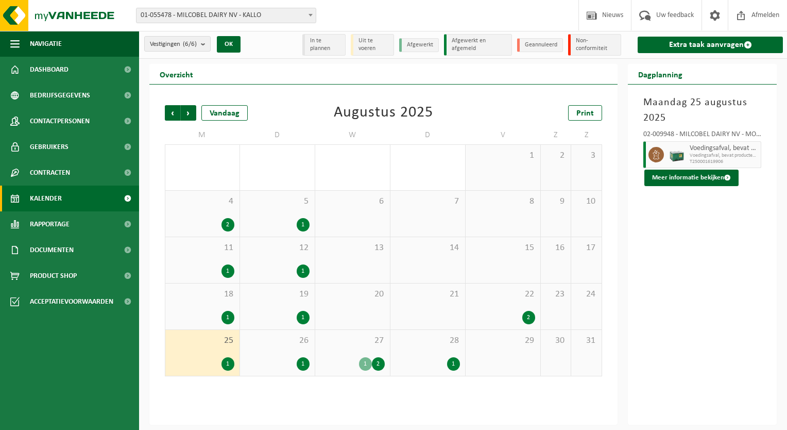
click at [266, 361] on div "1" at bounding box center [277, 363] width 64 height 13
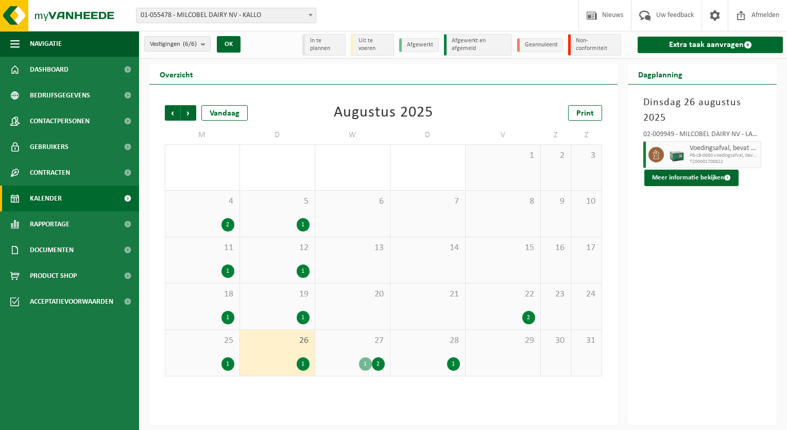
click at [266, 266] on div "1" at bounding box center [277, 270] width 64 height 13
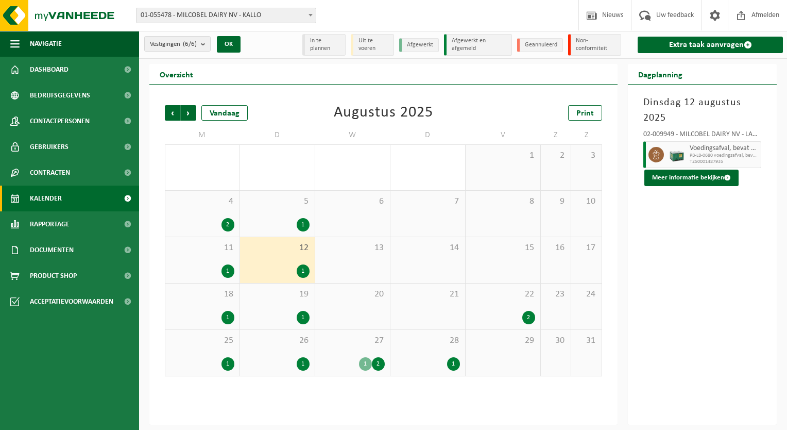
click at [193, 313] on div "1" at bounding box center [202, 317] width 64 height 13
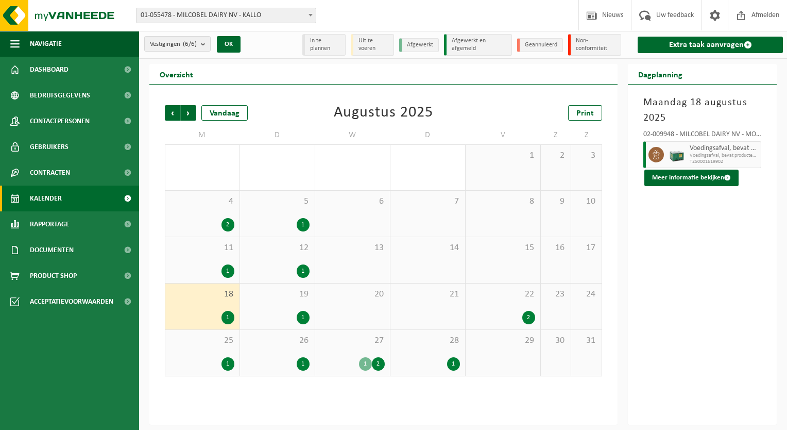
click at [192, 267] on div "1" at bounding box center [202, 270] width 64 height 13
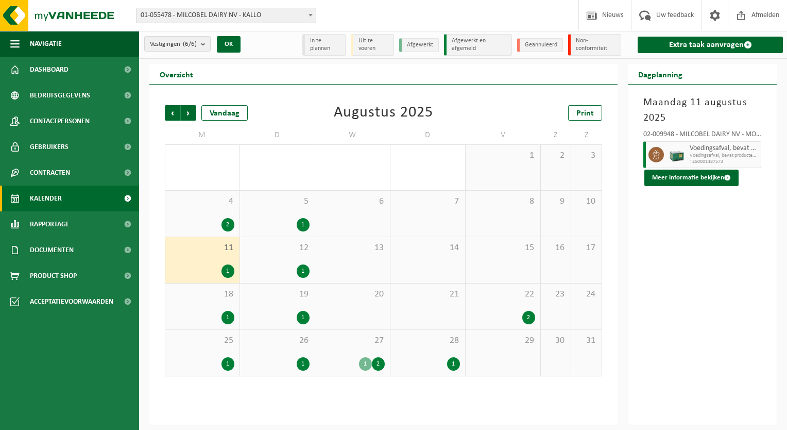
click at [209, 227] on div "2" at bounding box center [202, 224] width 64 height 13
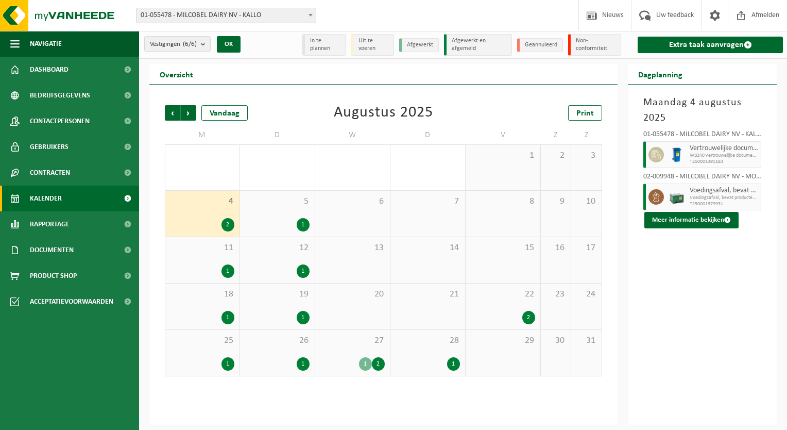
click at [291, 207] on div "5 1" at bounding box center [277, 214] width 75 height 46
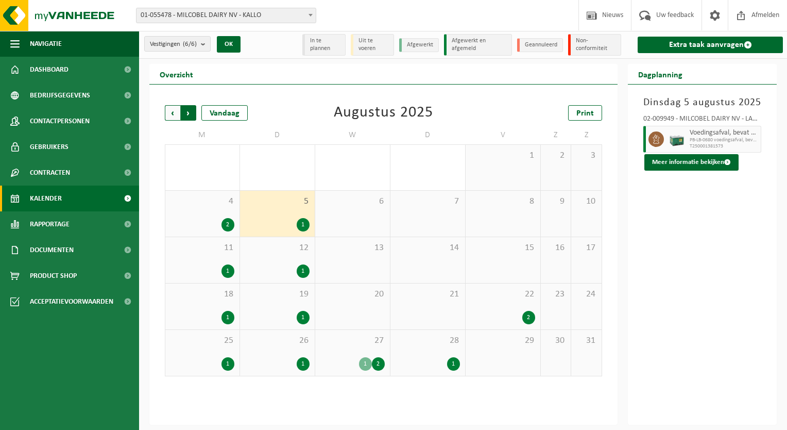
click at [168, 114] on span "Vorige" at bounding box center [172, 112] width 15 height 15
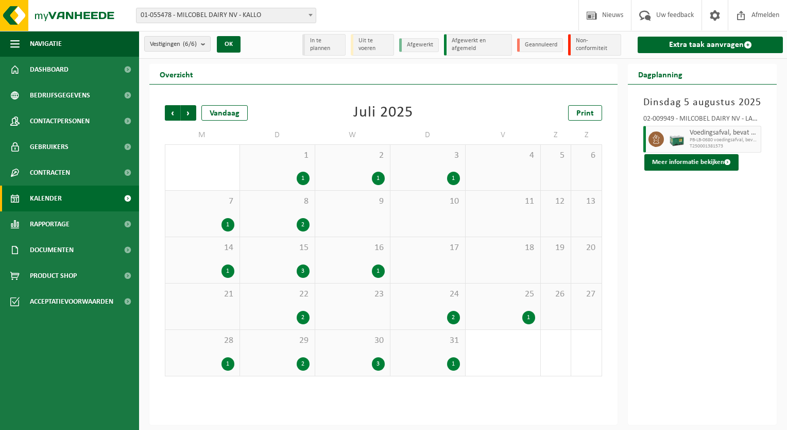
click at [274, 258] on div "15 3" at bounding box center [277, 260] width 75 height 46
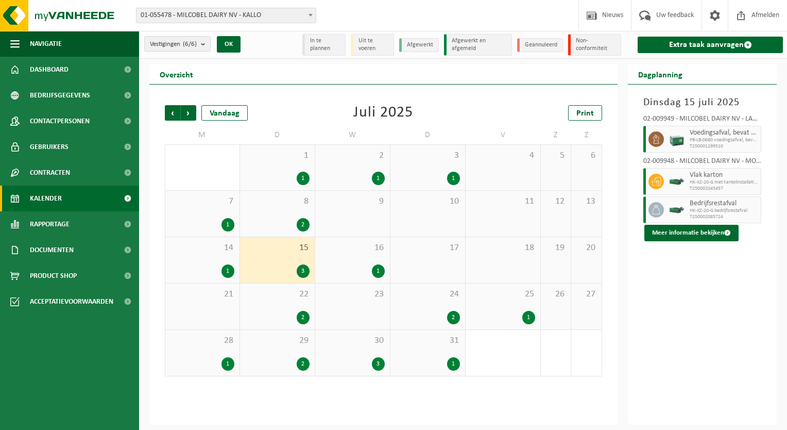
click at [283, 314] on div "2" at bounding box center [277, 317] width 64 height 13
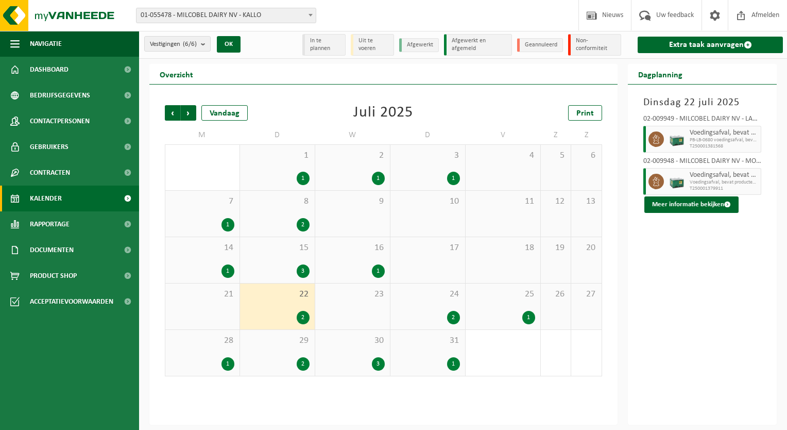
click at [290, 367] on div "2" at bounding box center [277, 363] width 64 height 13
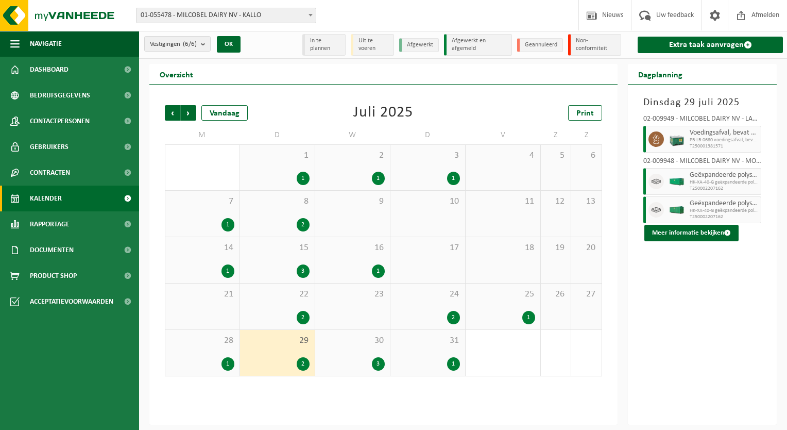
click at [277, 254] on div "15 3" at bounding box center [277, 260] width 75 height 46
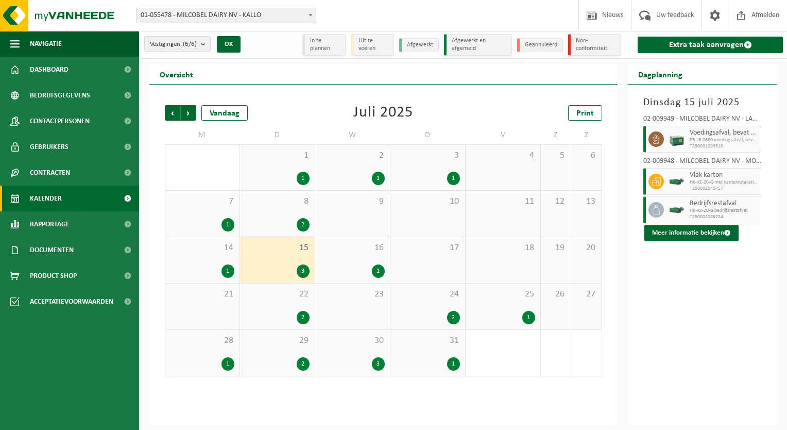
click at [276, 233] on div "8 2" at bounding box center [277, 214] width 75 height 46
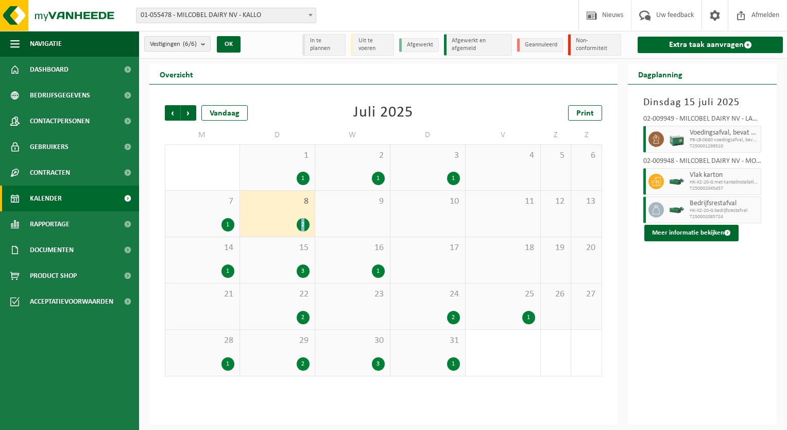
click at [276, 233] on div "8 2" at bounding box center [277, 214] width 75 height 46
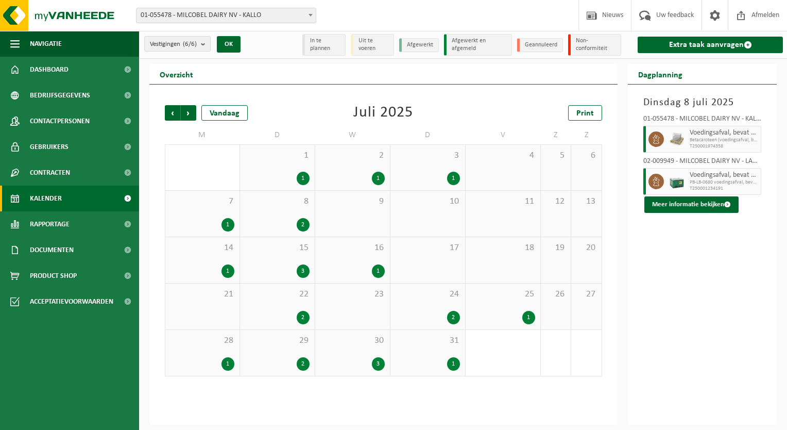
drag, startPoint x: 276, startPoint y: 233, endPoint x: 260, endPoint y: 165, distance: 70.3
click at [260, 165] on div "1 1" at bounding box center [277, 167] width 75 height 45
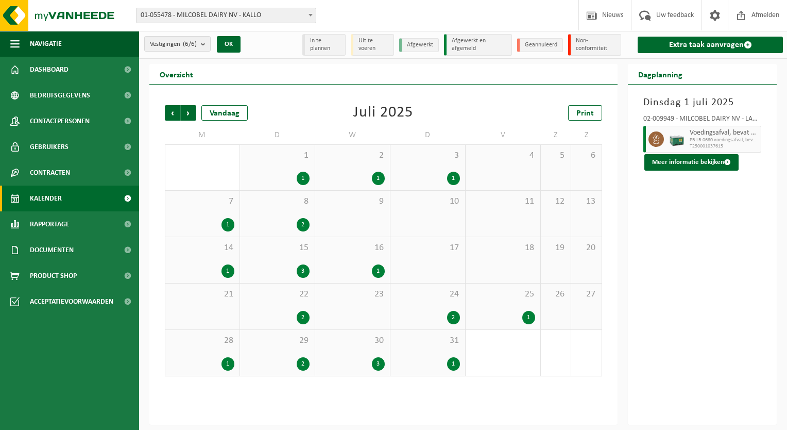
drag, startPoint x: 260, startPoint y: 165, endPoint x: 285, endPoint y: 74, distance: 94.1
click at [285, 74] on div "Overzicht" at bounding box center [383, 74] width 468 height 21
click at [316, 105] on div "Vorige Volgende Vandaag Juli 2025 Print" at bounding box center [383, 112] width 437 height 15
click at [411, 10] on div "Vestiging: 01-055478 - MILCOBEL DAIRY NV - KALLO 10-889705 - MILCOBEL DAIRY - F…" at bounding box center [393, 15] width 787 height 31
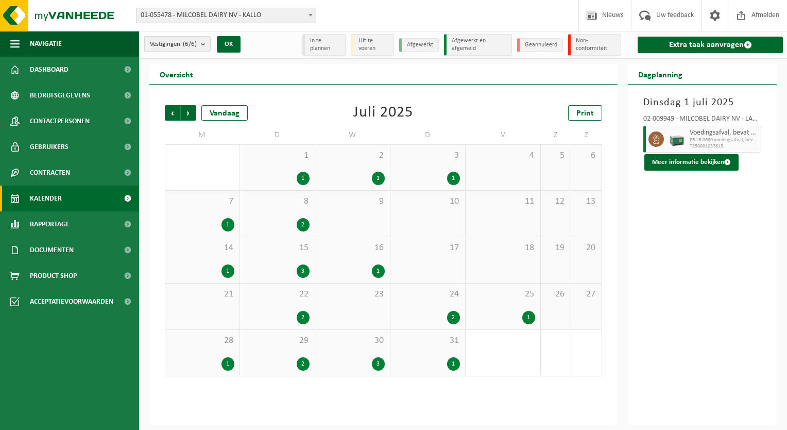
click at [197, 43] on count "(6/6)" at bounding box center [190, 44] width 14 height 7
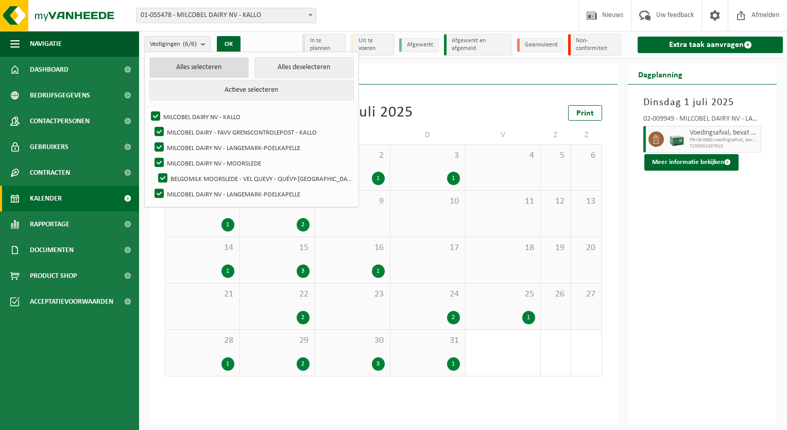
click at [192, 69] on button "Alles selecteren" at bounding box center [198, 67] width 99 height 21
click at [421, 88] on div "Vorige Volgende Vandaag Juli 2025 Print M D W D V Z Z 30 1 1 1 2 1 3 1 4 5 6 7 …" at bounding box center [383, 254] width 468 height 340
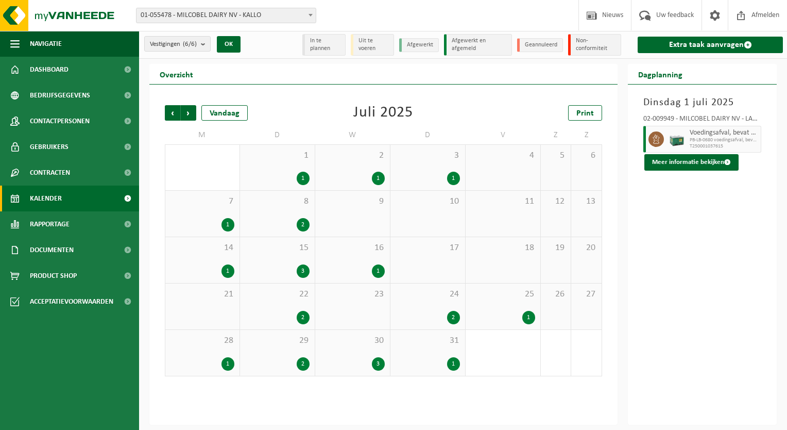
click at [232, 14] on span "01-055478 - MILCOBEL DAIRY NV - KALLO" at bounding box center [225, 15] width 179 height 14
click at [352, 5] on div "Vestiging: 01-055478 - MILCOBEL DAIRY NV - KALLO 10-889705 - MILCOBEL DAIRY - F…" at bounding box center [393, 15] width 787 height 31
click at [189, 114] on span "Volgende" at bounding box center [188, 112] width 15 height 15
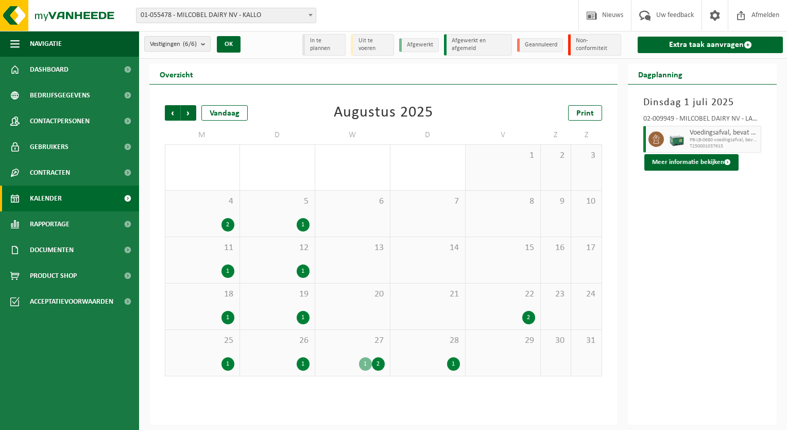
click at [189, 114] on span "Volgende" at bounding box center [188, 112] width 15 height 15
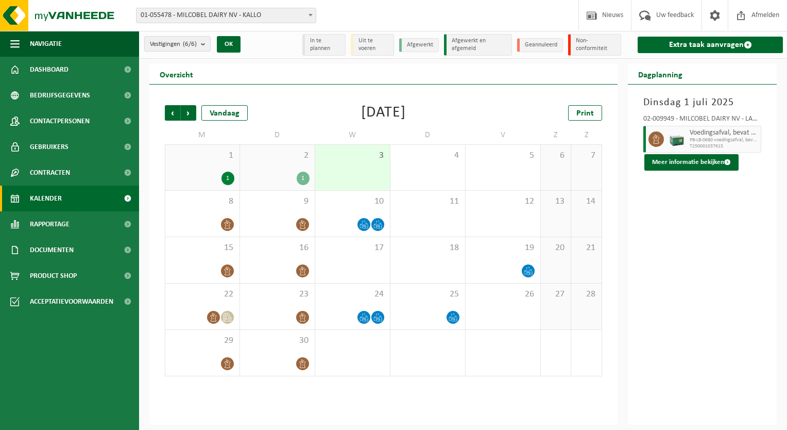
click at [207, 164] on div "1 1" at bounding box center [202, 167] width 74 height 45
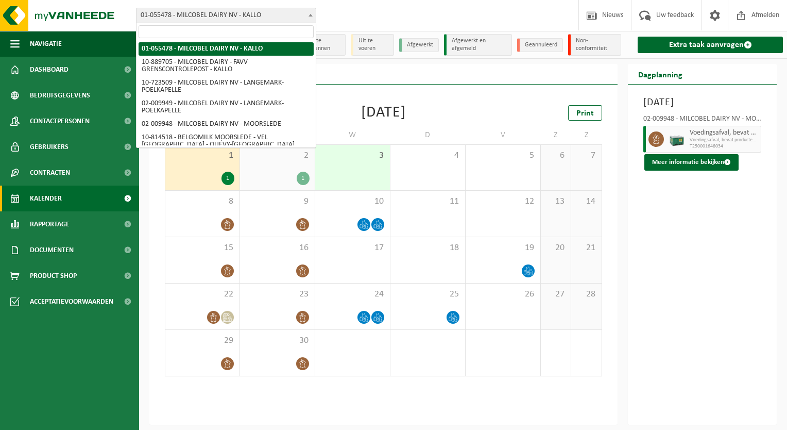
click at [236, 18] on span "01-055478 - MILCOBEL DAIRY NV - KALLO" at bounding box center [225, 15] width 179 height 14
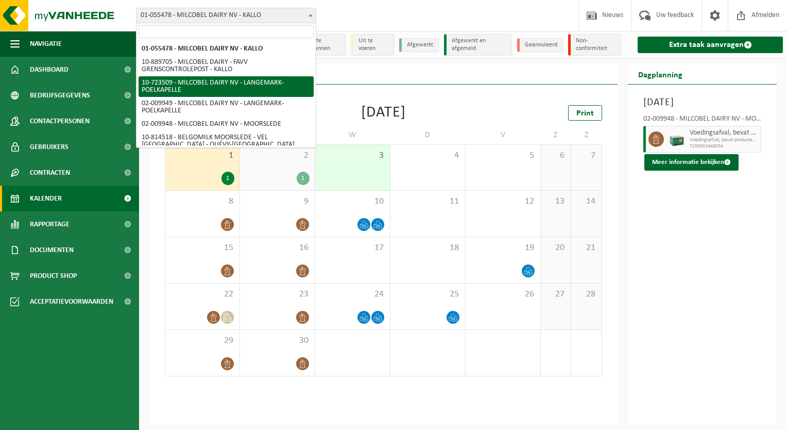
drag, startPoint x: 315, startPoint y: 82, endPoint x: 311, endPoint y: 94, distance: 12.4
click at [311, 94] on span "01-055478 - MILCOBEL DAIRY NV - KALLO 10-889705 - MILCOBEL DAIRY - FAVV GRENSCO…" at bounding box center [225, 93] width 179 height 107
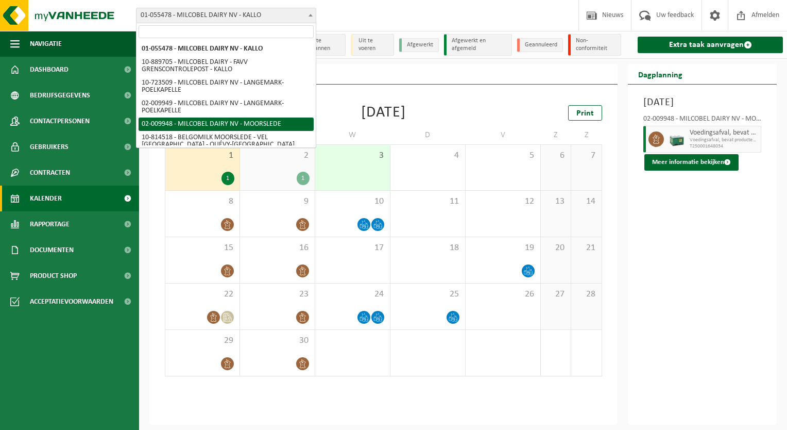
select select "1949"
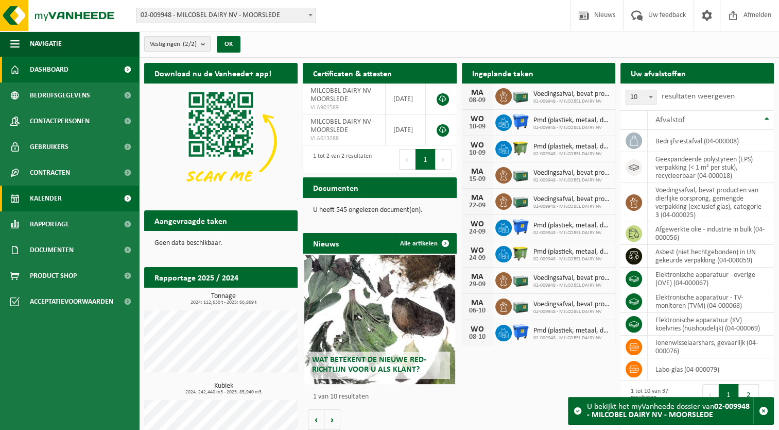
click at [65, 203] on link "Kalender" at bounding box center [69, 198] width 139 height 26
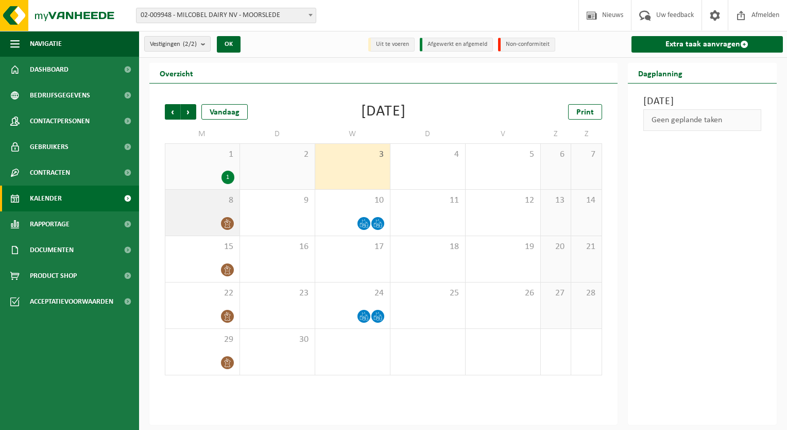
click at [227, 224] on icon at bounding box center [227, 223] width 9 height 9
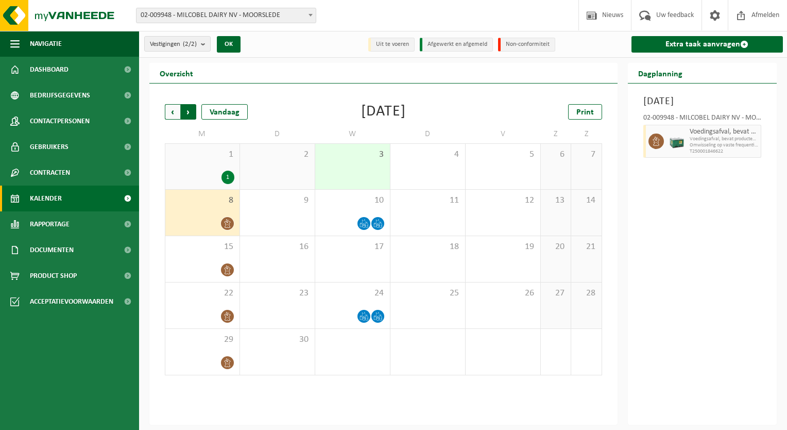
click at [170, 112] on span "Vorige" at bounding box center [172, 111] width 15 height 15
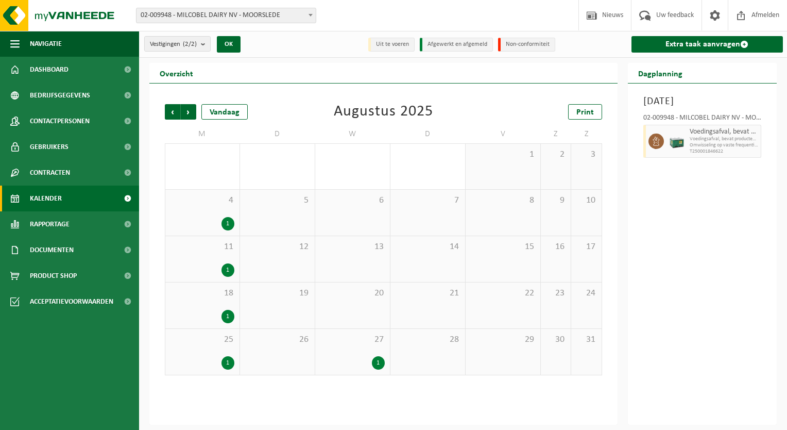
click at [170, 112] on span "Vorige" at bounding box center [172, 111] width 15 height 15
click at [358, 169] on div "2 1" at bounding box center [352, 166] width 75 height 45
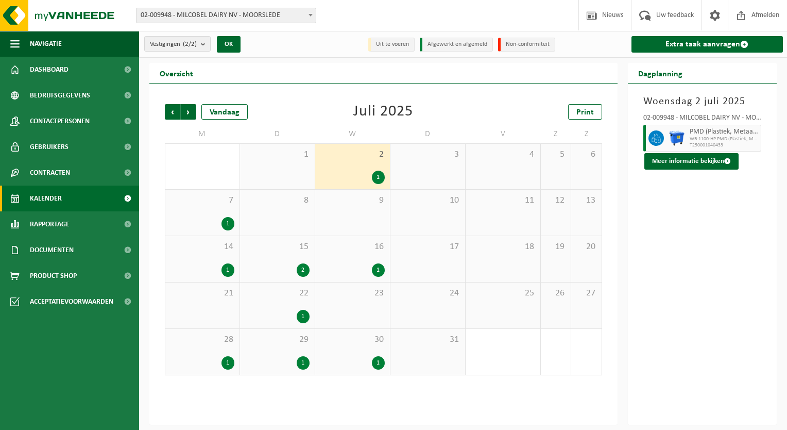
click at [219, 227] on div "1" at bounding box center [202, 223] width 64 height 13
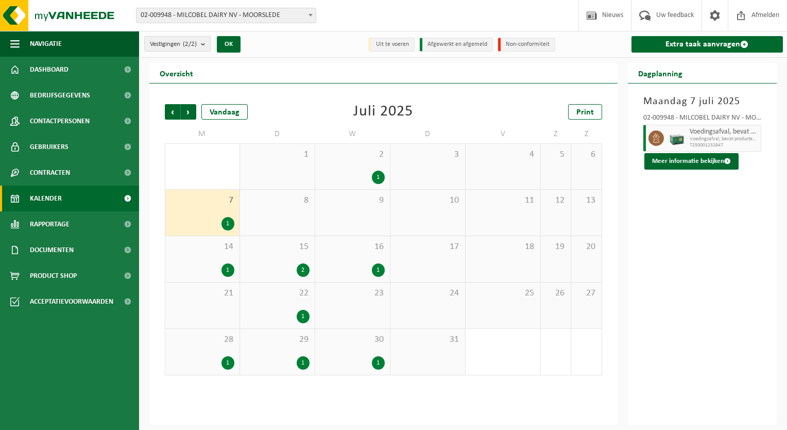
click at [216, 274] on div "1" at bounding box center [202, 269] width 64 height 13
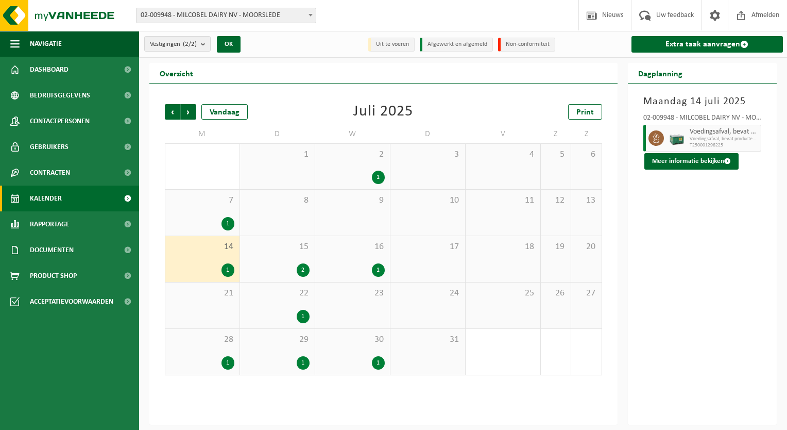
click at [305, 280] on div "15 2" at bounding box center [277, 259] width 75 height 46
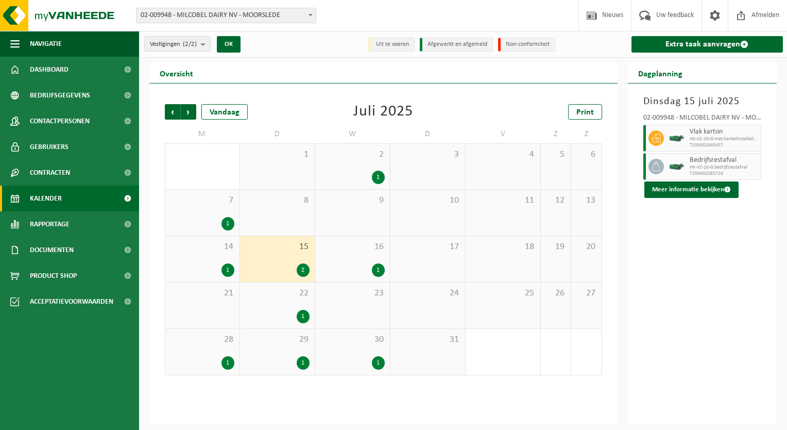
click at [305, 280] on div "15 2" at bounding box center [277, 259] width 75 height 46
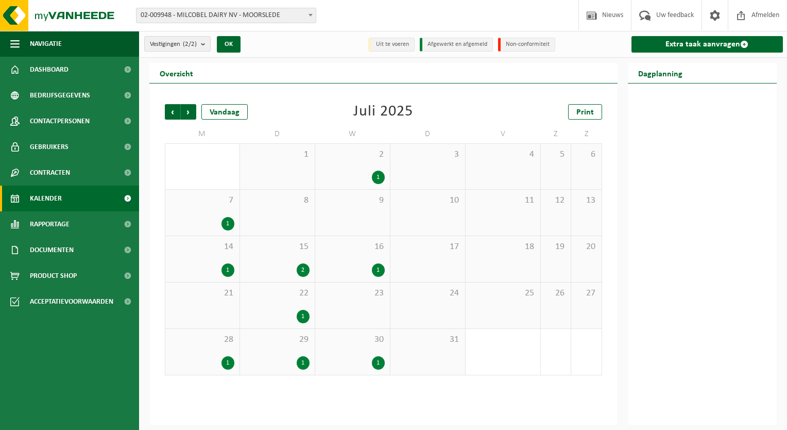
click at [304, 269] on div "2" at bounding box center [303, 269] width 13 height 13
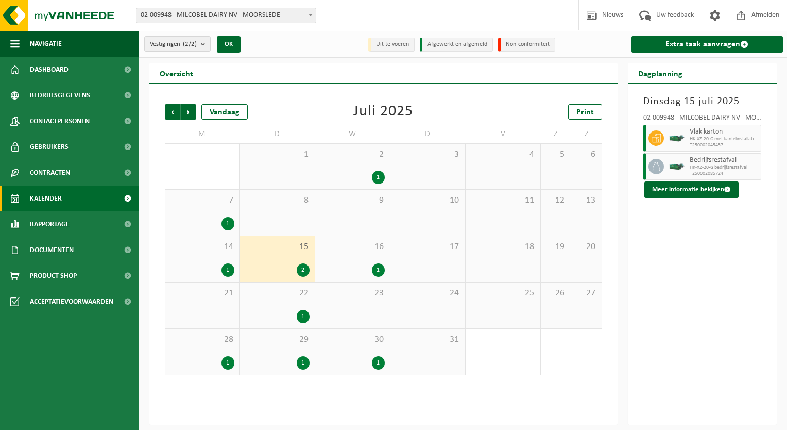
click at [376, 269] on div "1" at bounding box center [378, 269] width 13 height 13
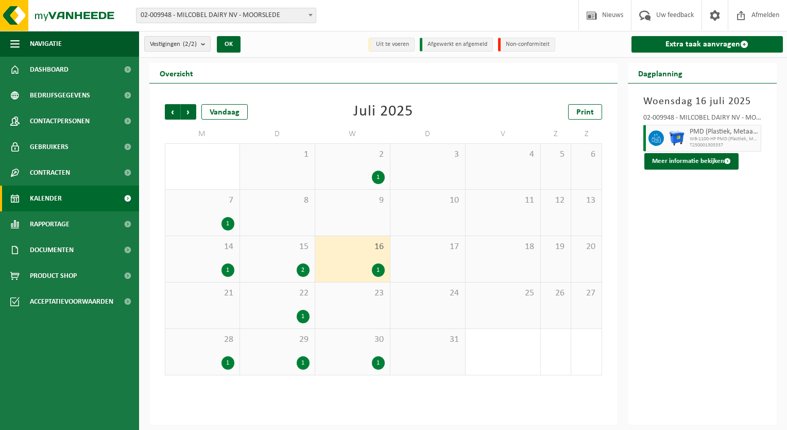
click at [293, 310] on div "1" at bounding box center [277, 316] width 64 height 13
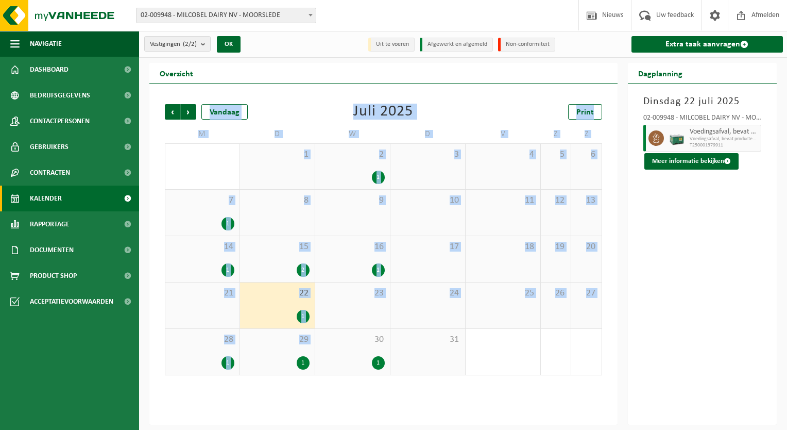
drag, startPoint x: 286, startPoint y: 378, endPoint x: 293, endPoint y: 358, distance: 21.2
click at [293, 358] on div "Vorige Volgende Vandaag [DATE] Print M D W D V Z Z 30 1 1 2 1 3 4 5 6 7 1 8 9 1…" at bounding box center [384, 239] width 448 height 291
click at [293, 358] on div "1" at bounding box center [277, 362] width 64 height 13
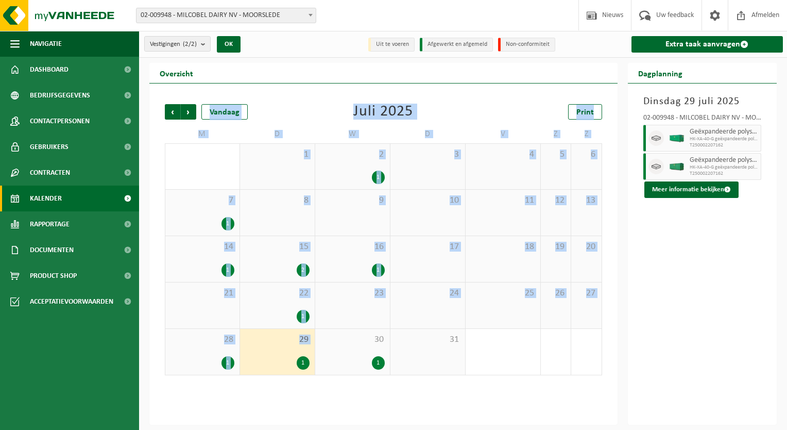
click at [220, 350] on div "28 1" at bounding box center [202, 352] width 74 height 46
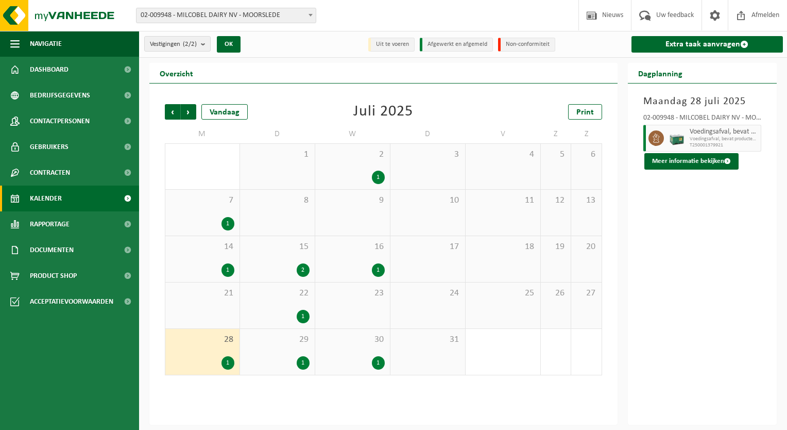
click at [362, 362] on div "1" at bounding box center [352, 362] width 64 height 13
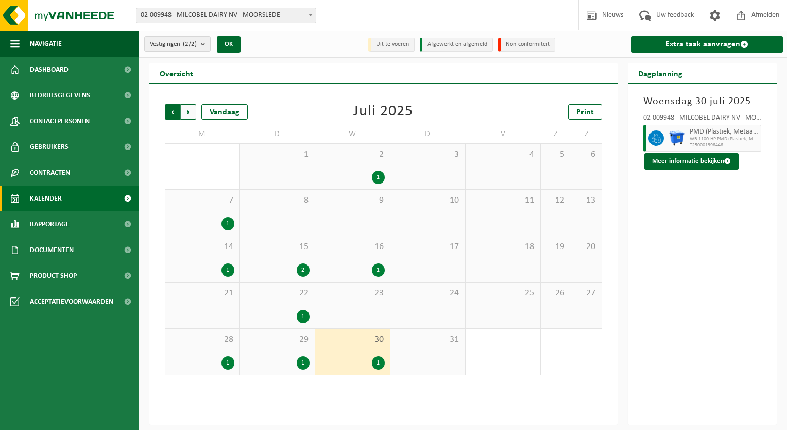
click at [188, 117] on span "Volgende" at bounding box center [188, 111] width 15 height 15
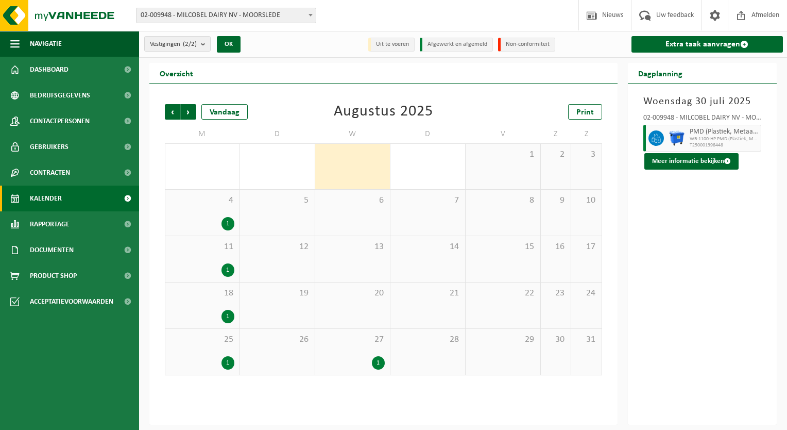
click at [200, 214] on div "4 1" at bounding box center [202, 213] width 74 height 46
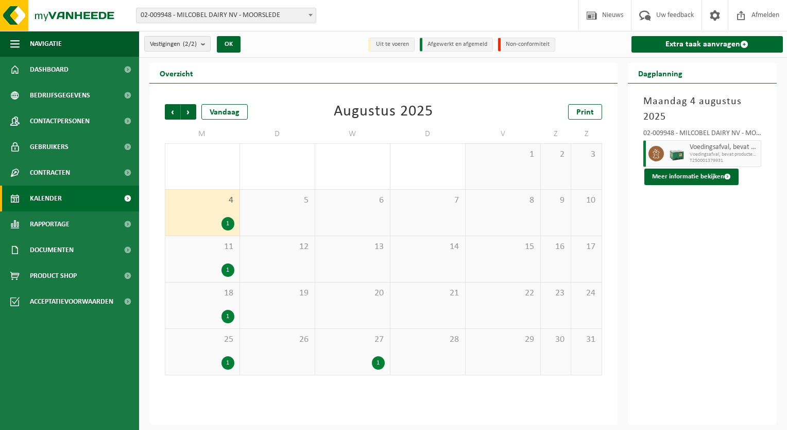
click at [200, 278] on div "11 1" at bounding box center [202, 259] width 74 height 46
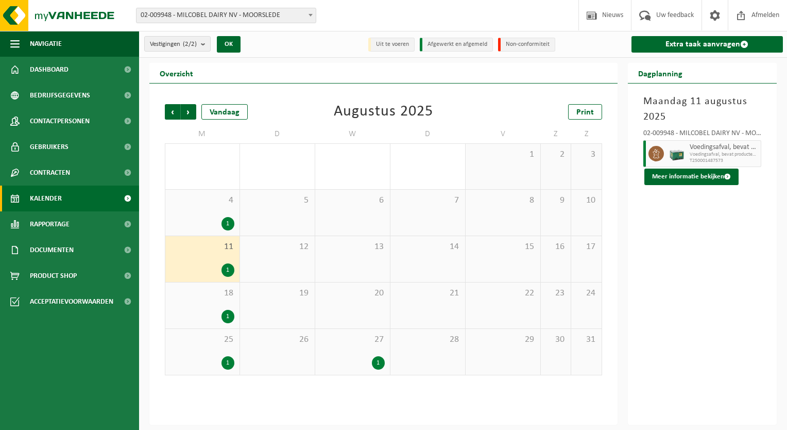
click at [200, 318] on div "1" at bounding box center [202, 316] width 64 height 13
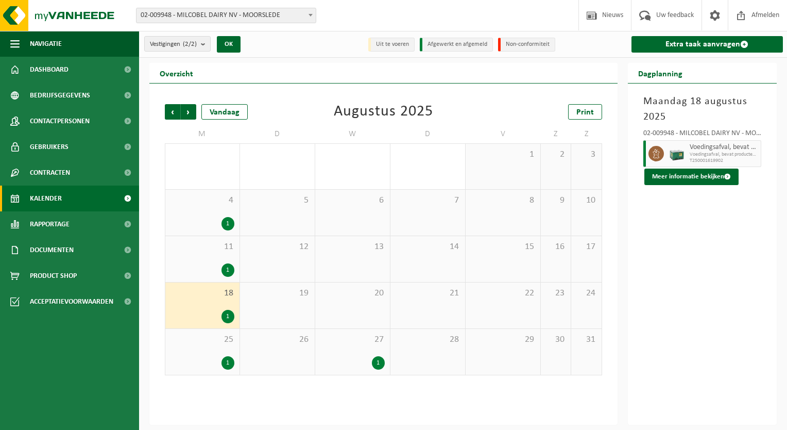
click at [206, 372] on div "25 1" at bounding box center [202, 352] width 74 height 46
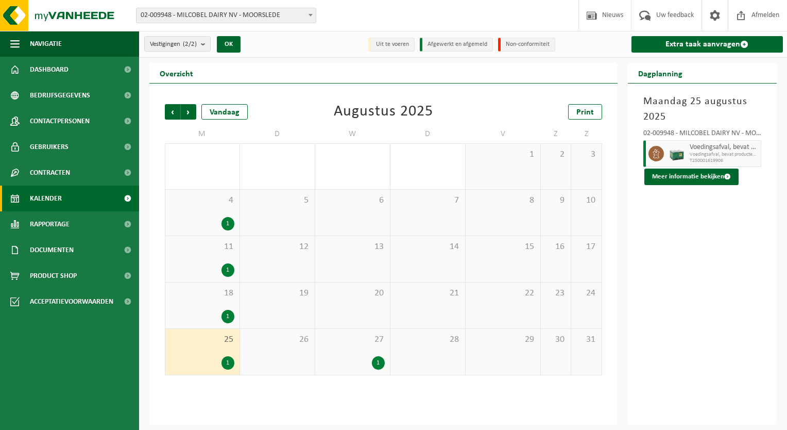
click at [365, 360] on div "1" at bounding box center [352, 362] width 64 height 13
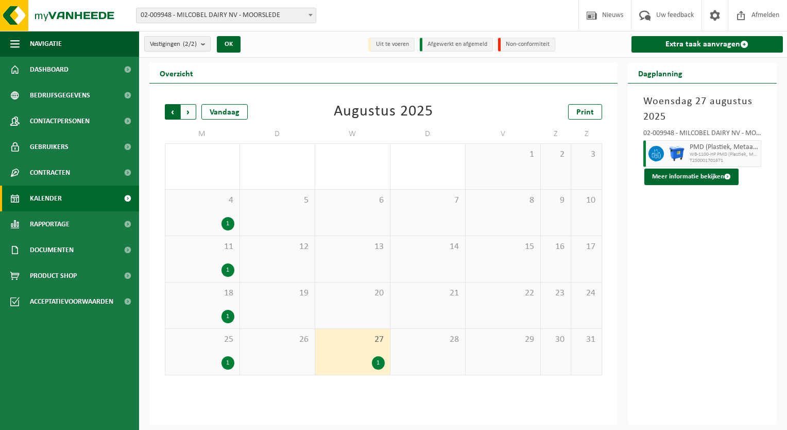
click at [185, 116] on span "Volgende" at bounding box center [188, 111] width 15 height 15
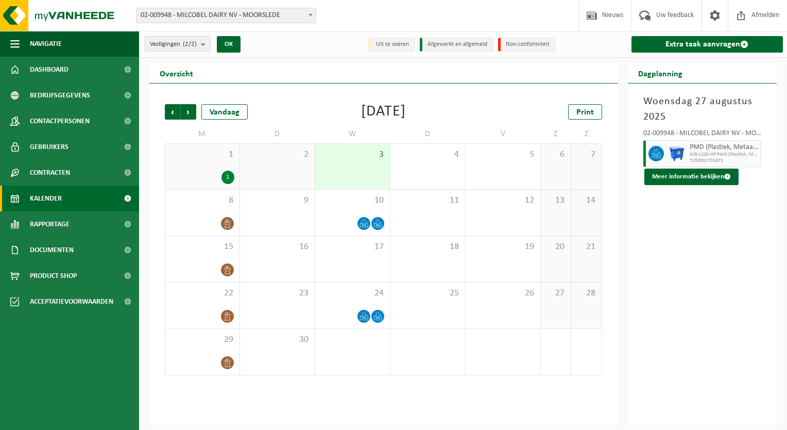
click at [198, 158] on span "1" at bounding box center [202, 154] width 64 height 11
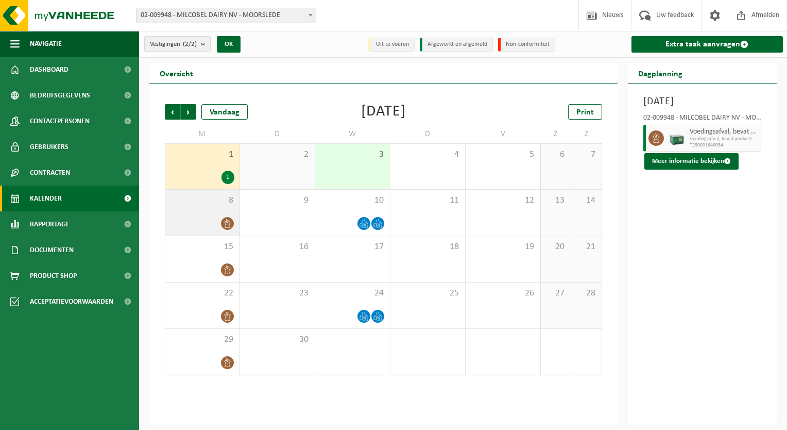
click at [199, 219] on div at bounding box center [202, 223] width 64 height 14
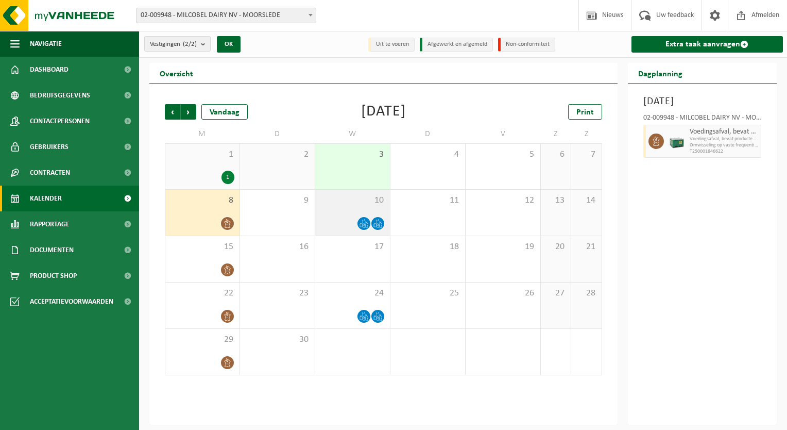
click at [346, 217] on div at bounding box center [352, 223] width 64 height 14
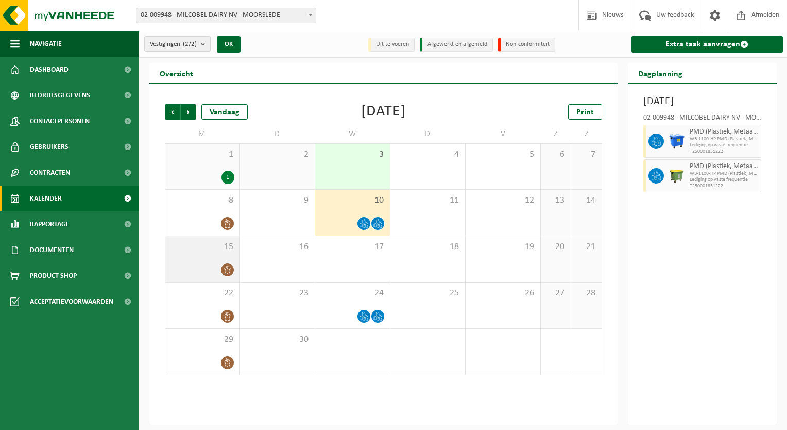
click at [212, 259] on div "15" at bounding box center [202, 259] width 74 height 46
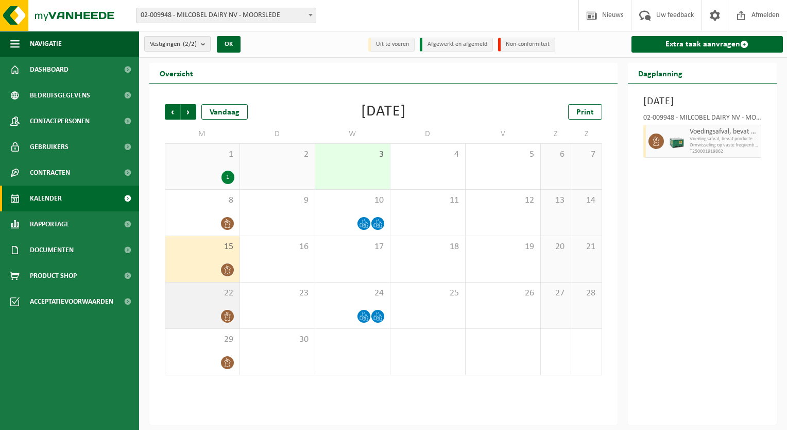
click at [197, 300] on div "22" at bounding box center [202, 305] width 74 height 46
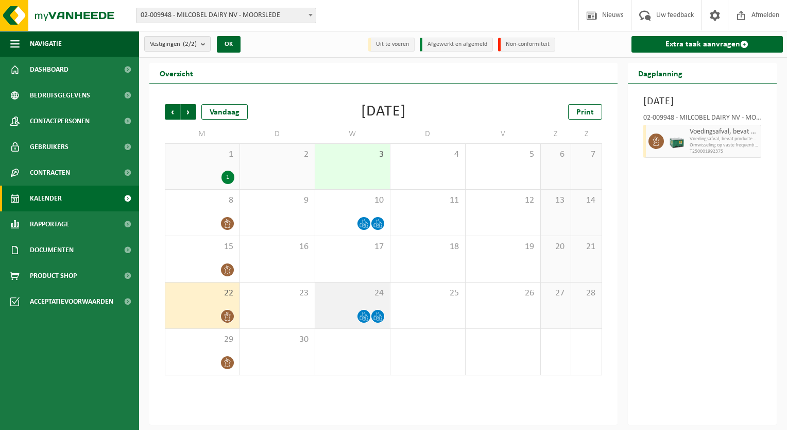
click at [348, 316] on div at bounding box center [352, 316] width 64 height 14
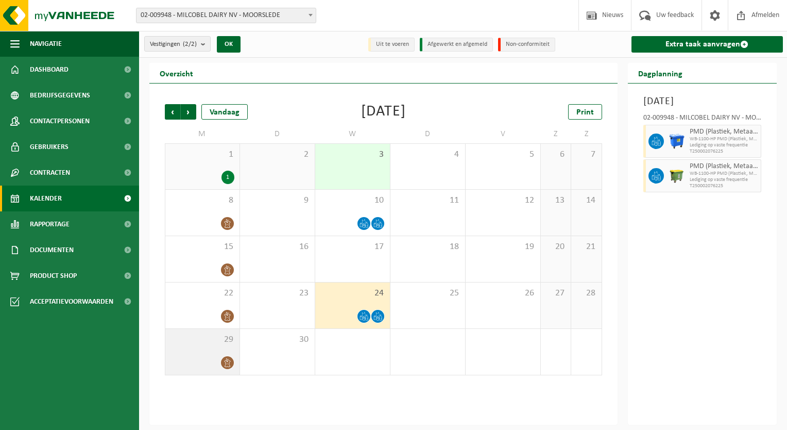
click at [206, 351] on div "29" at bounding box center [202, 352] width 74 height 46
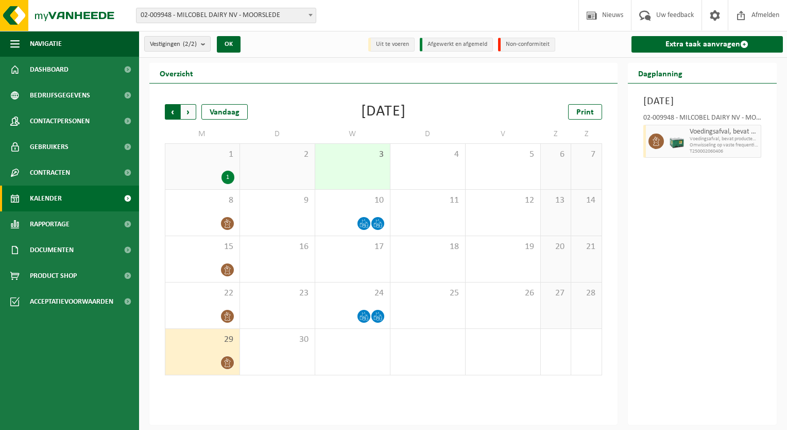
click at [189, 117] on span "Volgende" at bounding box center [188, 111] width 15 height 15
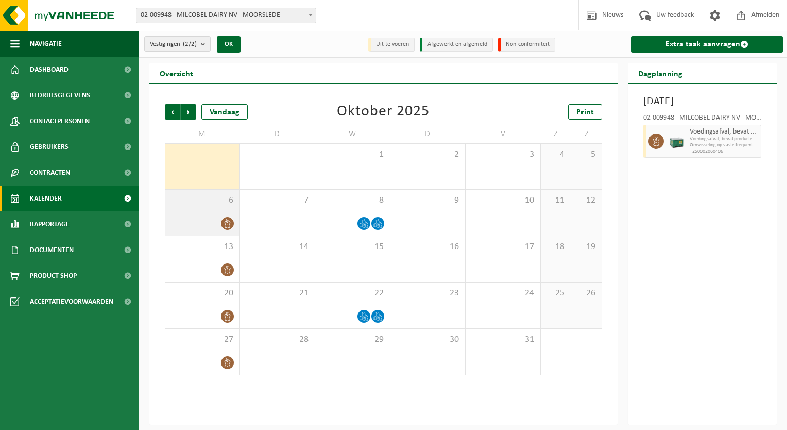
click at [212, 204] on span "6" at bounding box center [202, 200] width 64 height 11
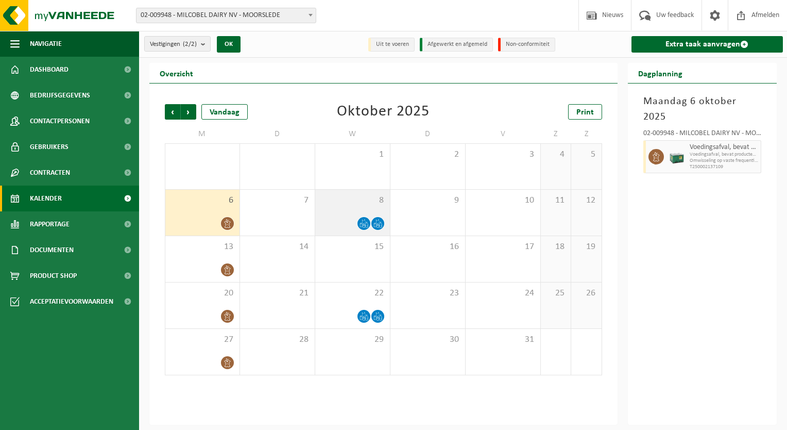
click at [349, 222] on div at bounding box center [352, 223] width 64 height 14
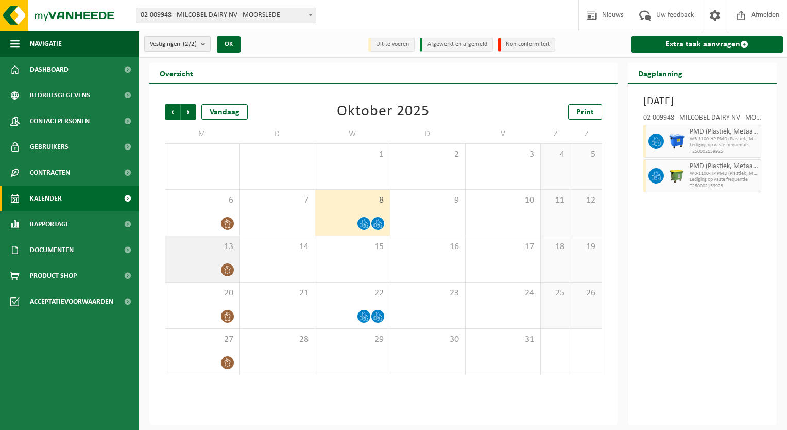
click at [197, 265] on div at bounding box center [202, 270] width 64 height 14
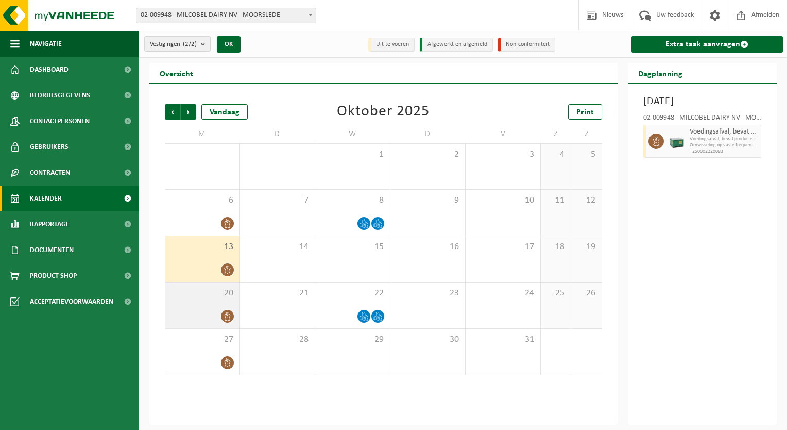
click at [198, 308] on div "20" at bounding box center [202, 305] width 74 height 46
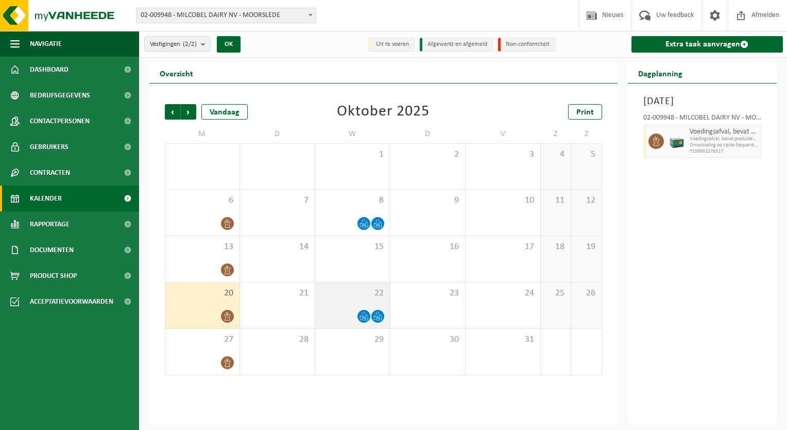
click at [343, 324] on div "22" at bounding box center [352, 305] width 75 height 46
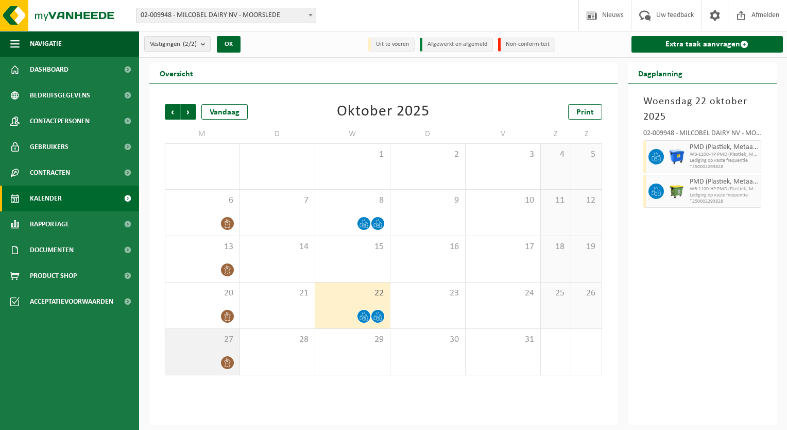
click at [191, 353] on div "27" at bounding box center [202, 352] width 74 height 46
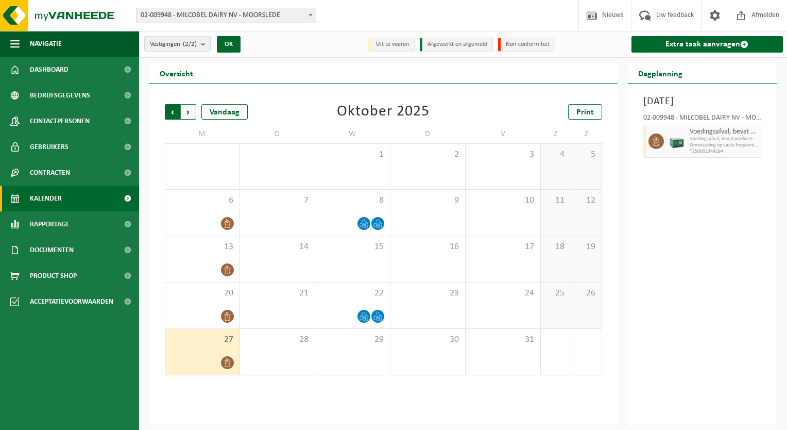
click at [194, 107] on span "Volgende" at bounding box center [188, 111] width 15 height 15
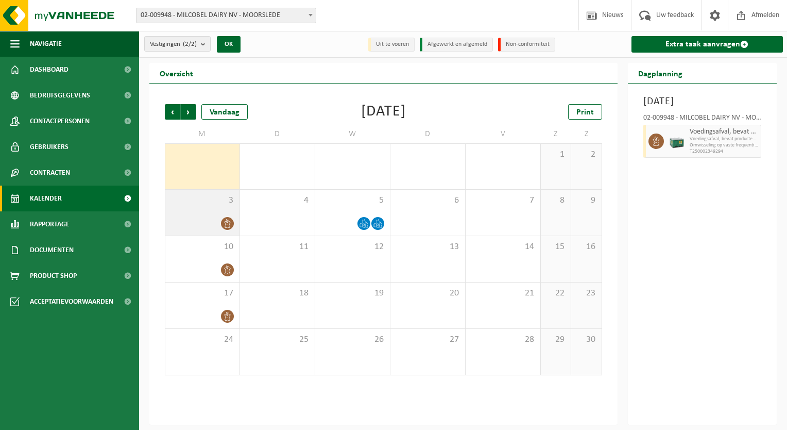
click at [201, 204] on span "3" at bounding box center [202, 200] width 64 height 11
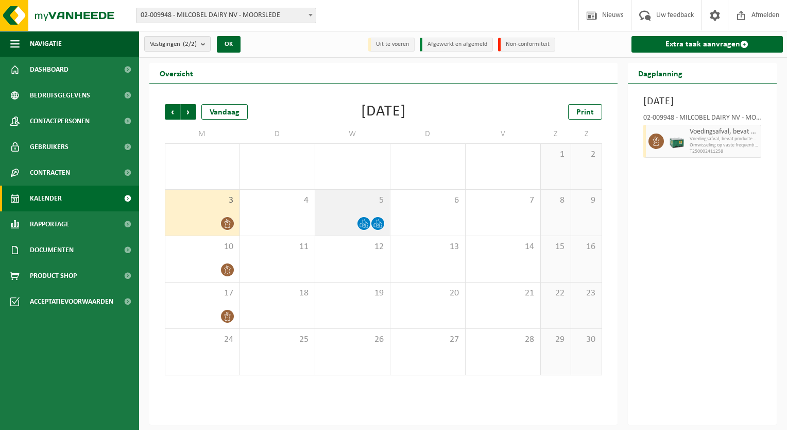
click at [353, 209] on div "5" at bounding box center [352, 213] width 75 height 46
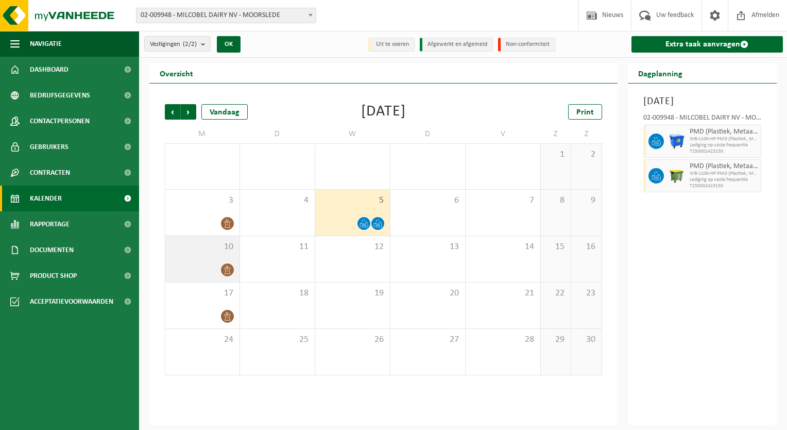
click at [200, 250] on span "10" at bounding box center [202, 246] width 64 height 11
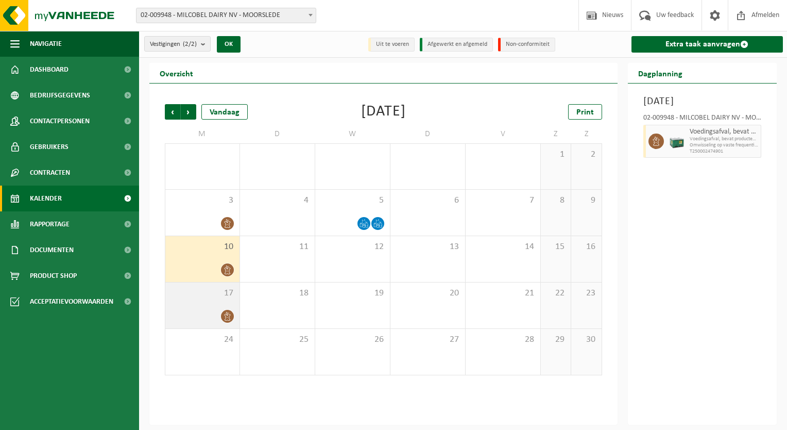
click at [204, 314] on div at bounding box center [202, 316] width 64 height 14
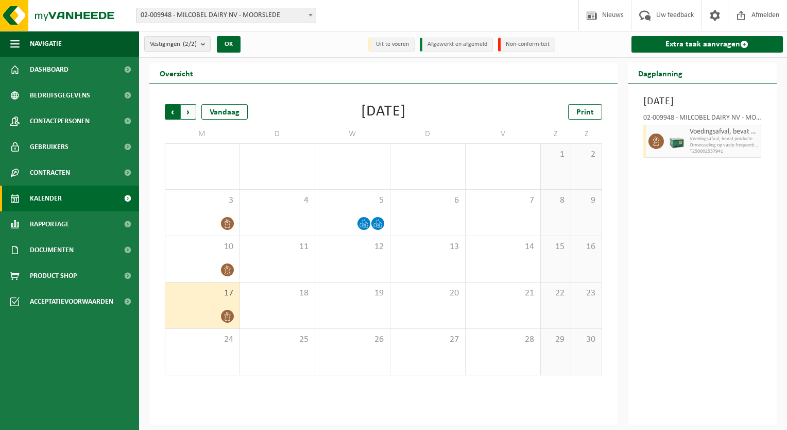
click at [194, 112] on span "Volgende" at bounding box center [188, 111] width 15 height 15
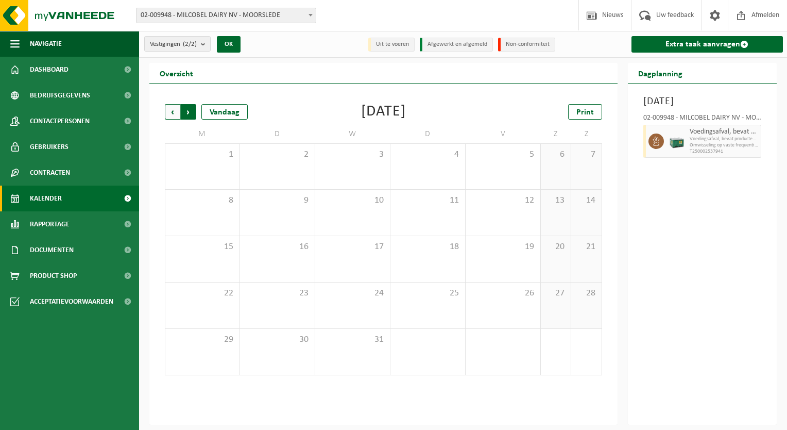
click at [170, 113] on span "Vorige" at bounding box center [172, 111] width 15 height 15
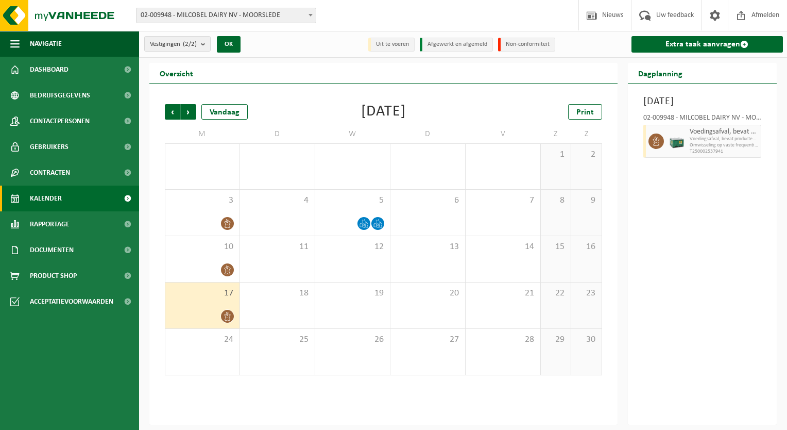
click at [170, 113] on span "Vorige" at bounding box center [172, 111] width 15 height 15
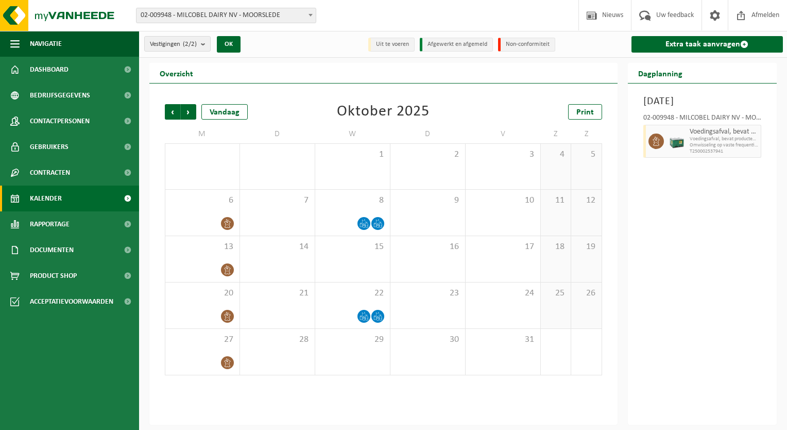
click at [170, 113] on span "Vorige" at bounding box center [172, 111] width 15 height 15
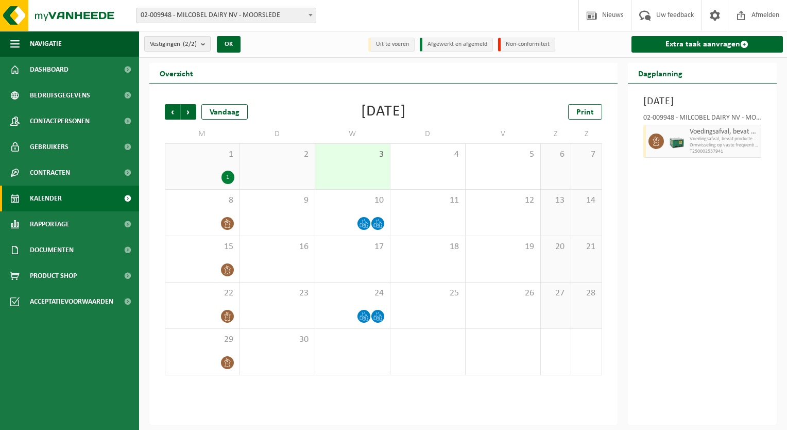
click at [170, 113] on span "Vorige" at bounding box center [172, 111] width 15 height 15
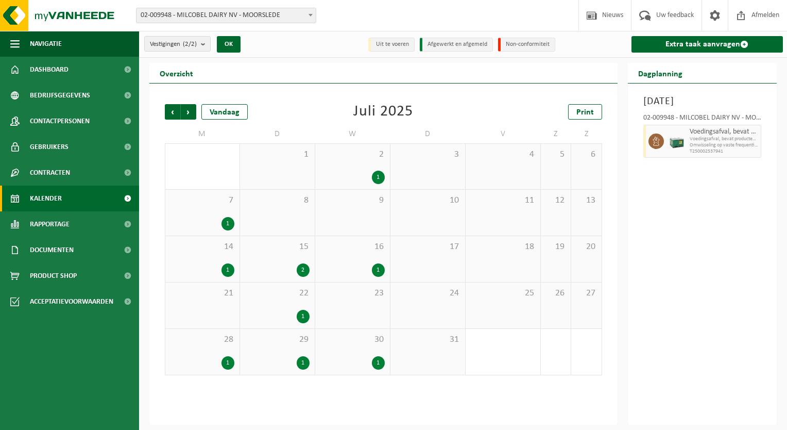
click at [170, 113] on span "Vorige" at bounding box center [172, 111] width 15 height 15
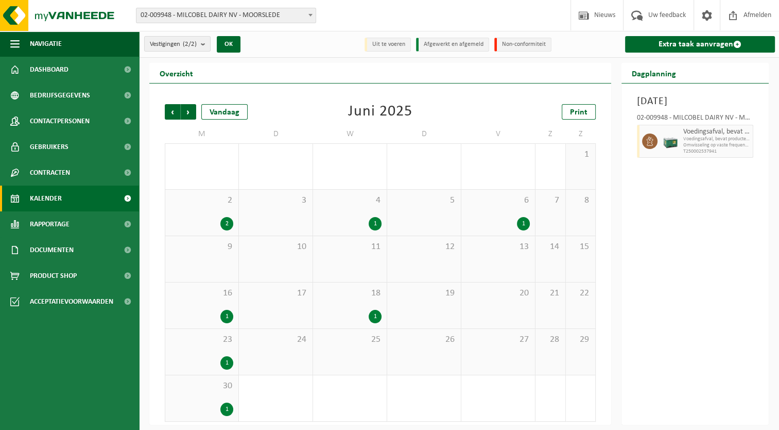
click at [170, 113] on span "Vorige" at bounding box center [172, 111] width 15 height 15
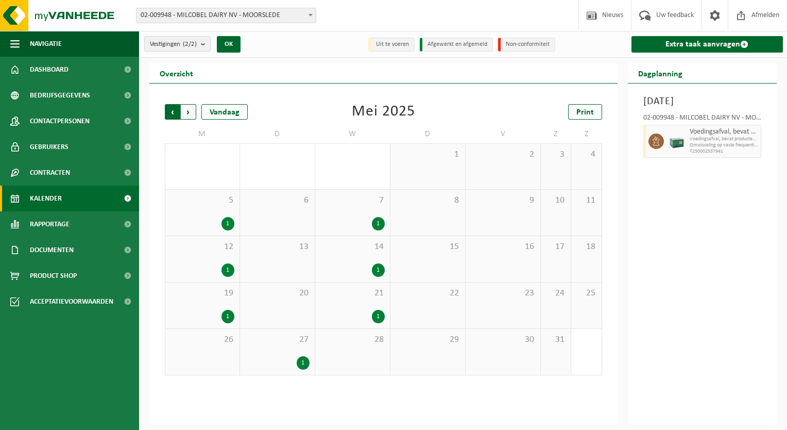
click at [186, 114] on span "Volgende" at bounding box center [188, 111] width 15 height 15
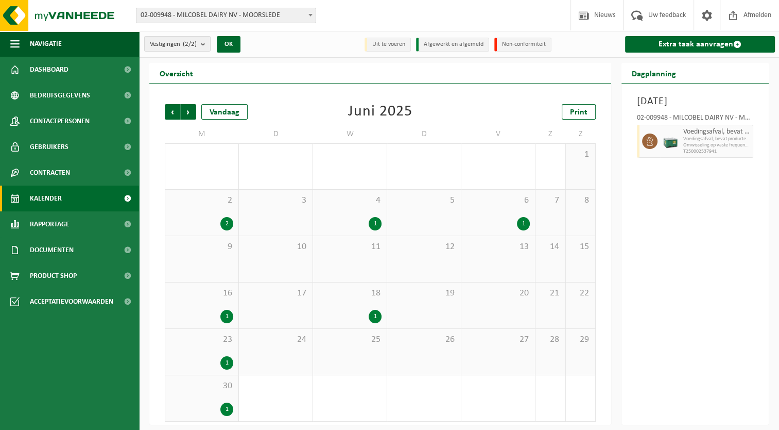
click at [189, 222] on div "2" at bounding box center [201, 223] width 63 height 13
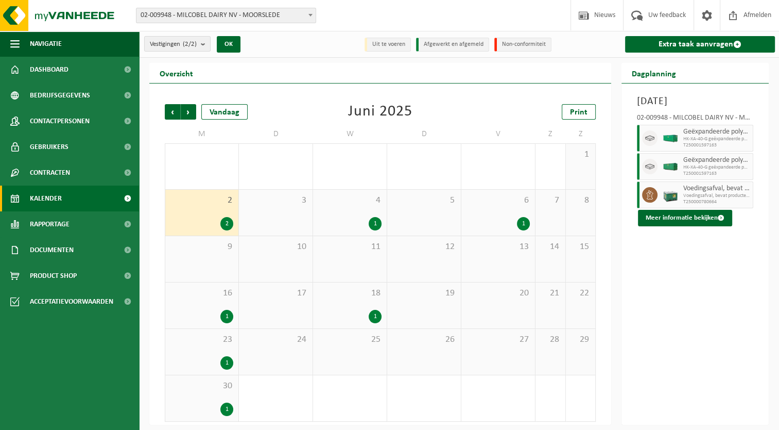
click at [341, 209] on div "4 1" at bounding box center [350, 213] width 74 height 46
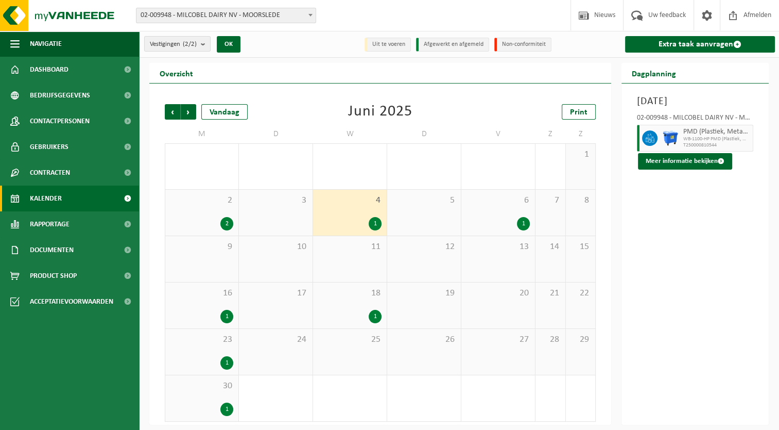
click at [509, 211] on div "6 1" at bounding box center [498, 213] width 74 height 46
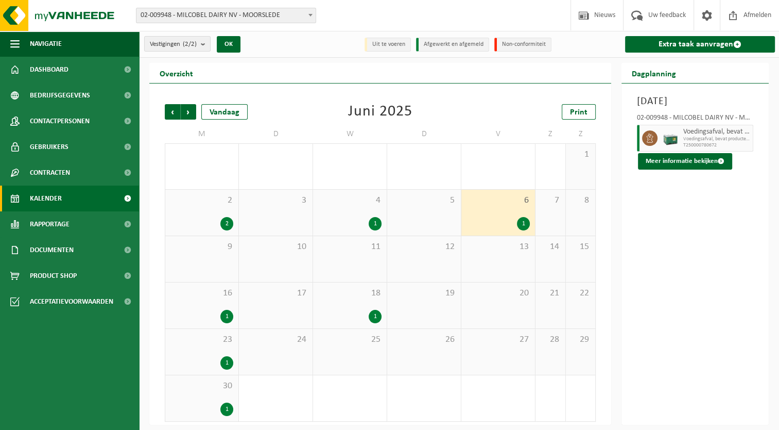
click at [216, 306] on div "16 1" at bounding box center [201, 305] width 73 height 46
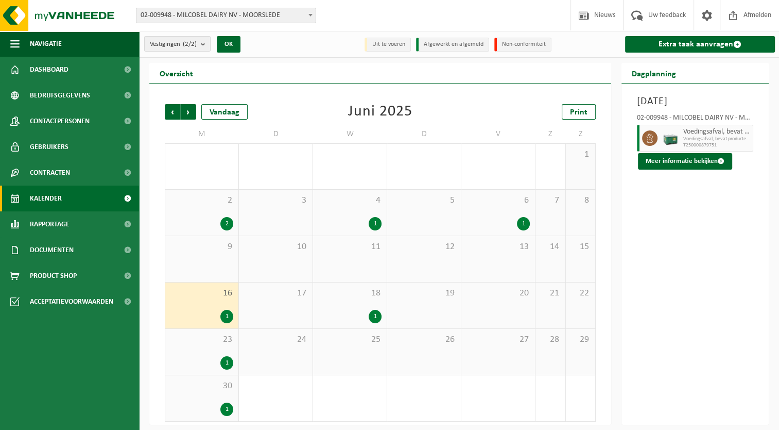
click at [336, 304] on div "18 1" at bounding box center [350, 305] width 74 height 46
